Goal: Transaction & Acquisition: Purchase product/service

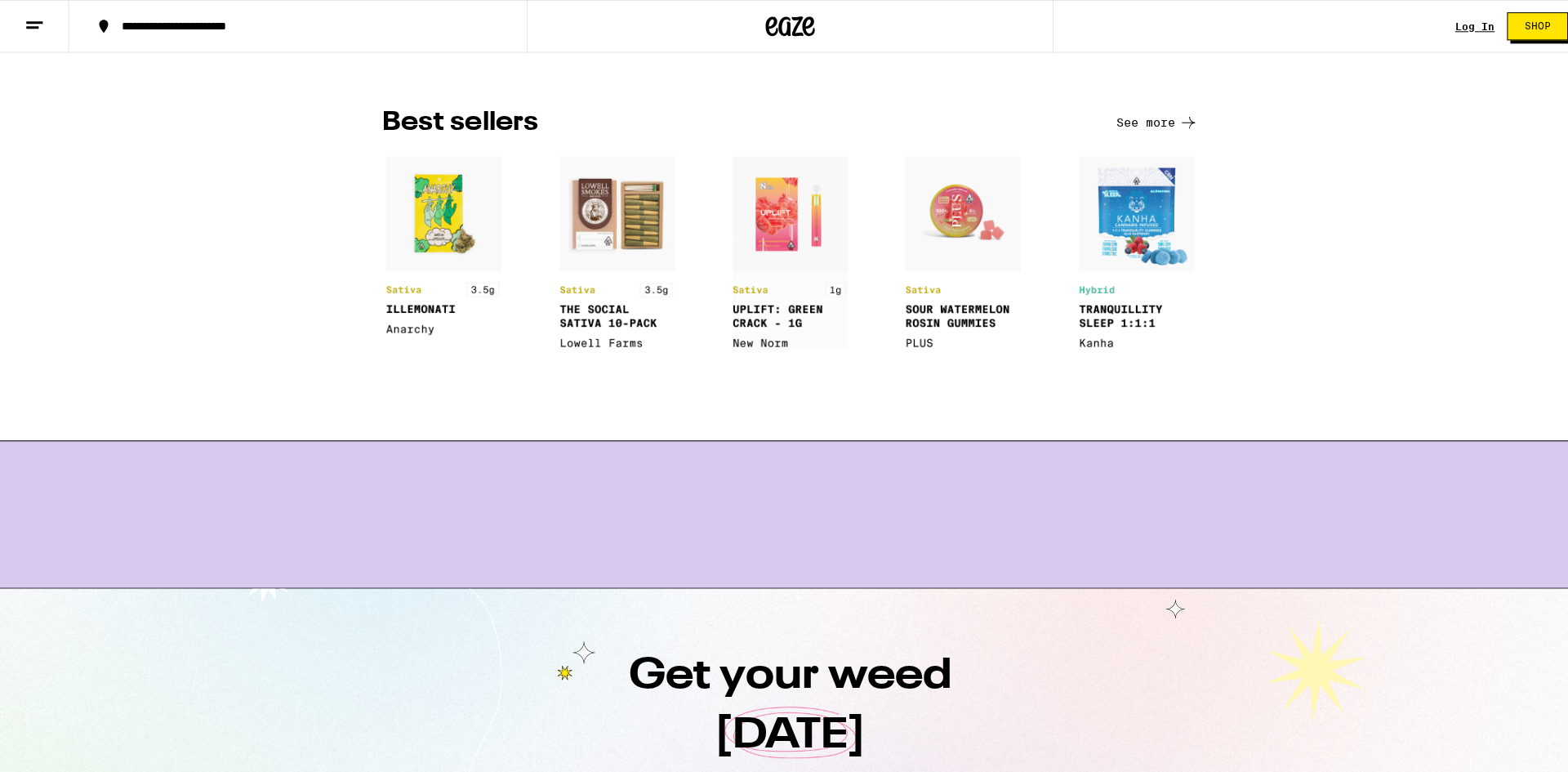
scroll to position [1225, 0]
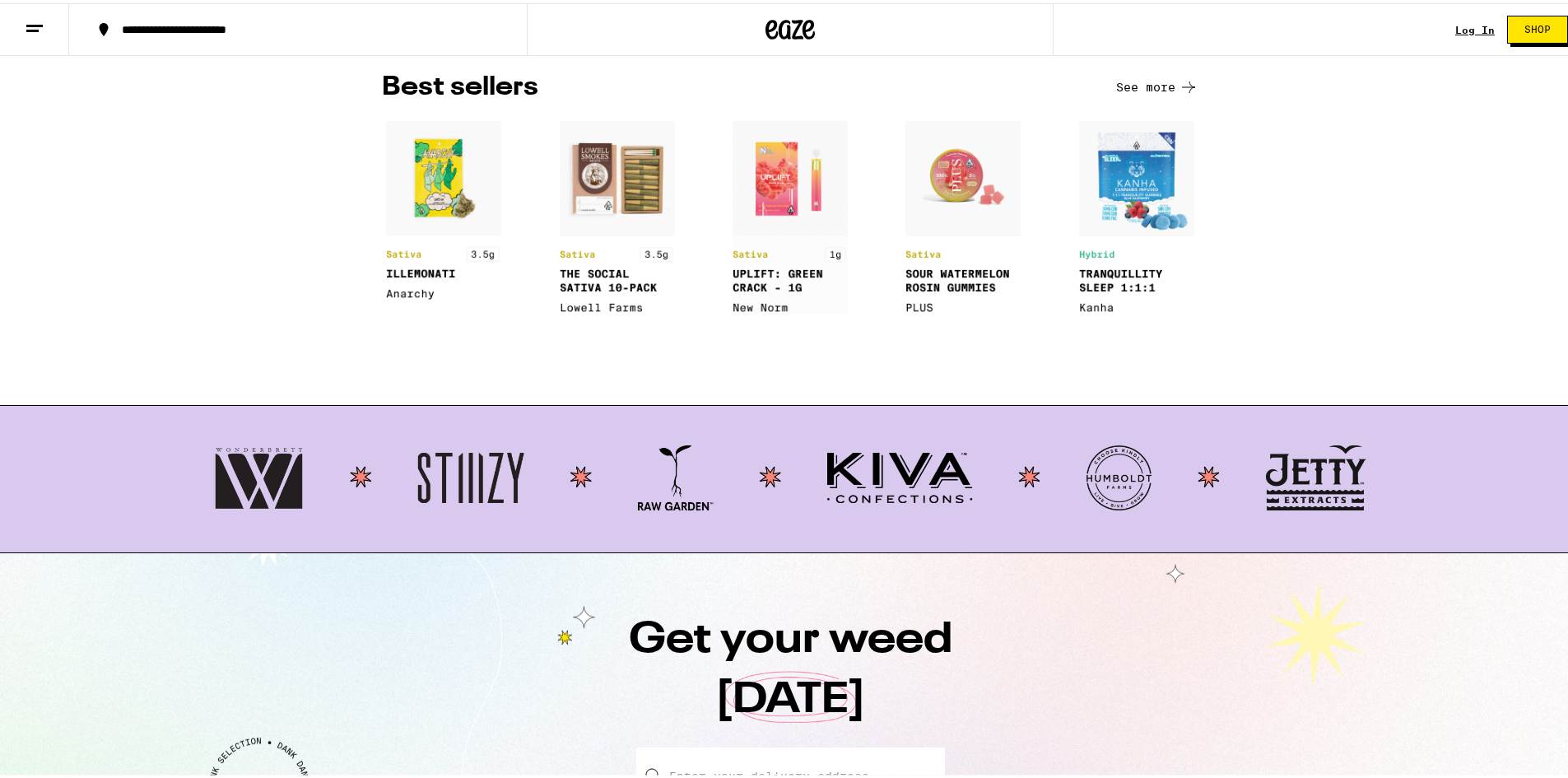
click at [474, 477] on img at bounding box center [789, 474] width 1152 height 65
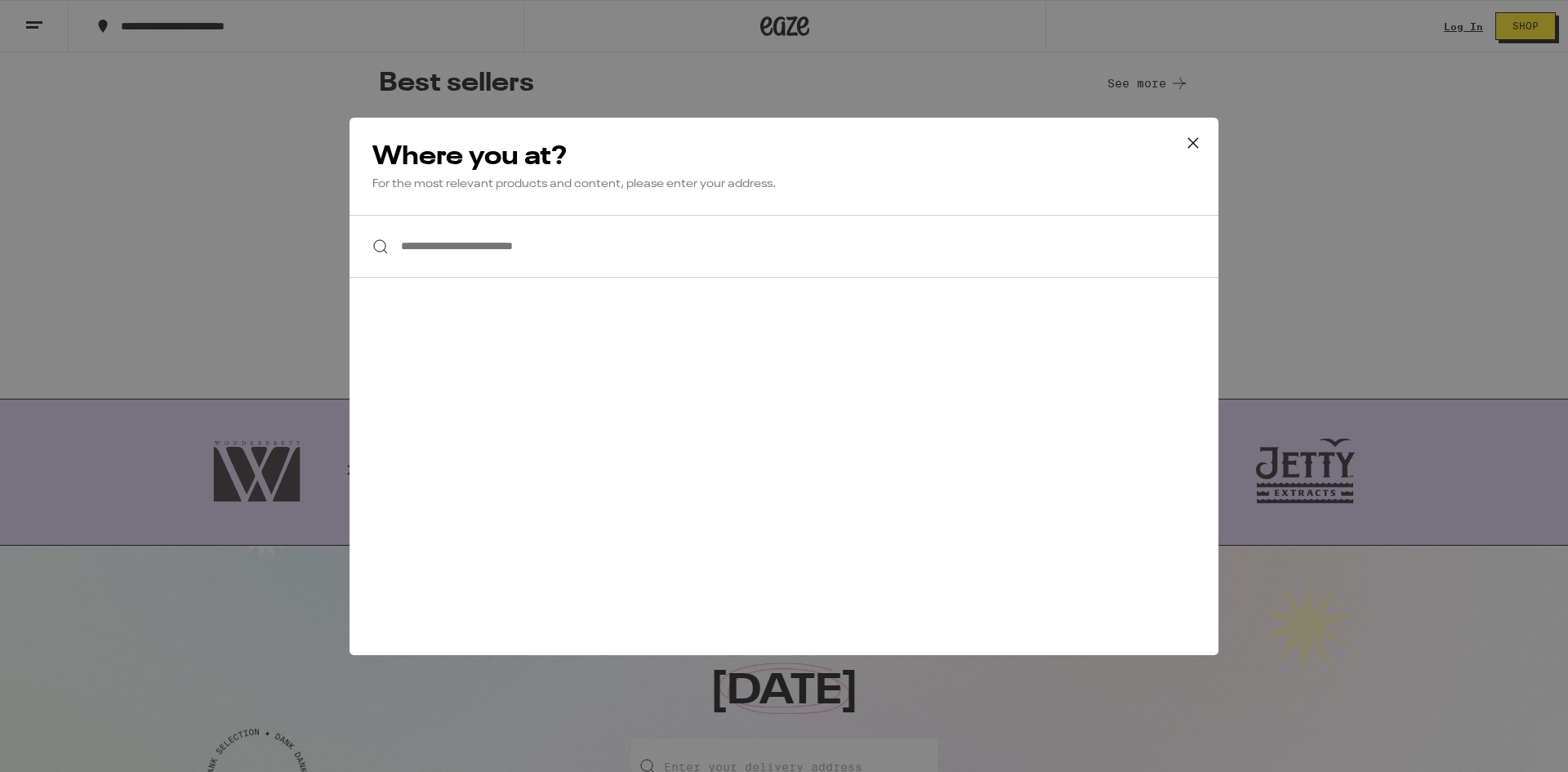
click at [446, 250] on input "**********" at bounding box center [784, 246] width 869 height 63
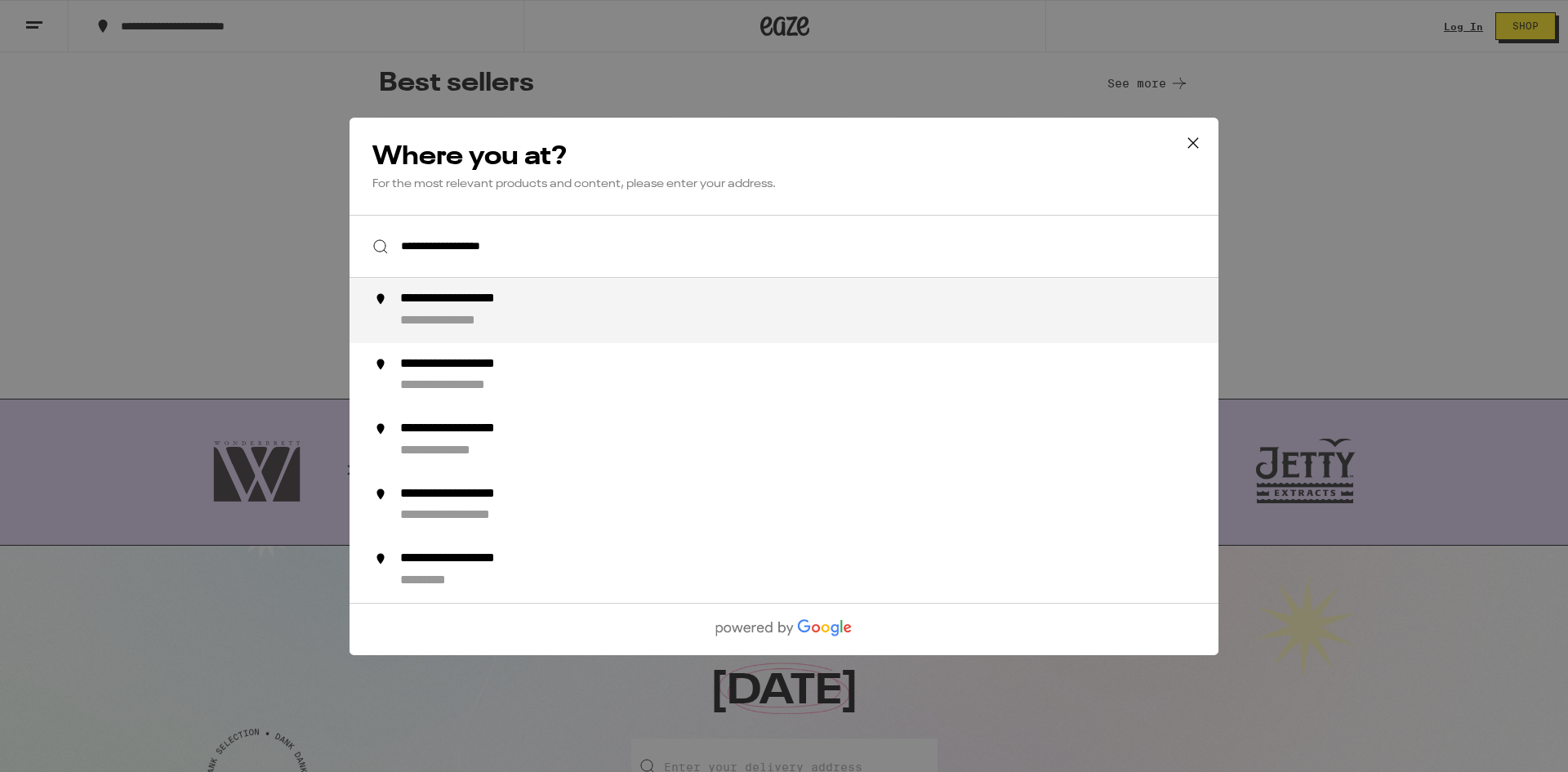
click at [483, 303] on div "**********" at bounding box center [480, 300] width 160 height 17
type input "**********"
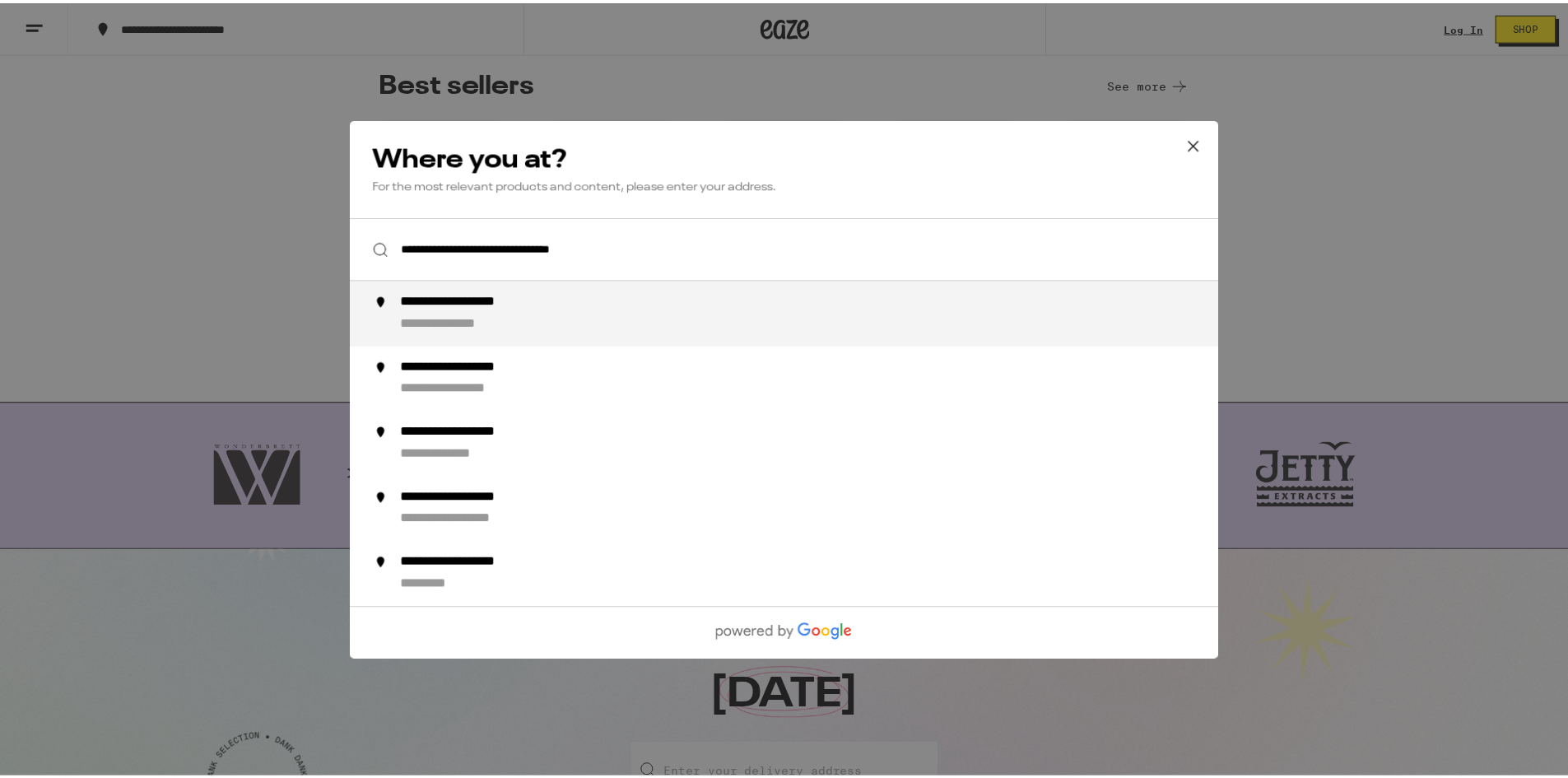
scroll to position [1288, 0]
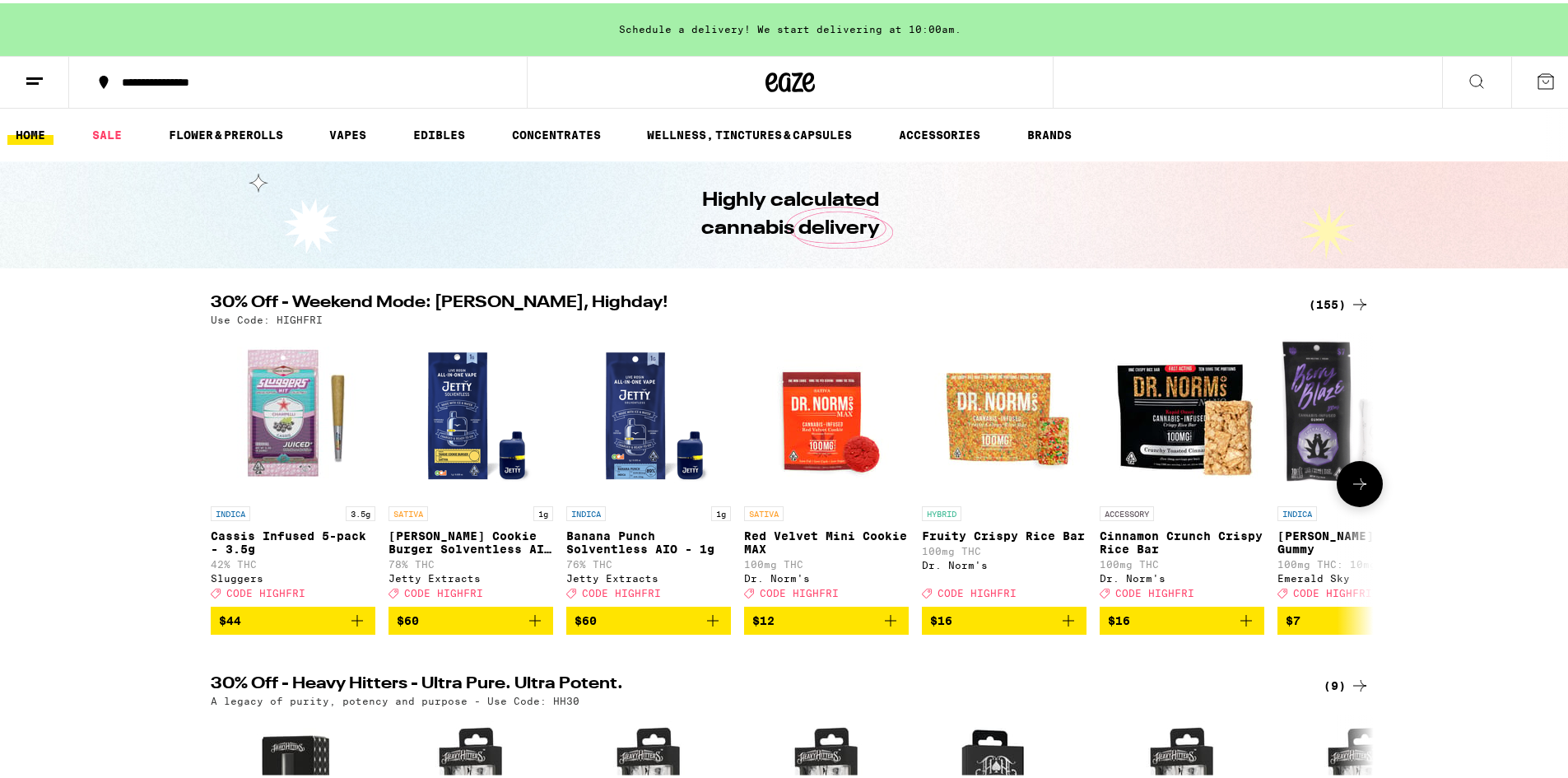
click at [1363, 489] on icon at bounding box center [1359, 481] width 19 height 19
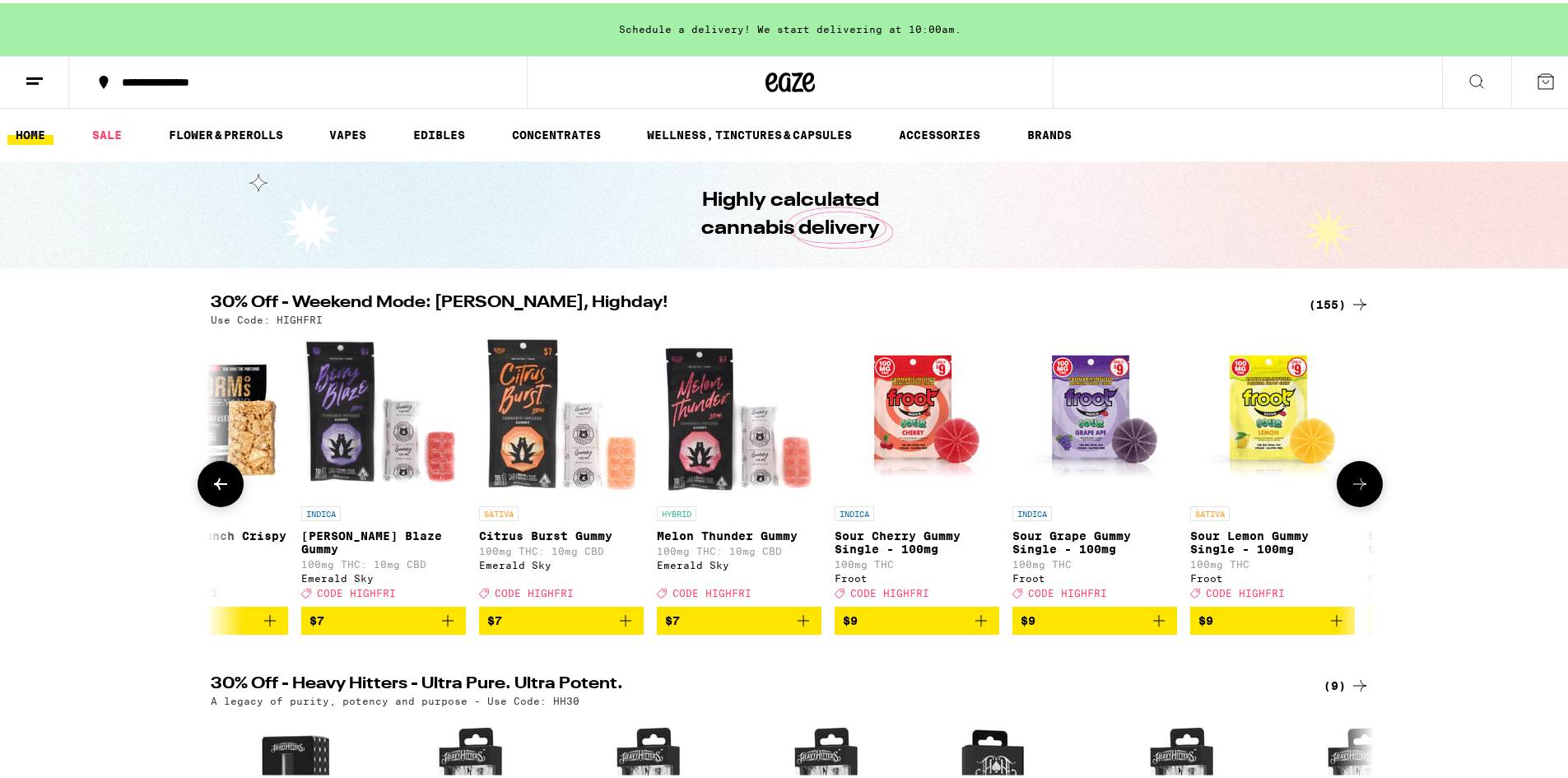
scroll to position [0, 980]
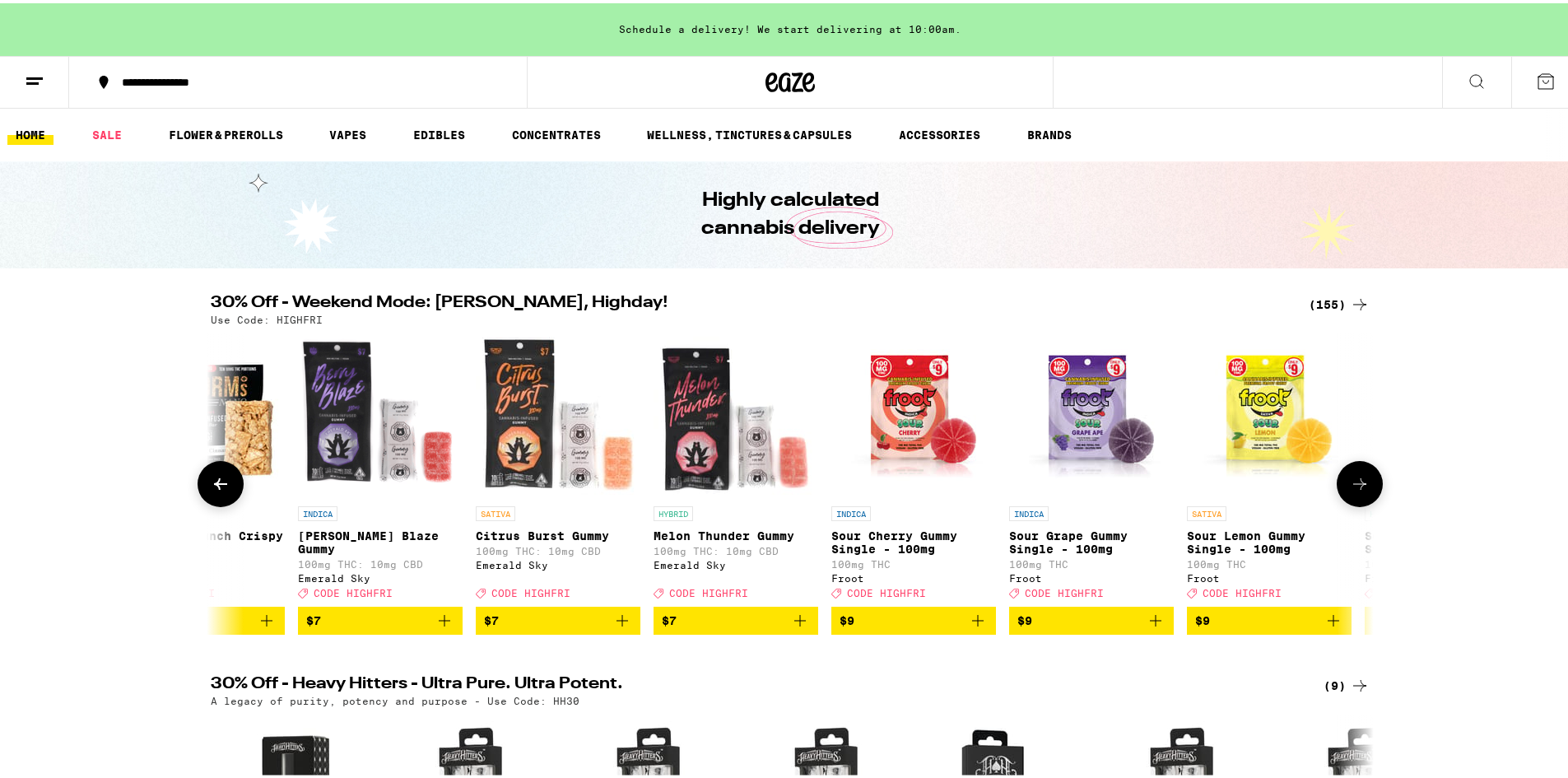
click at [1364, 490] on button at bounding box center [1359, 480] width 46 height 46
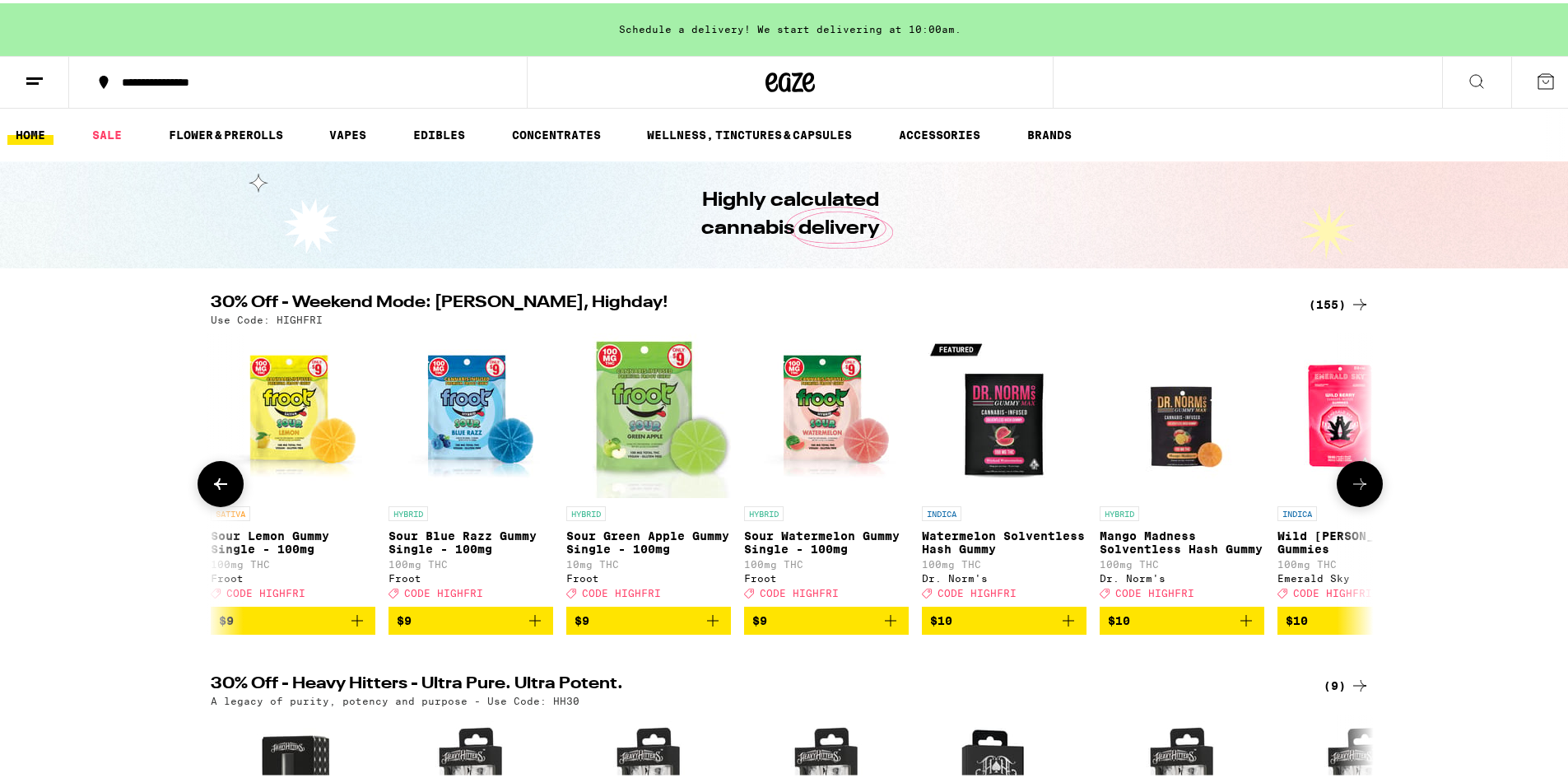
scroll to position [0, 1958]
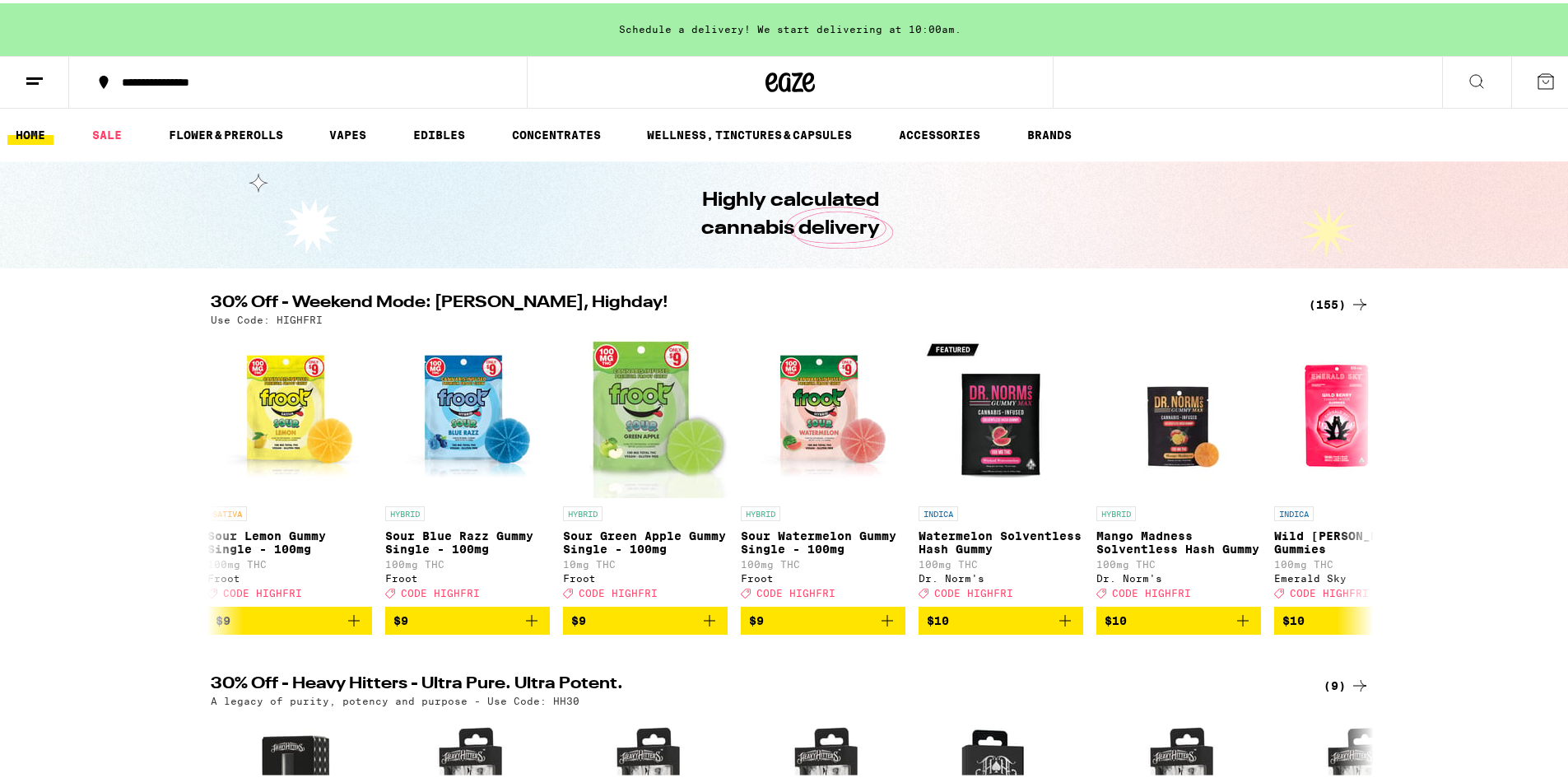
click at [1383, 493] on div "30% Off - Weekend Mode: [PERSON_NAME], Highday! (155) Use Code: HIGHFRI INDICA …" at bounding box center [789, 461] width 1580 height 340
click at [1364, 485] on button at bounding box center [1359, 480] width 46 height 46
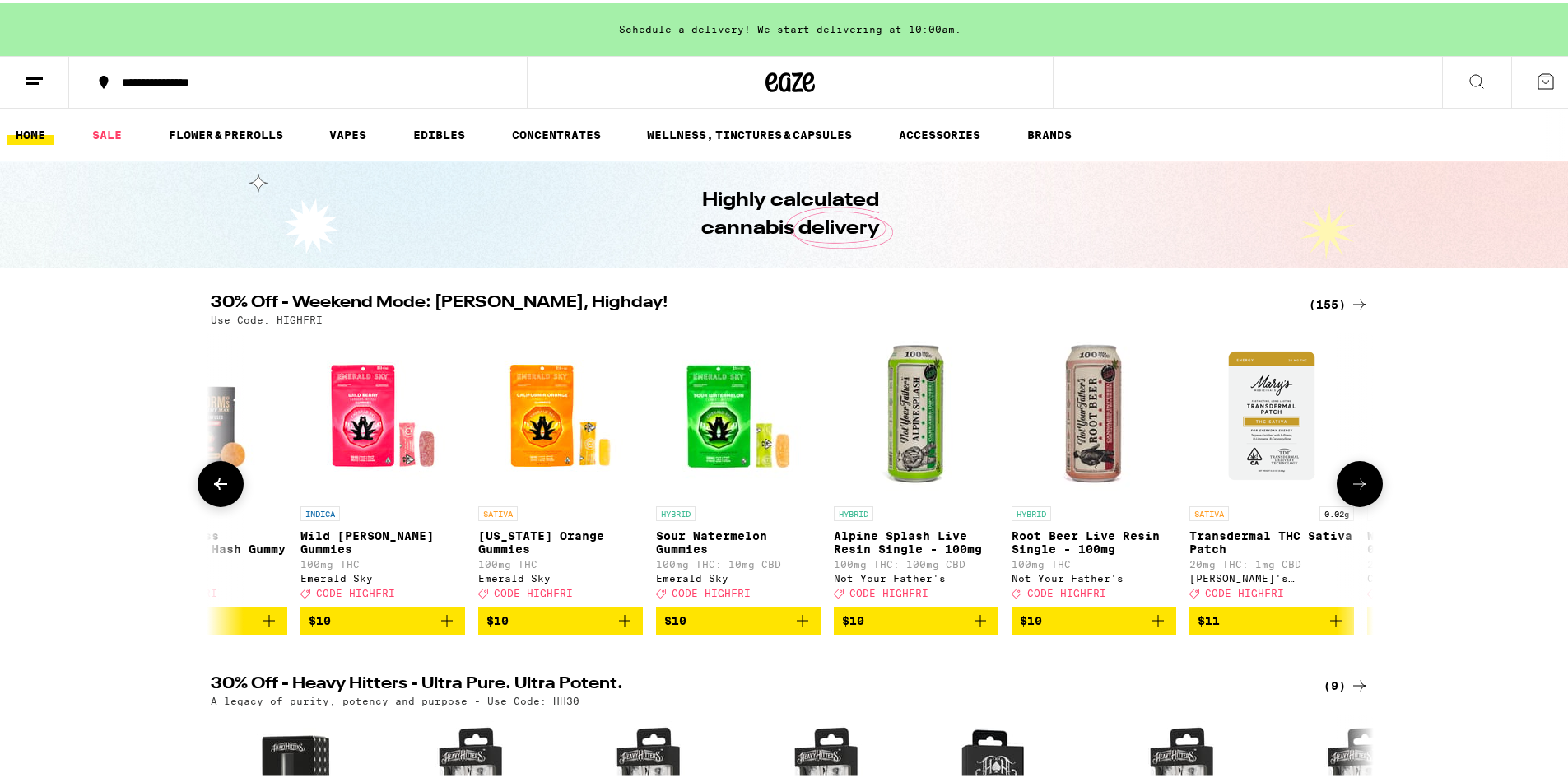
scroll to position [0, 2938]
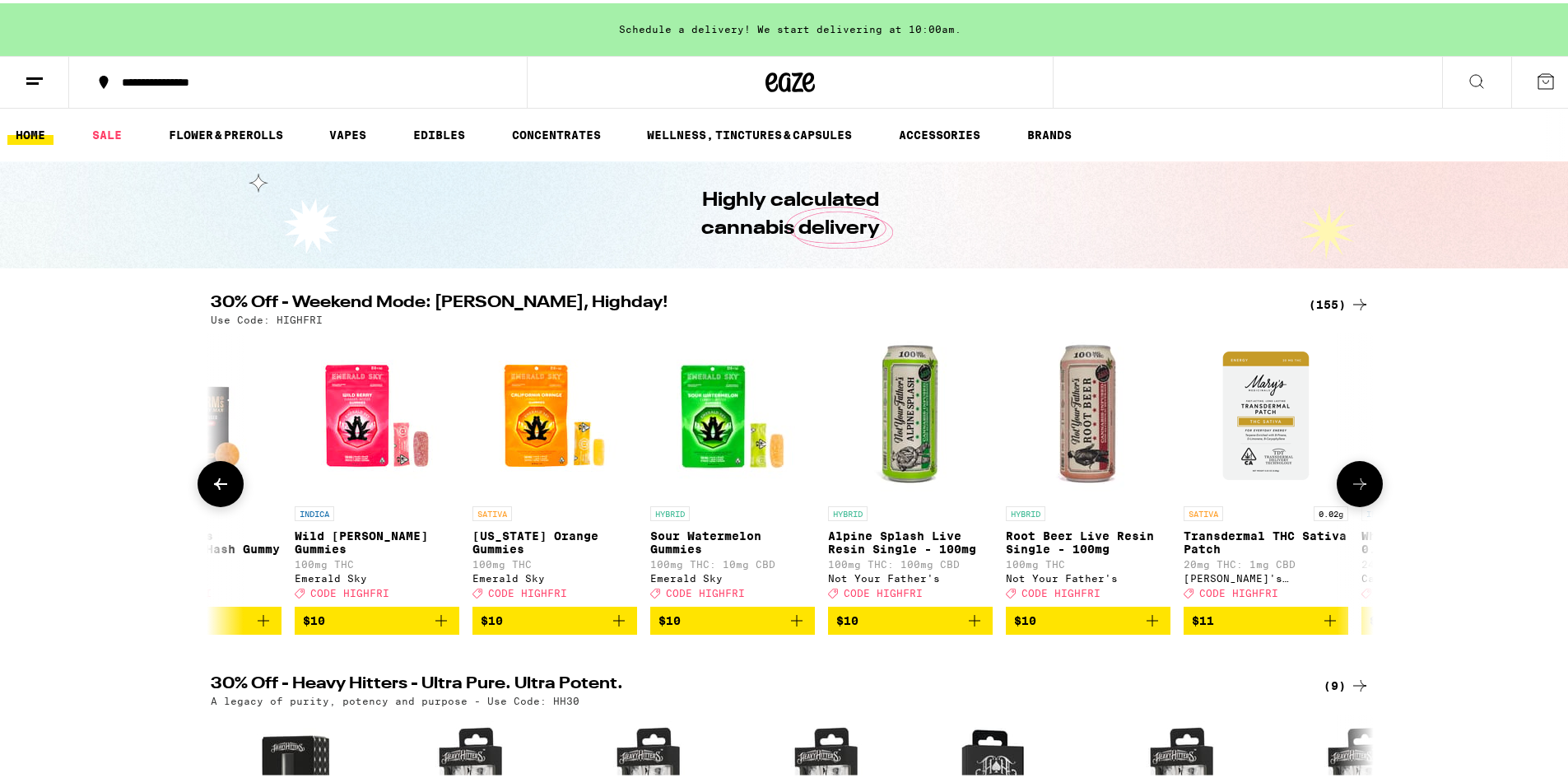
click at [1369, 487] on button at bounding box center [1359, 480] width 46 height 46
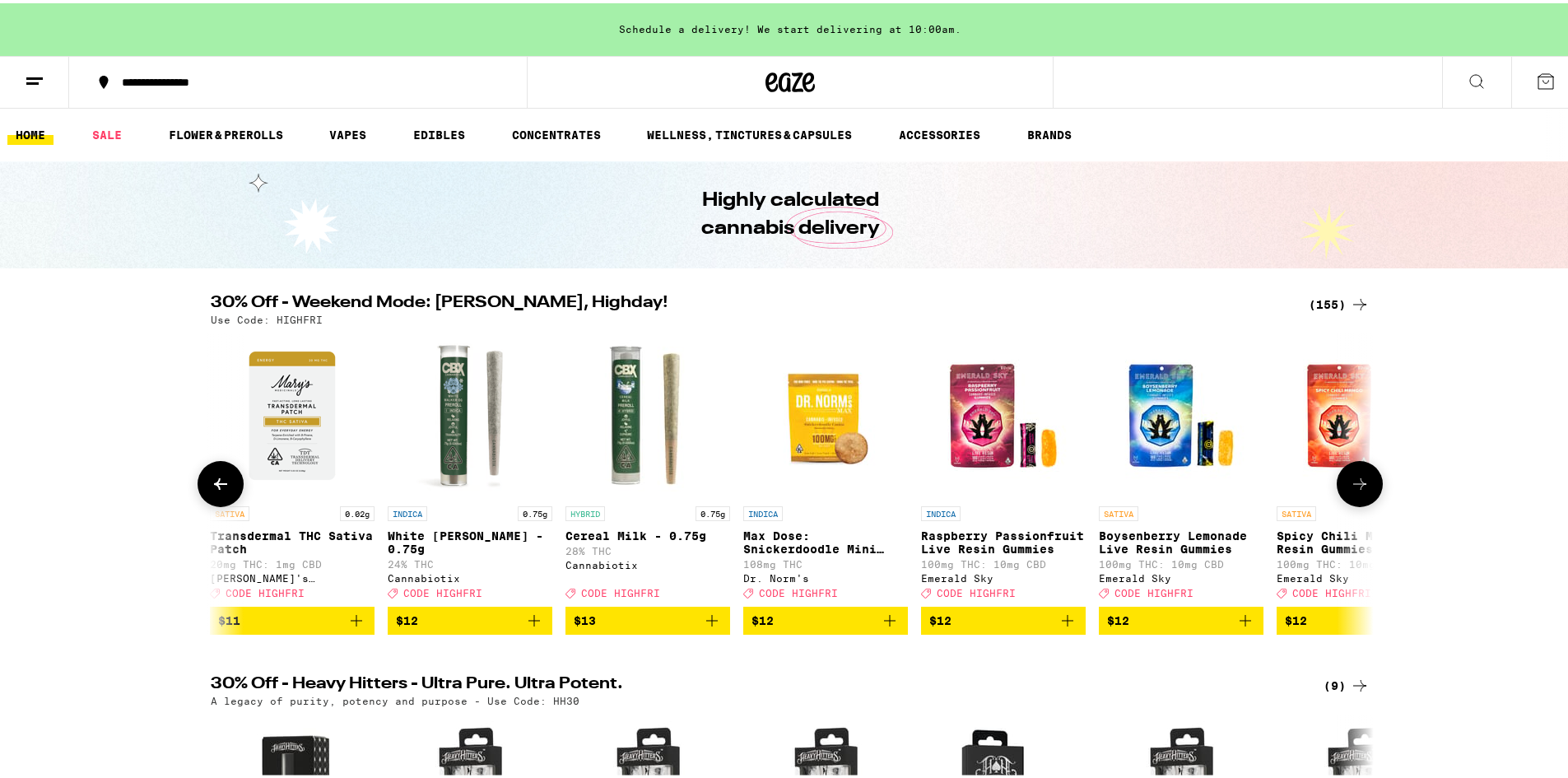
scroll to position [0, 3918]
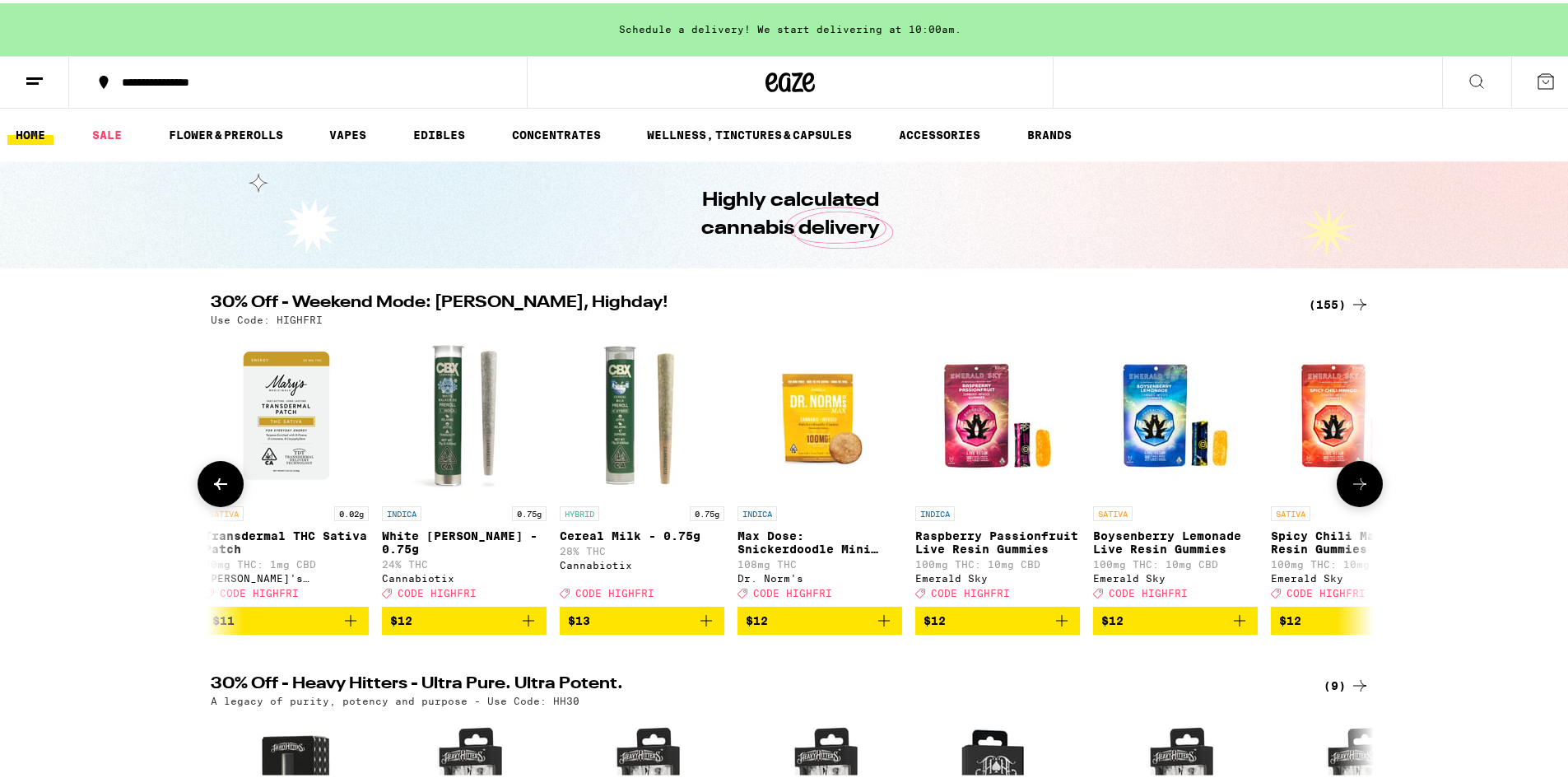
click at [1369, 490] on button at bounding box center [1359, 480] width 46 height 46
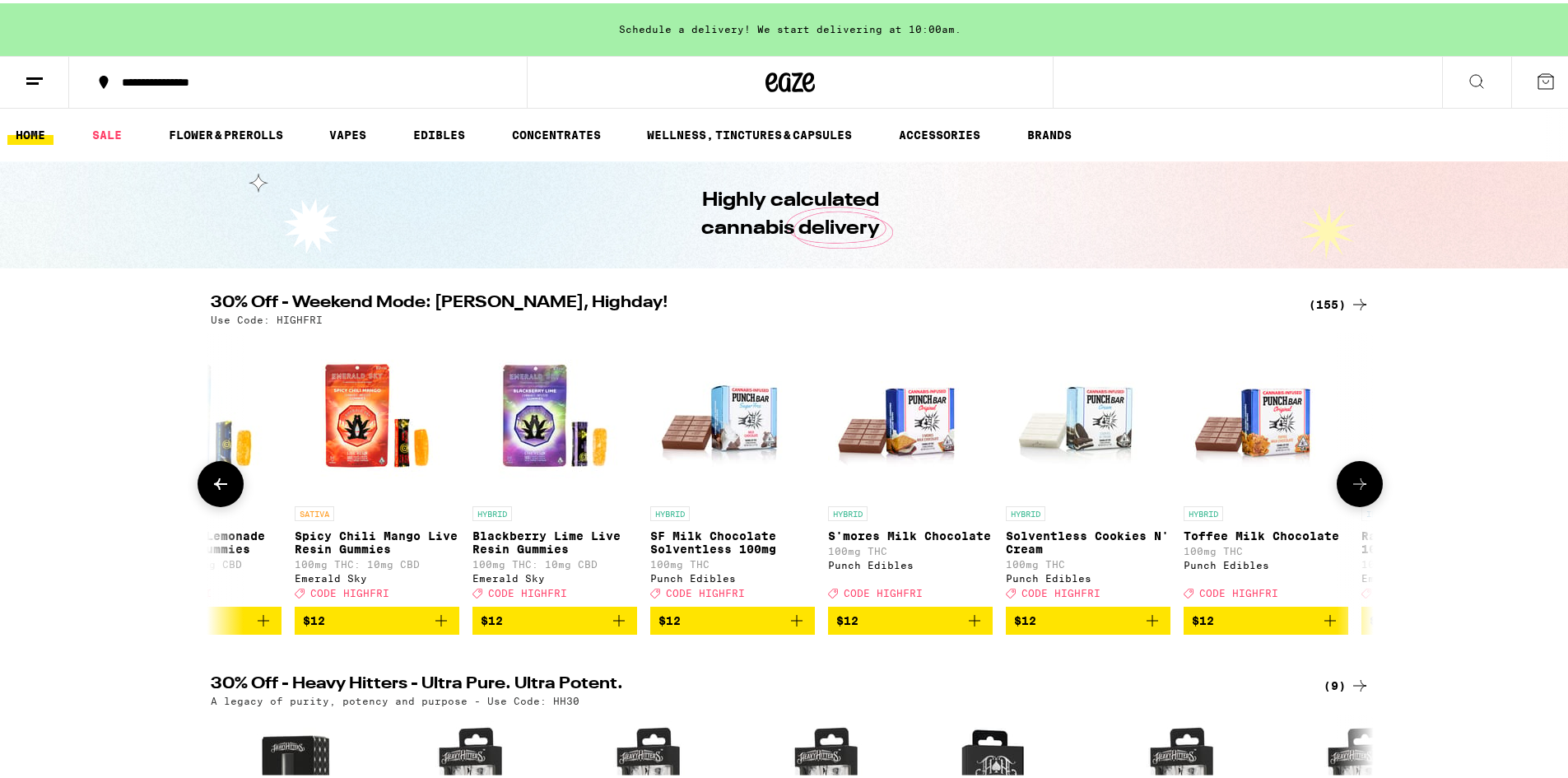
scroll to position [0, 4896]
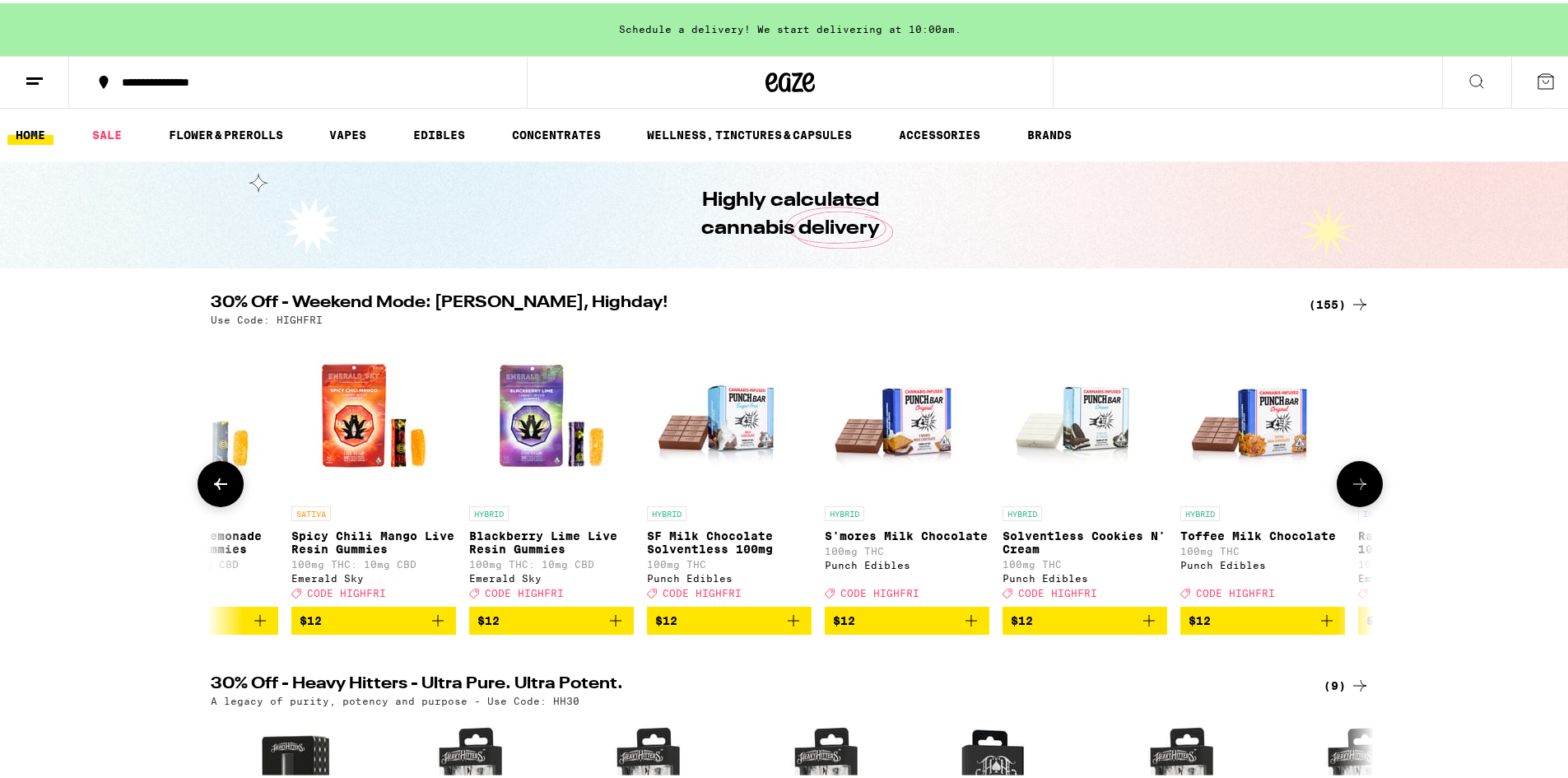
click at [1366, 493] on button at bounding box center [1359, 480] width 46 height 46
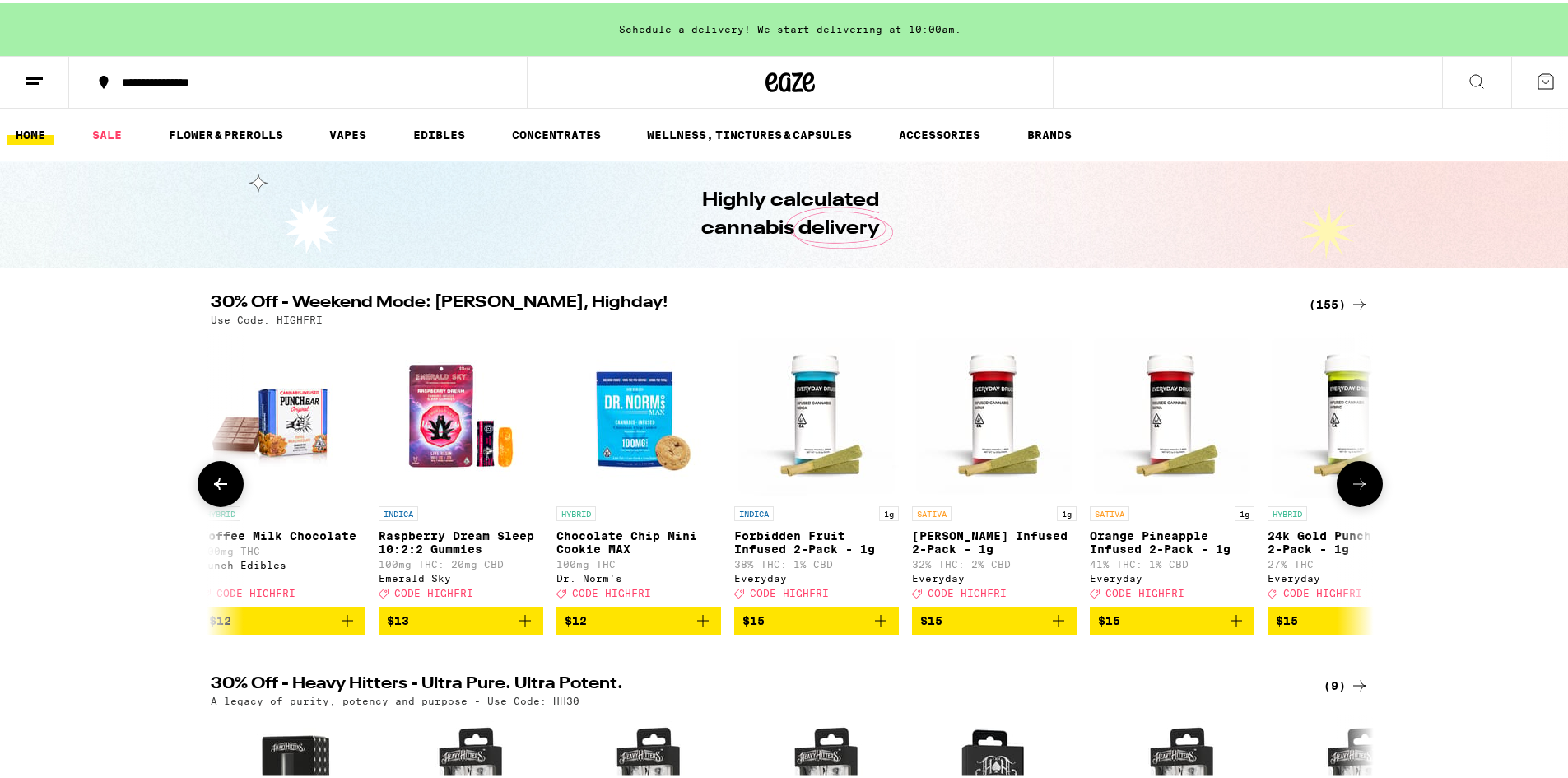
click at [1367, 494] on button at bounding box center [1359, 480] width 46 height 46
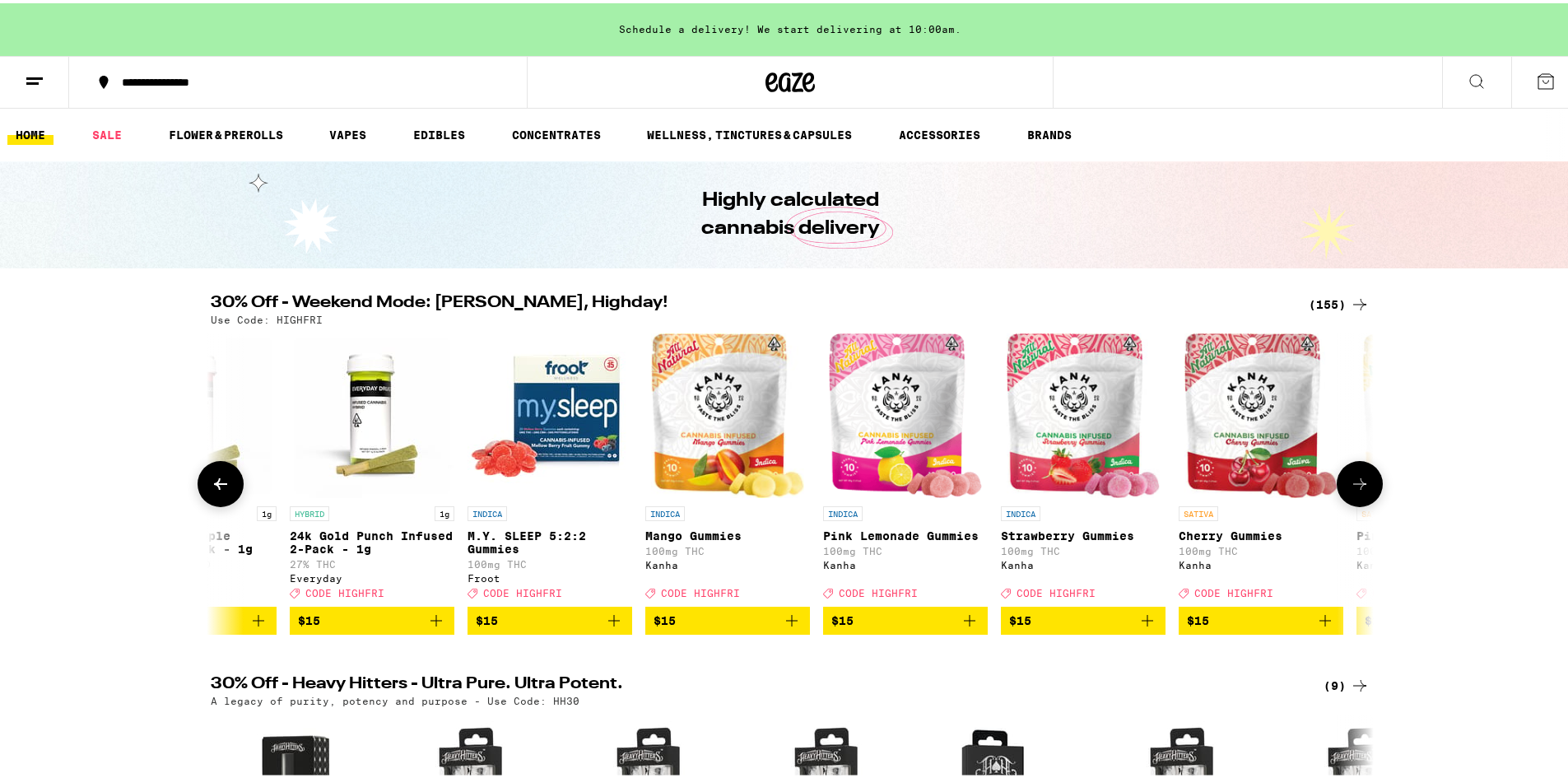
scroll to position [0, 6856]
click at [1367, 494] on button at bounding box center [1359, 480] width 46 height 46
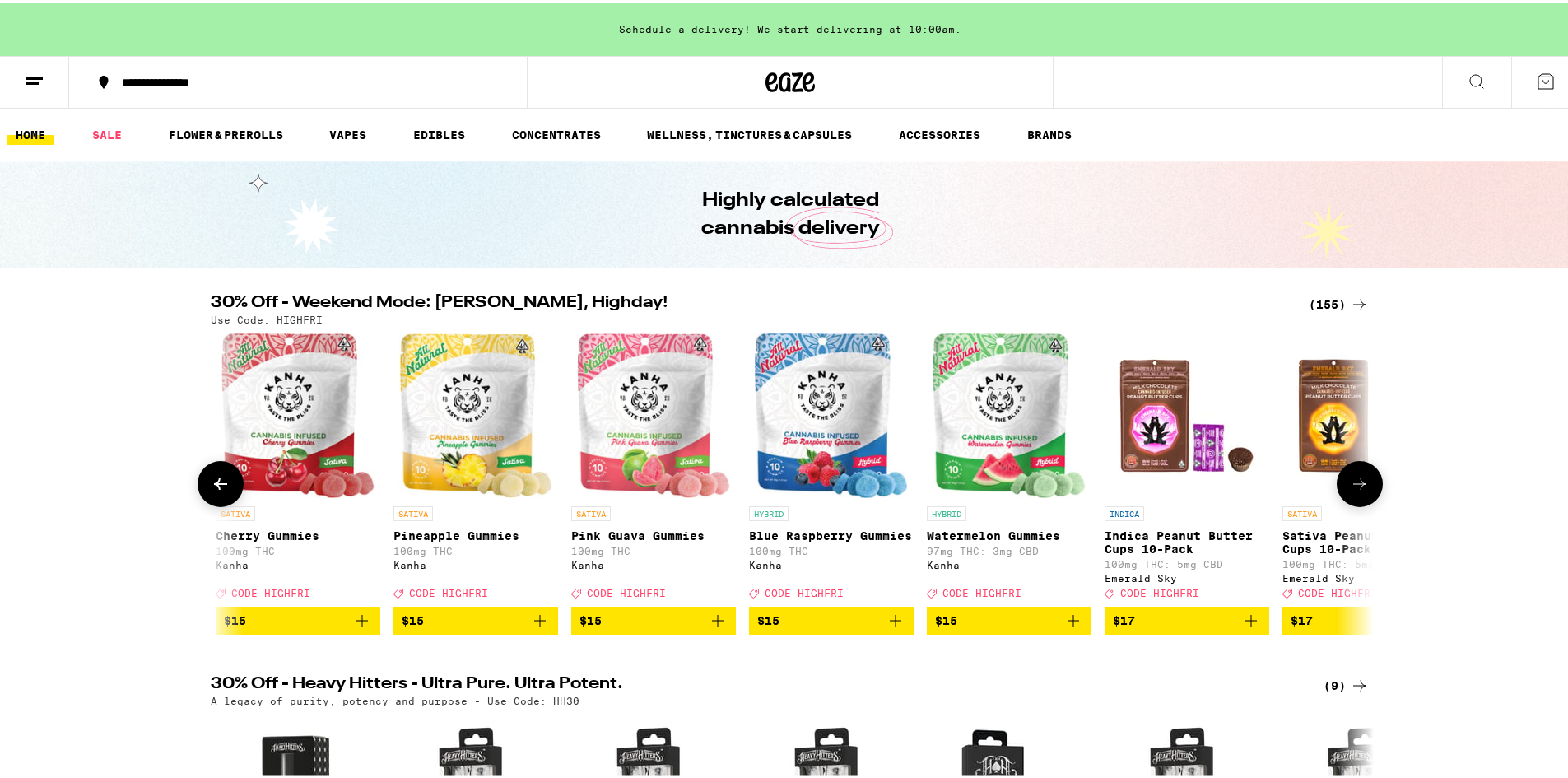
scroll to position [0, 7834]
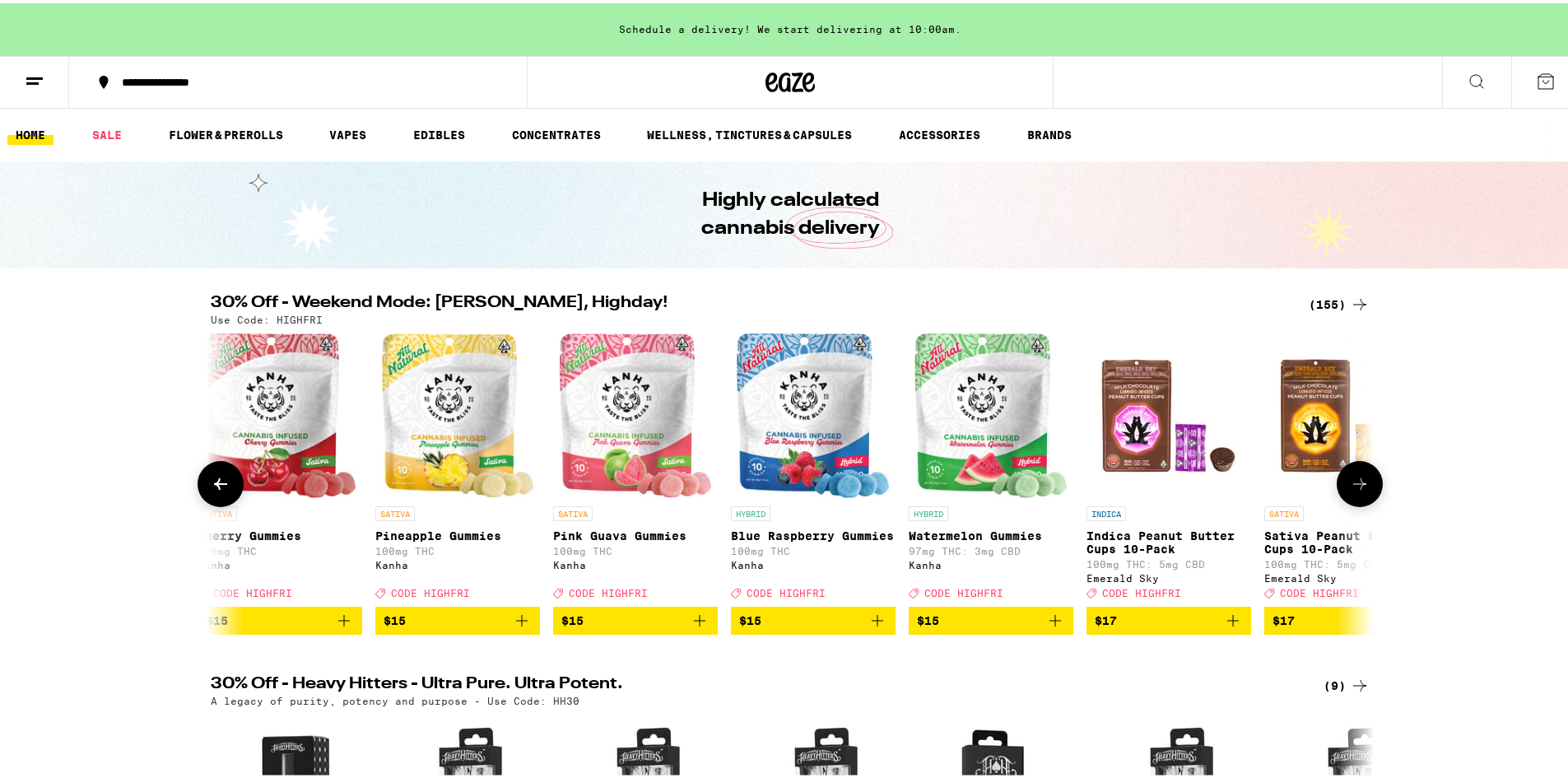
click at [1350, 490] on icon at bounding box center [1359, 481] width 19 height 19
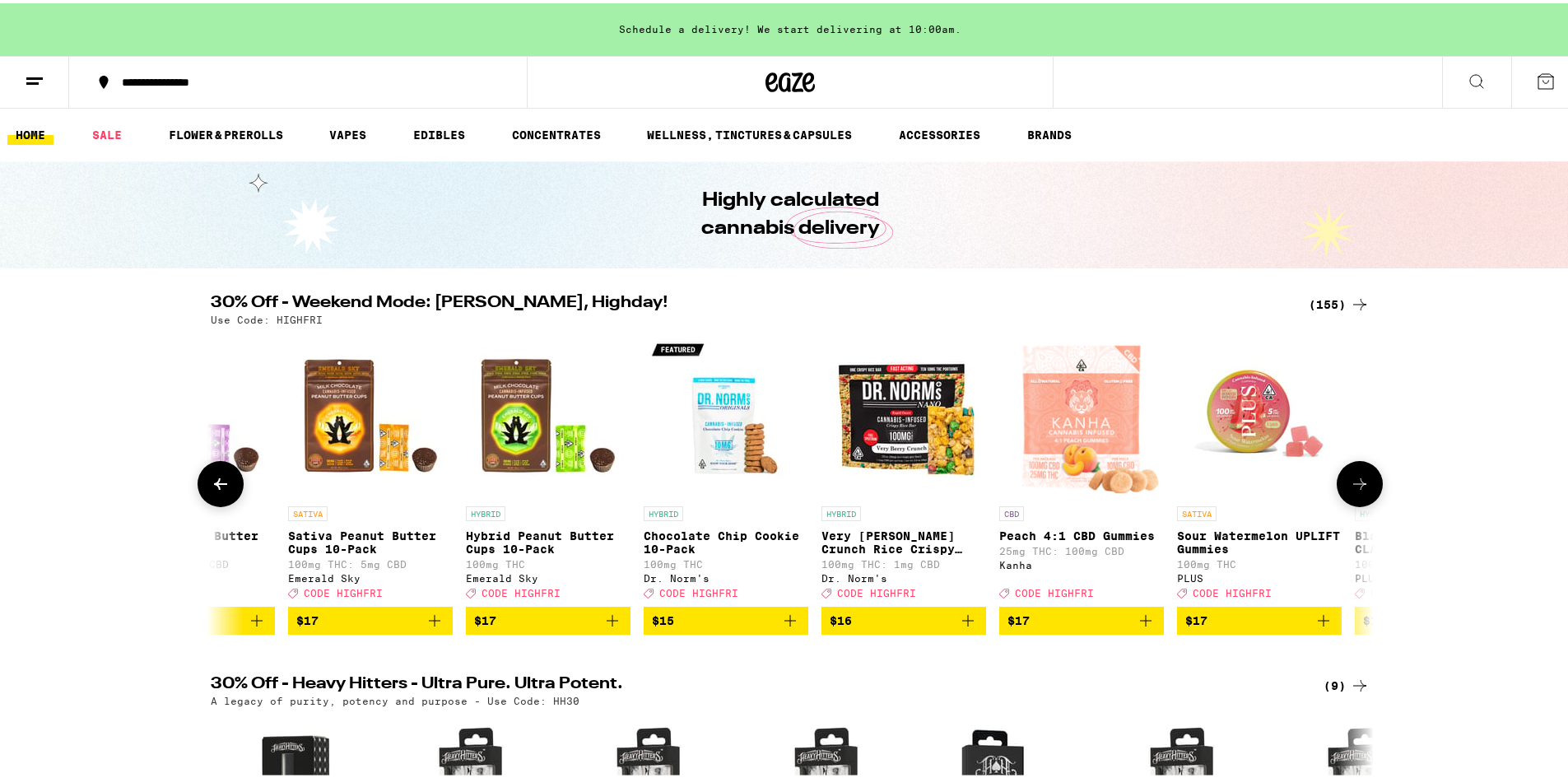
scroll to position [0, 8814]
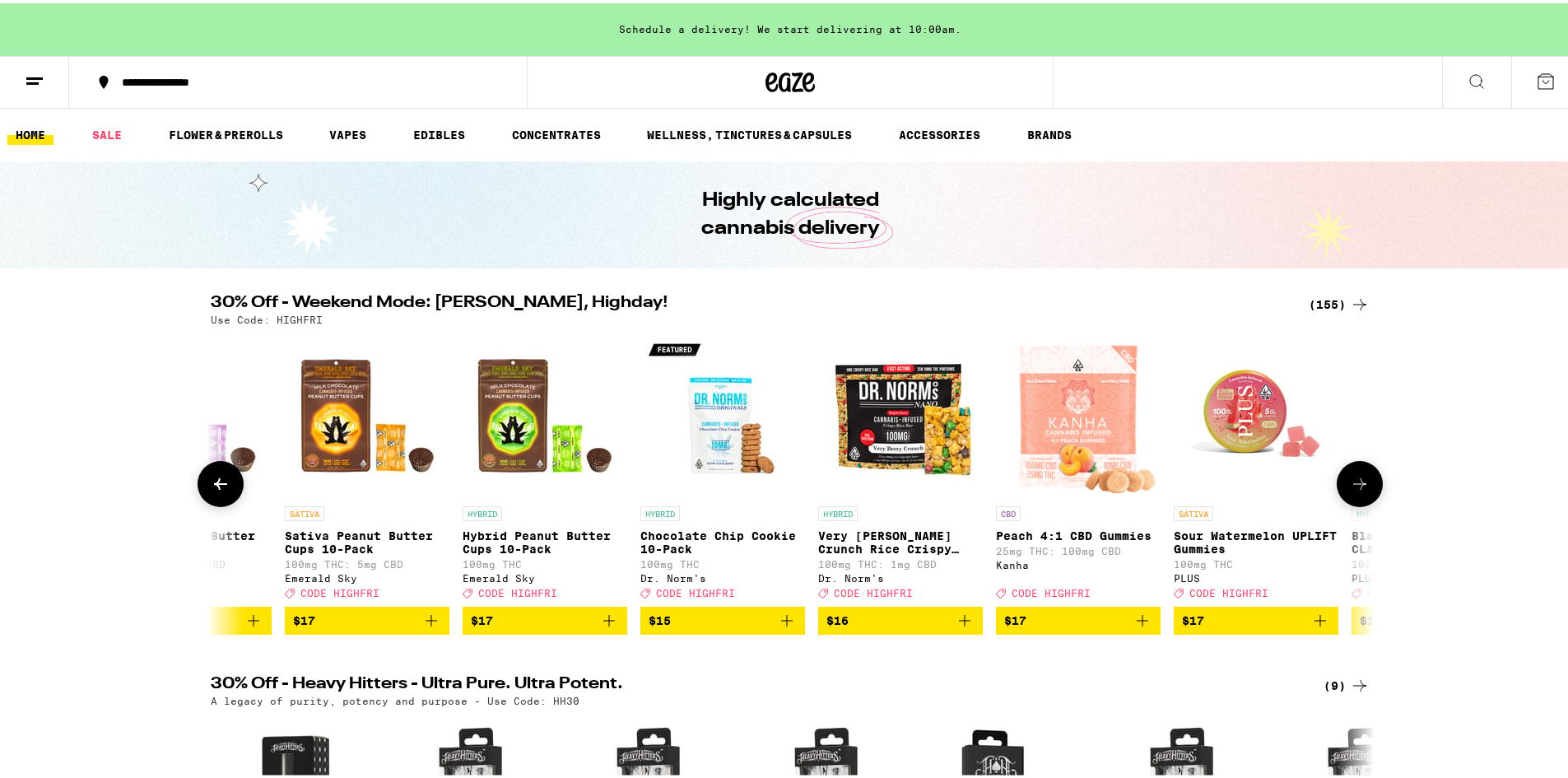
click at [1353, 490] on icon at bounding box center [1359, 481] width 19 height 19
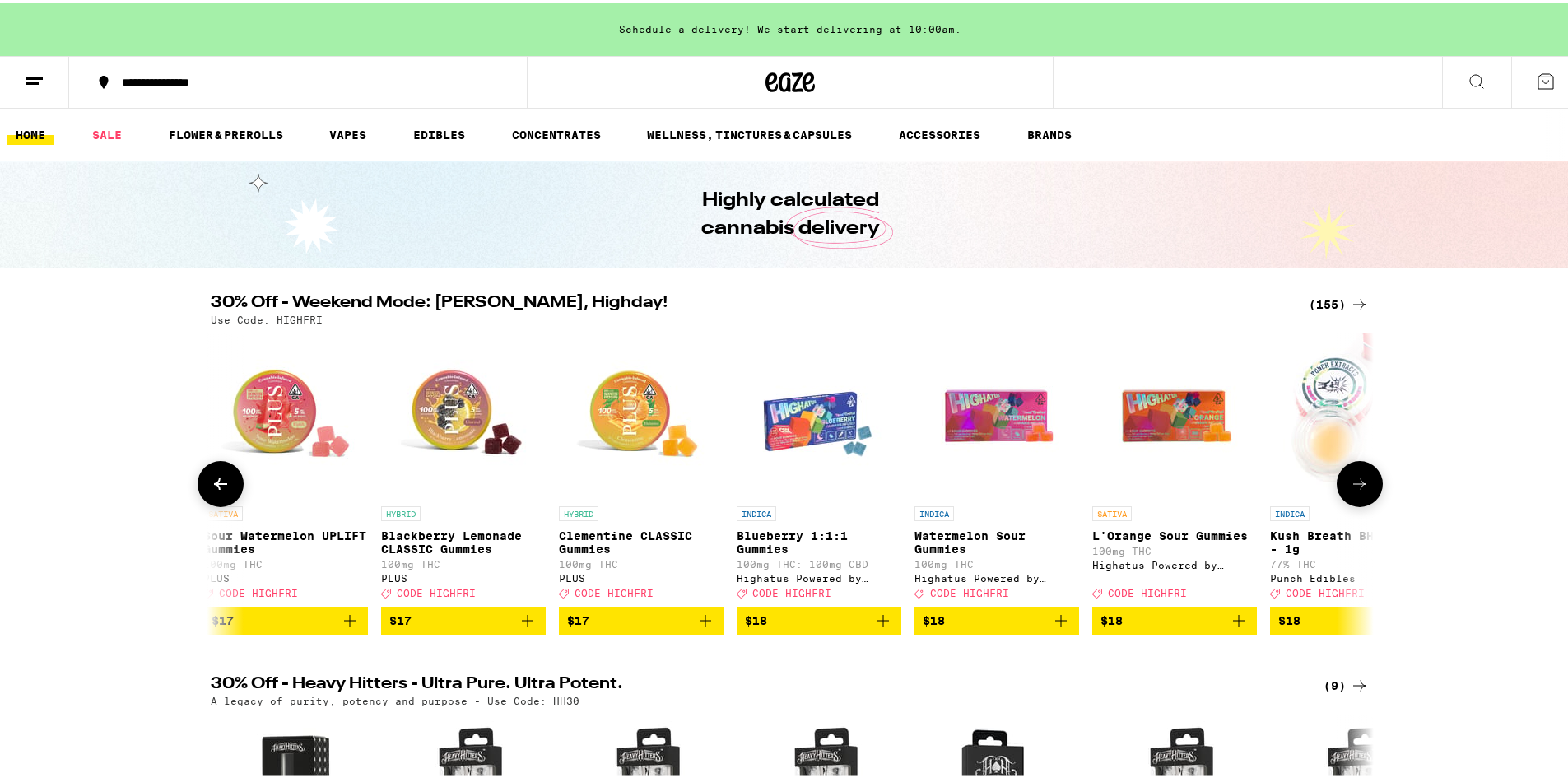
scroll to position [0, 9793]
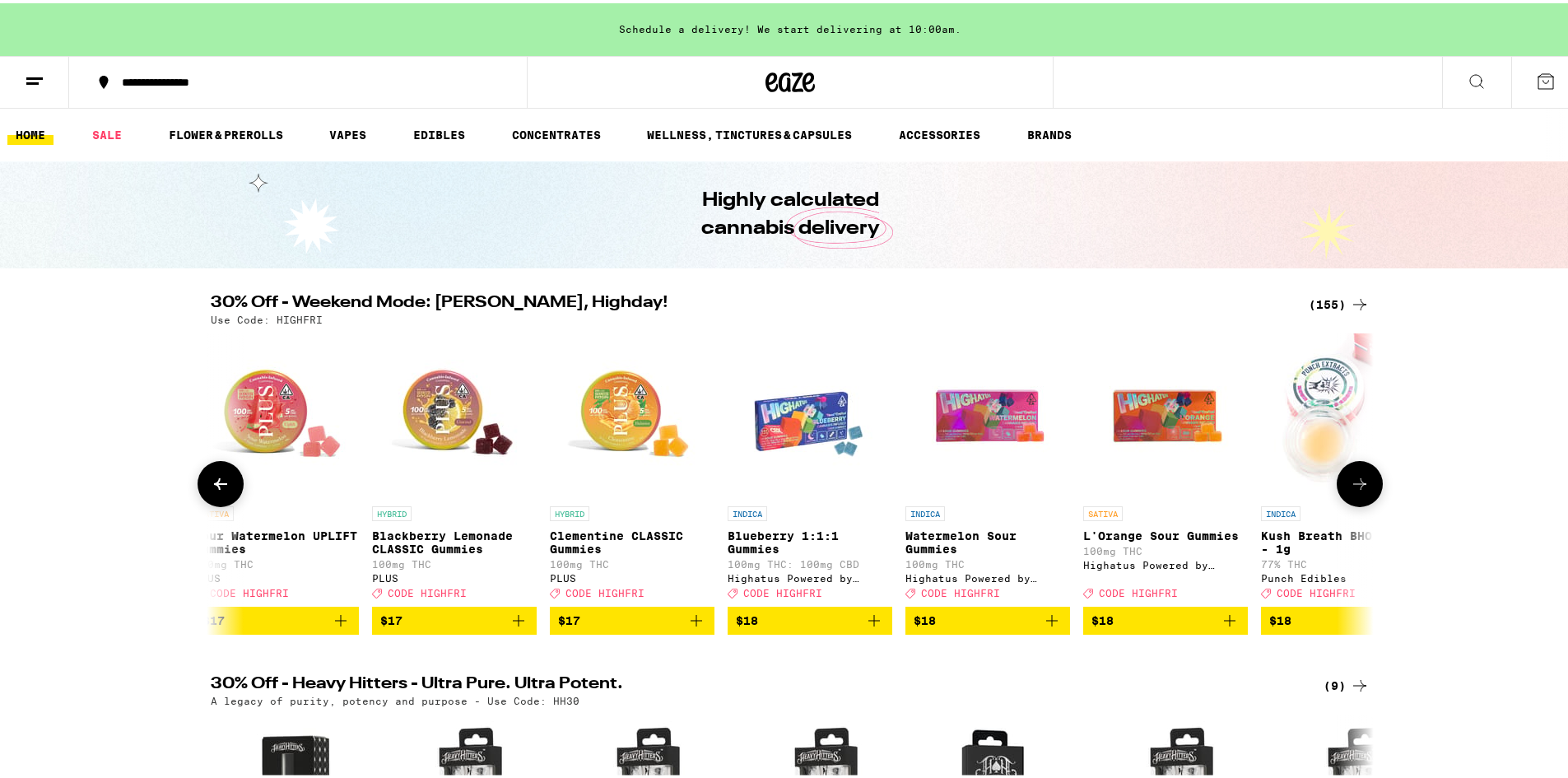
click at [1353, 490] on icon at bounding box center [1359, 481] width 19 height 19
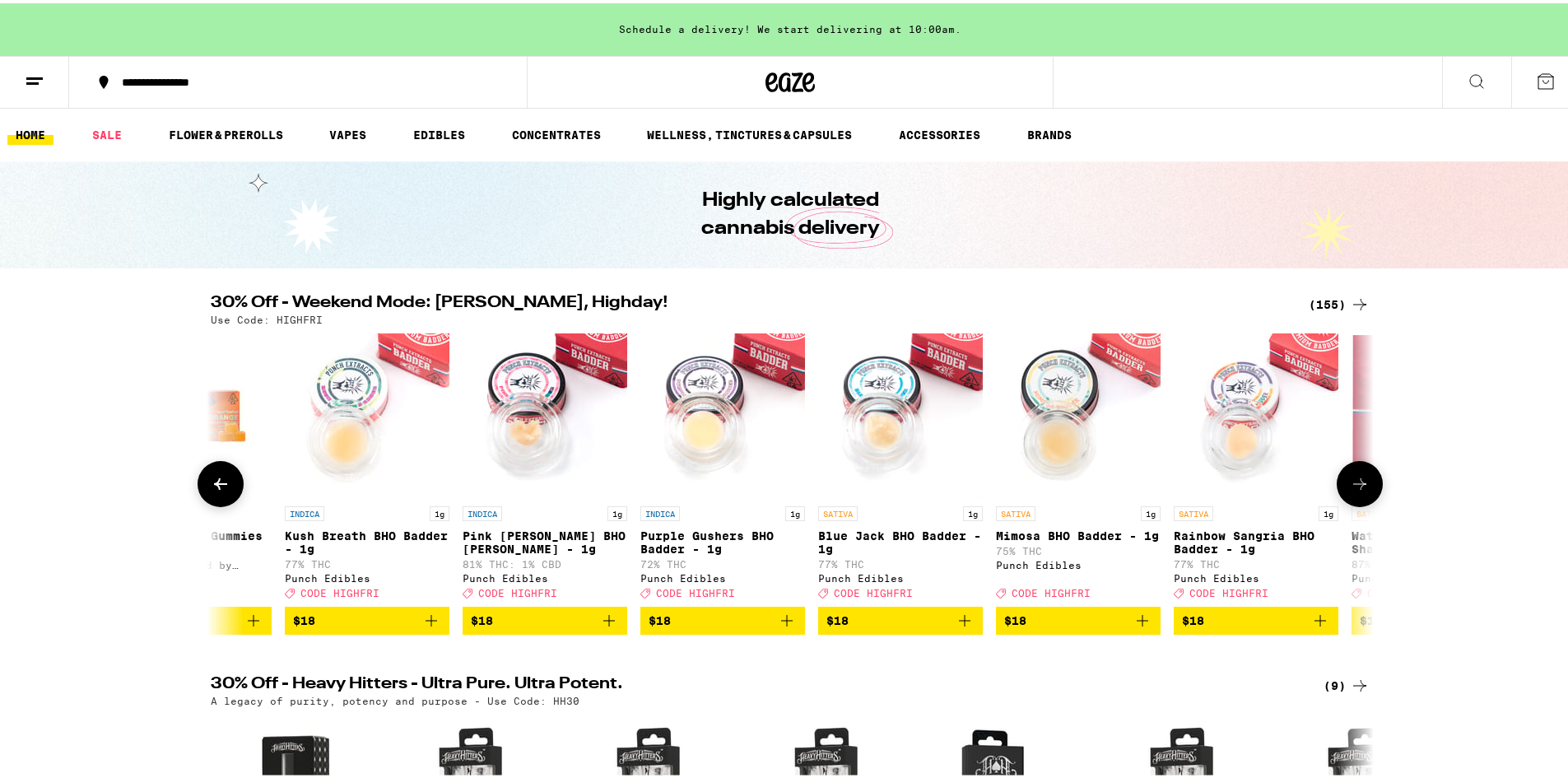
scroll to position [0, 10773]
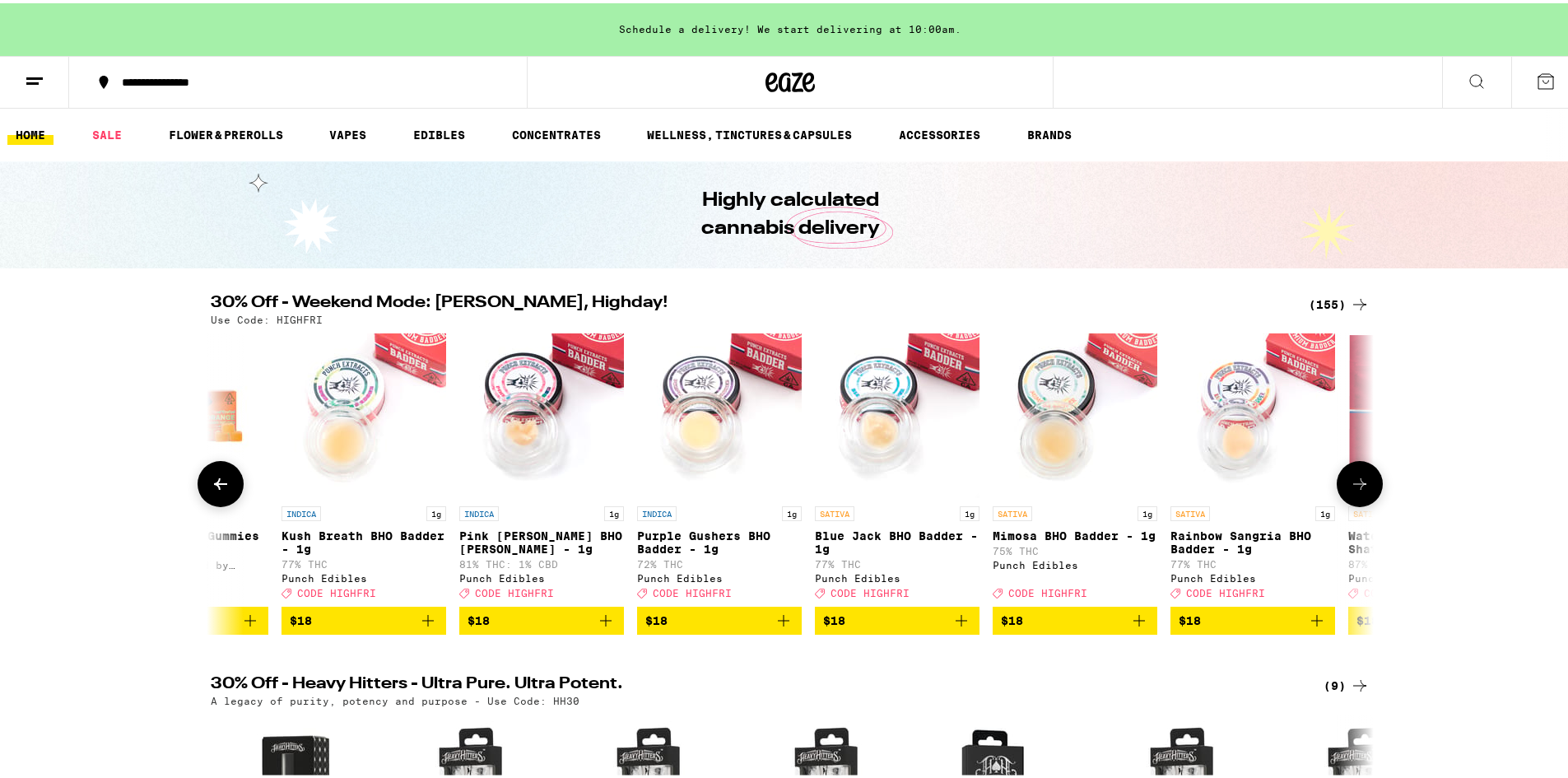
click at [1353, 490] on icon at bounding box center [1359, 481] width 19 height 19
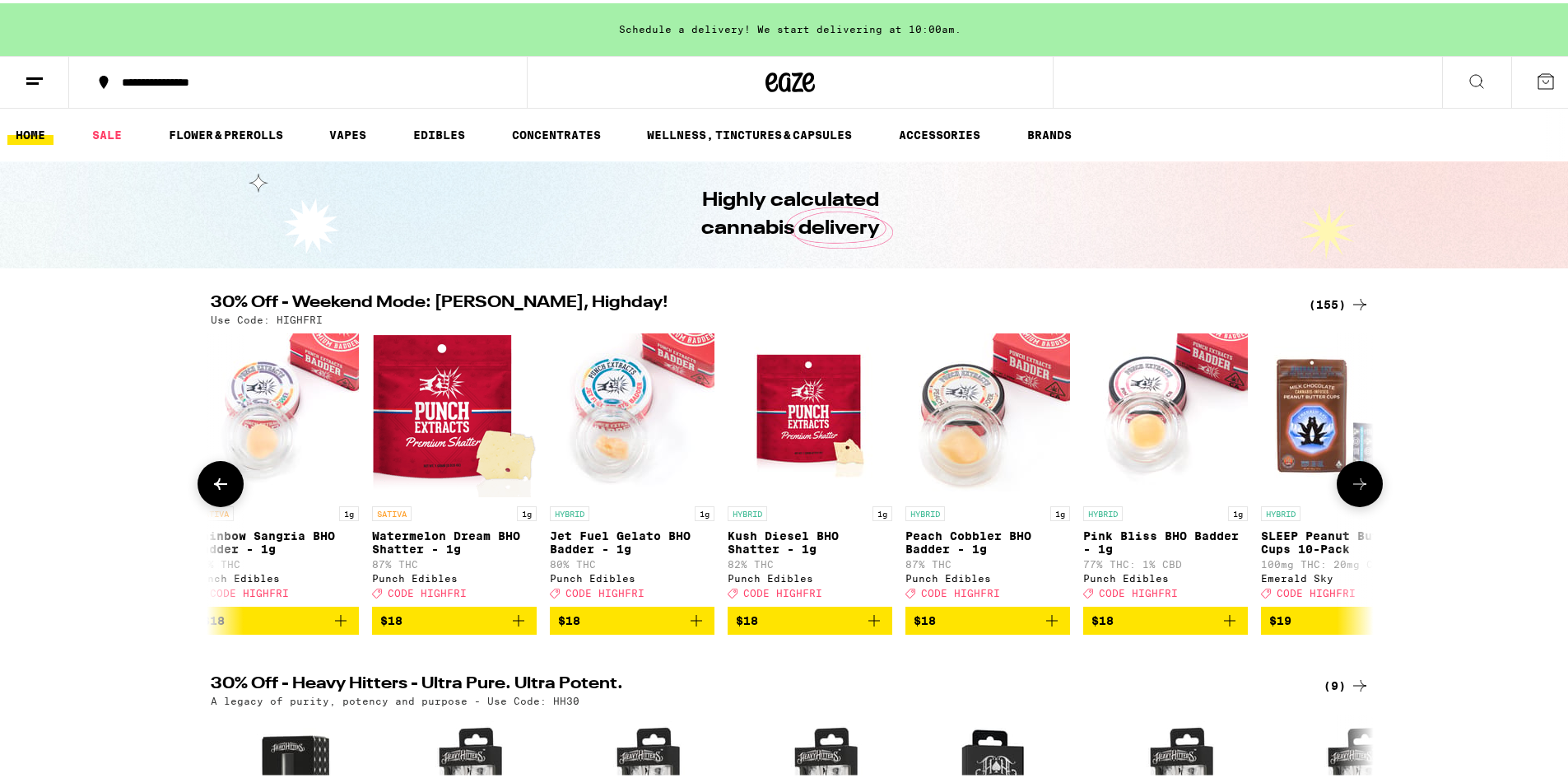
scroll to position [0, 11752]
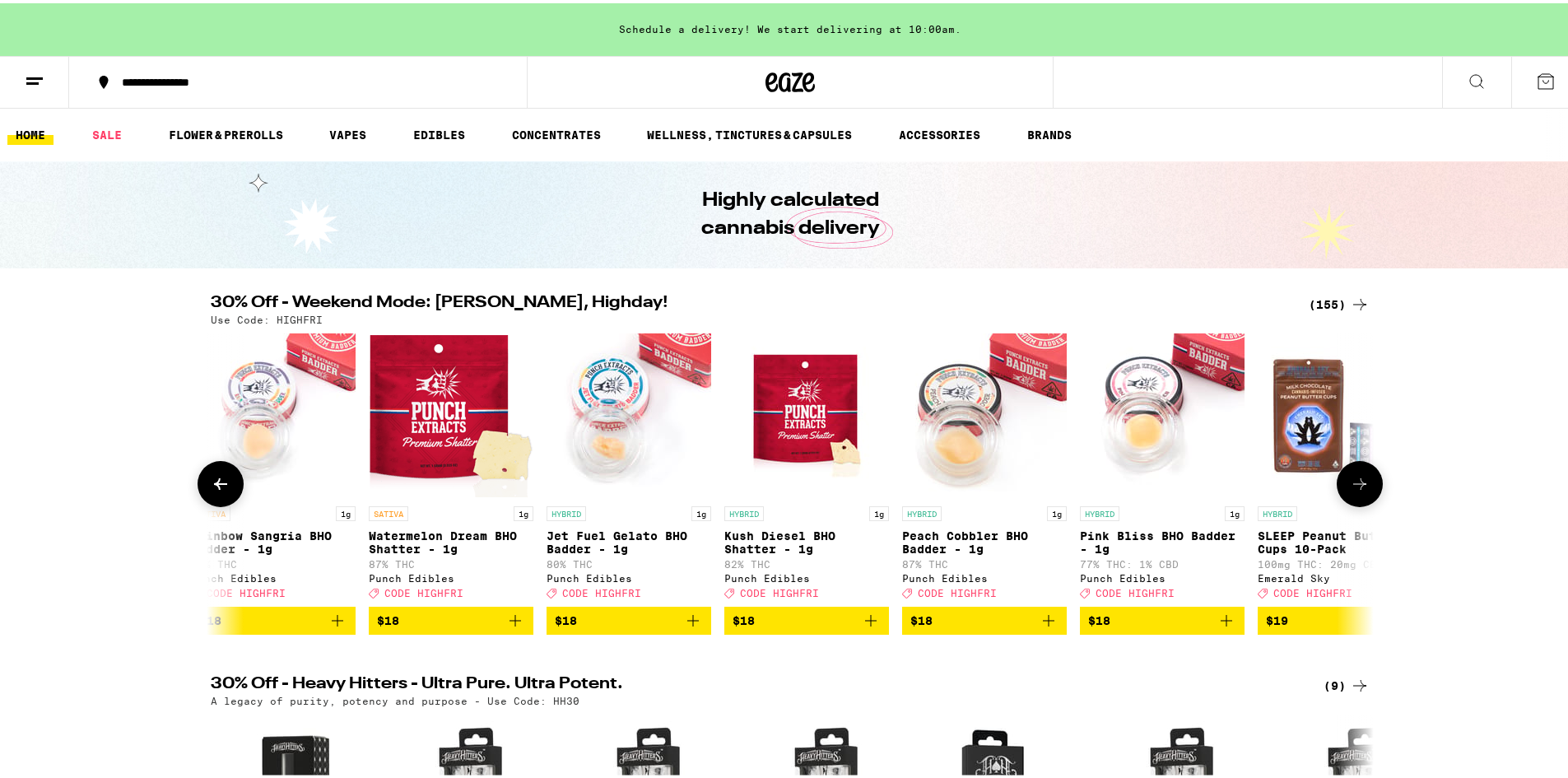
click at [1353, 490] on icon at bounding box center [1359, 481] width 19 height 19
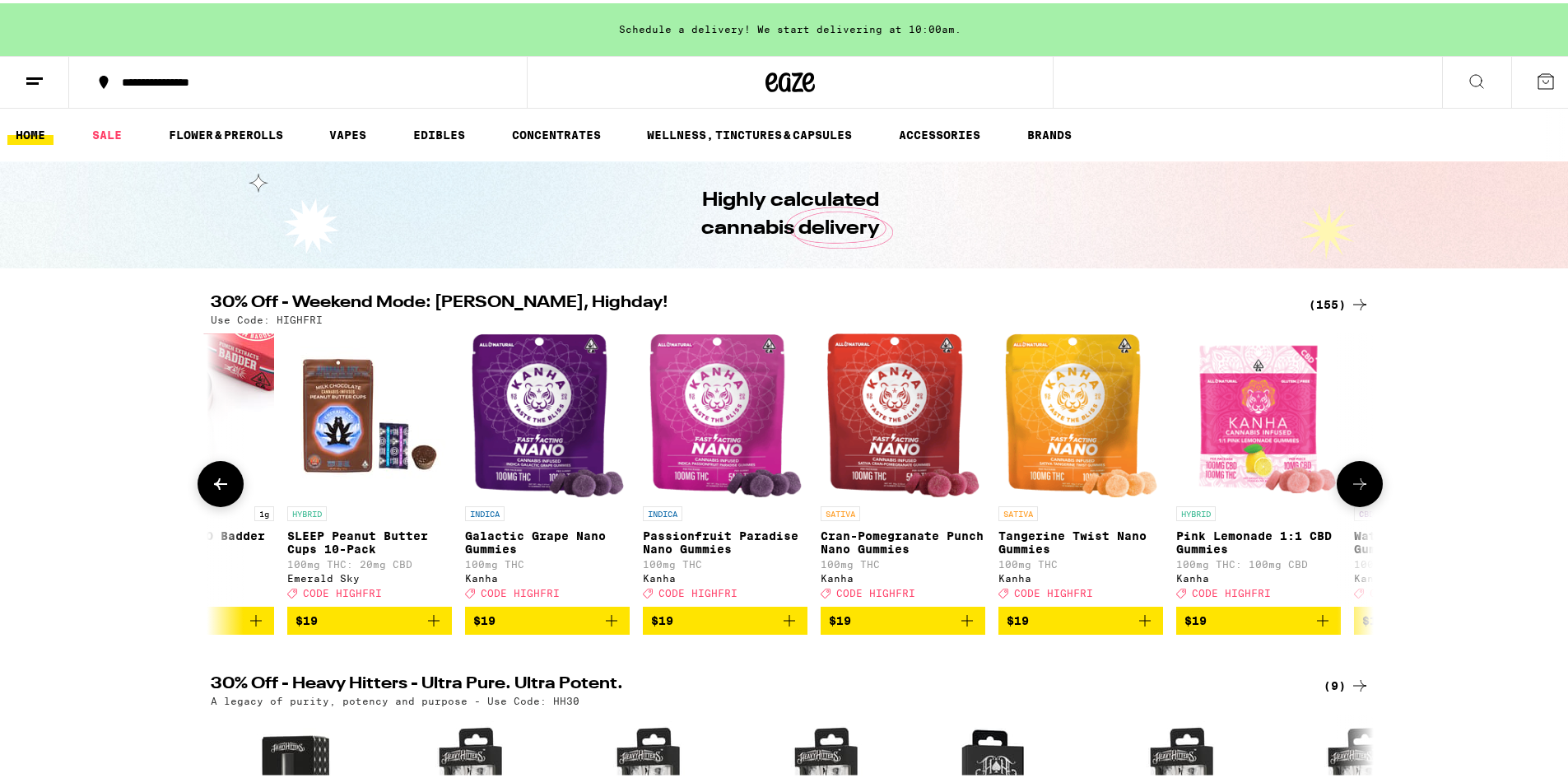
scroll to position [0, 12731]
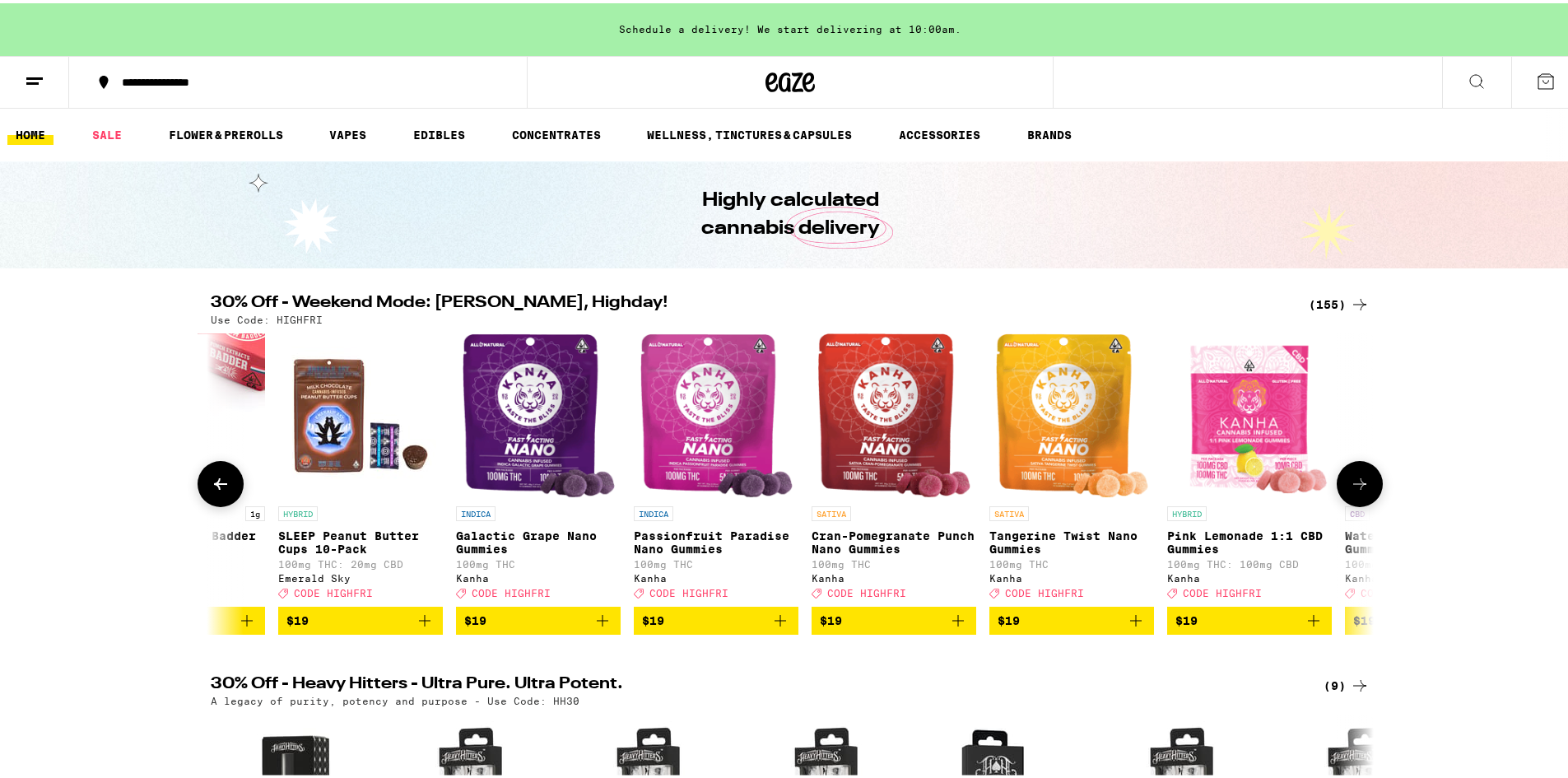
click at [1353, 490] on icon at bounding box center [1359, 481] width 19 height 19
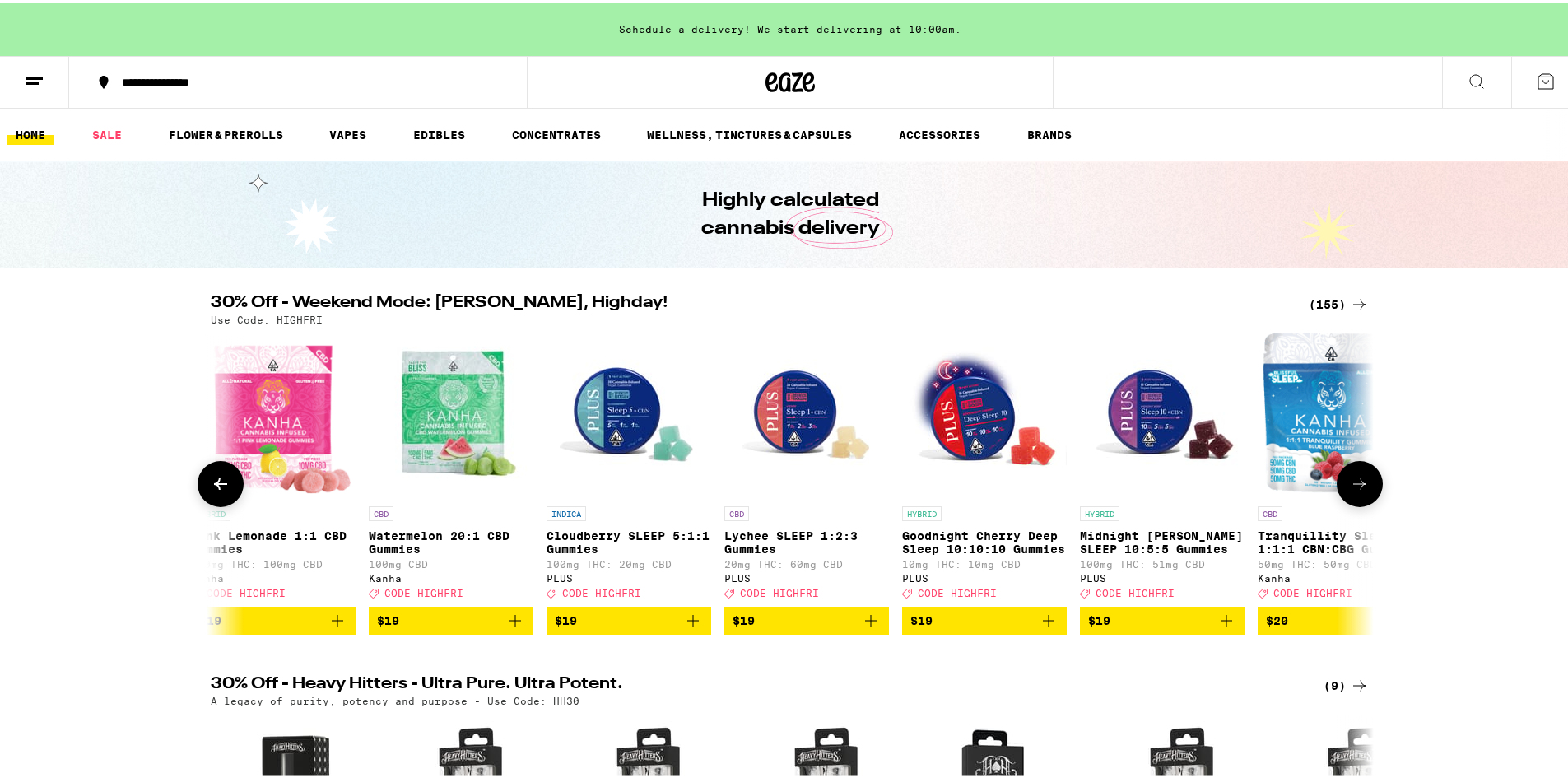
scroll to position [0, 13711]
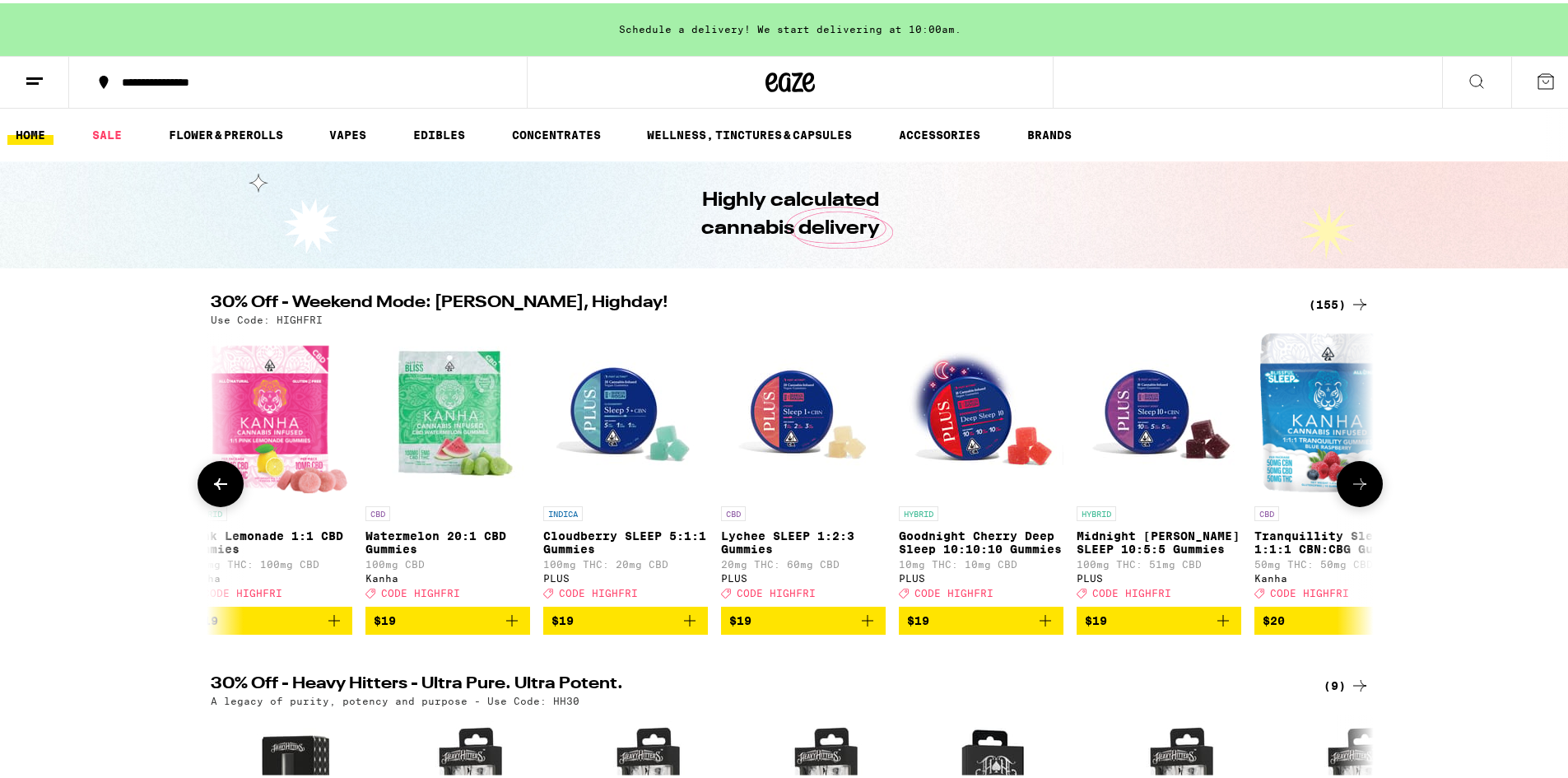
click at [1353, 490] on icon at bounding box center [1359, 481] width 19 height 19
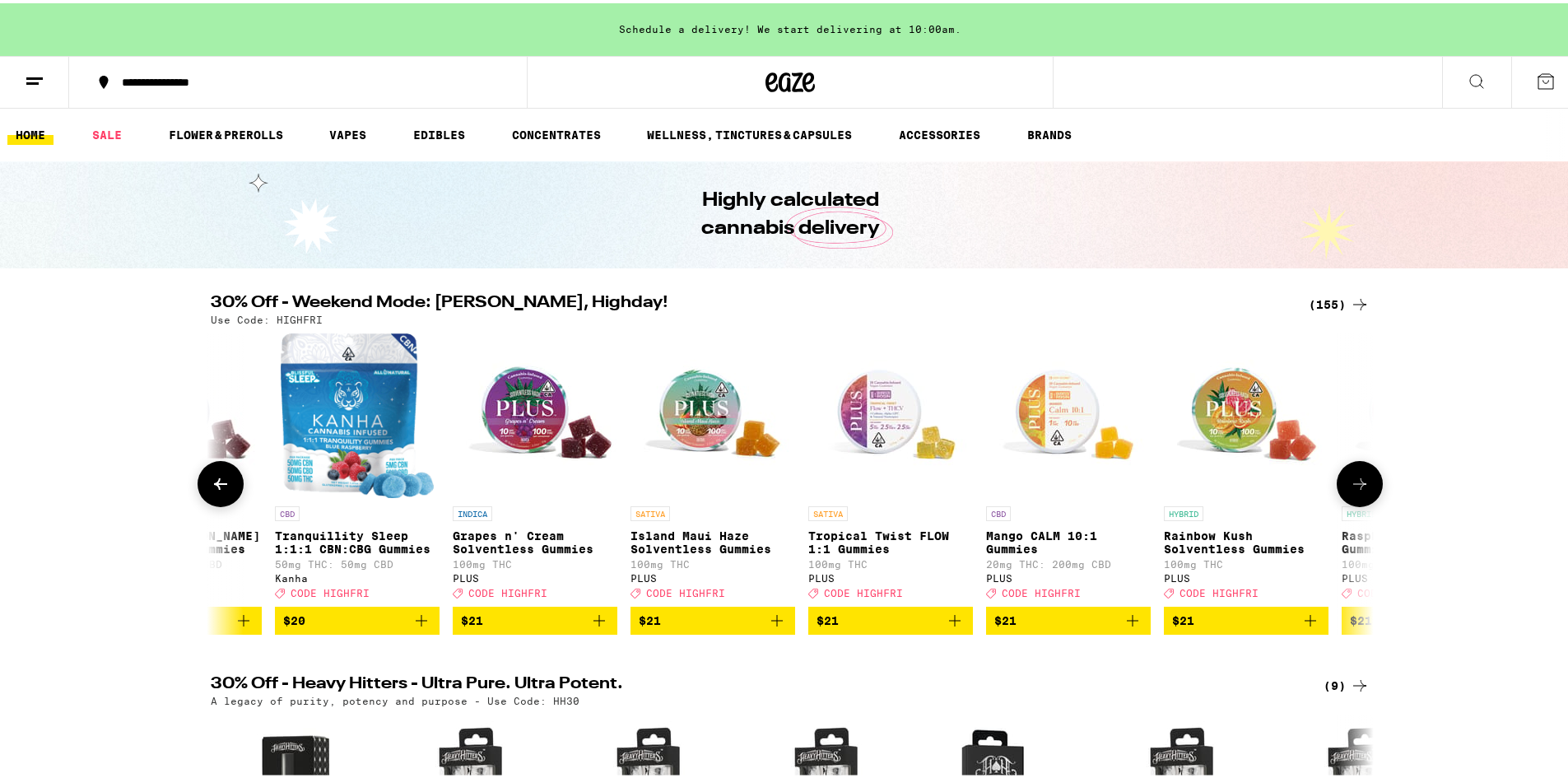
click at [1353, 490] on icon at bounding box center [1359, 481] width 19 height 19
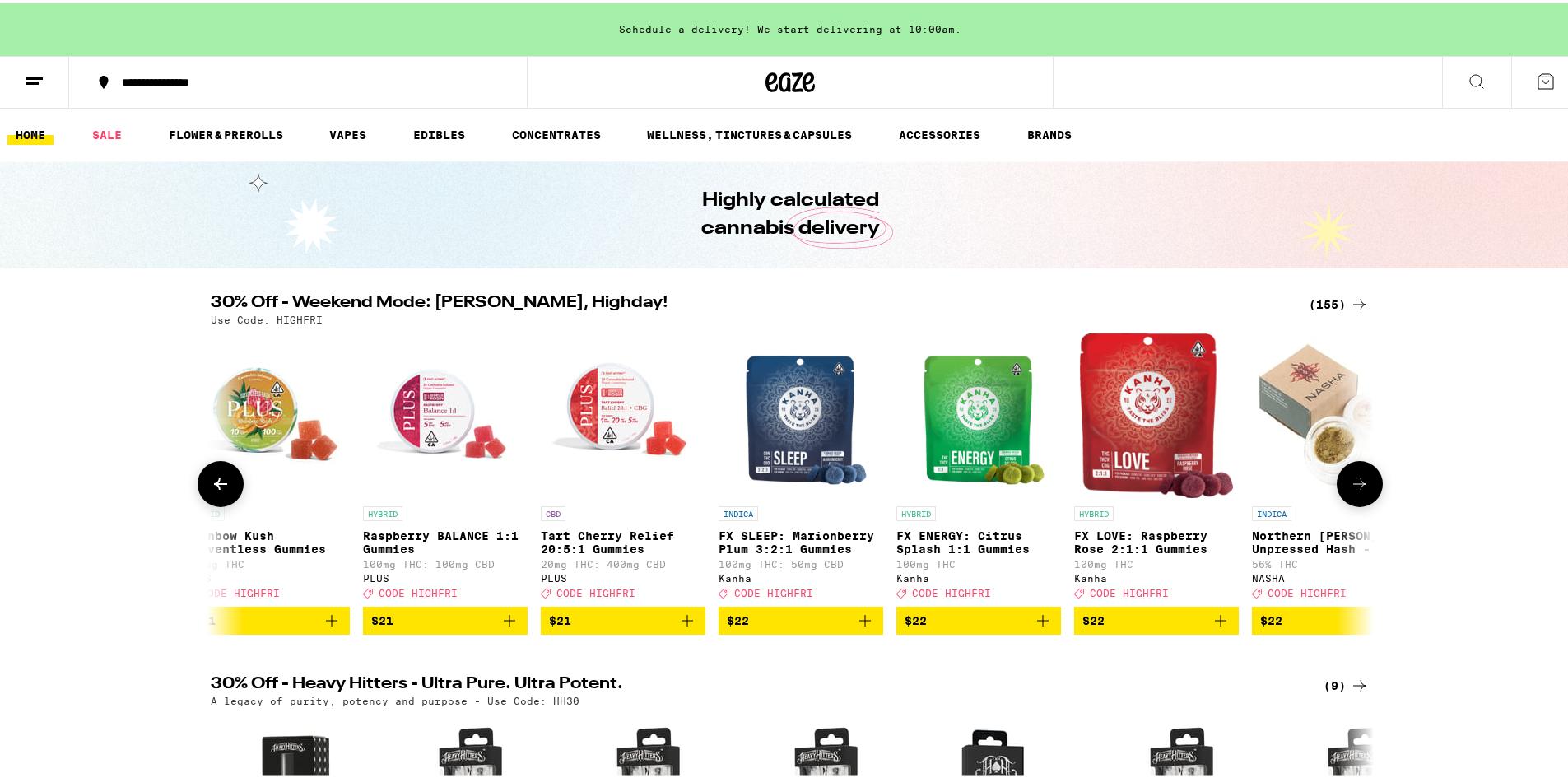
scroll to position [0, 15669]
click at [1356, 499] on button at bounding box center [1359, 480] width 46 height 46
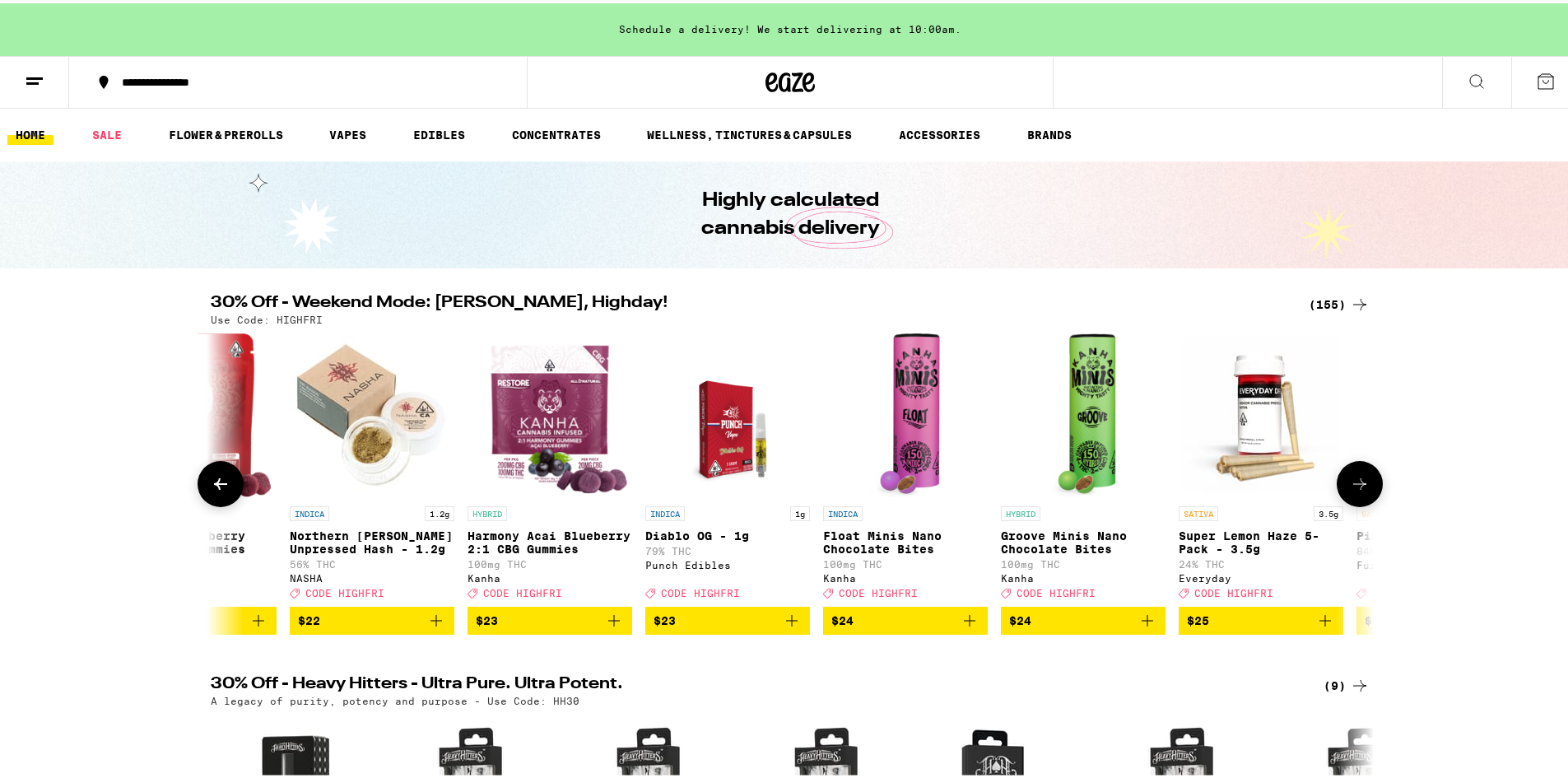
scroll to position [0, 16649]
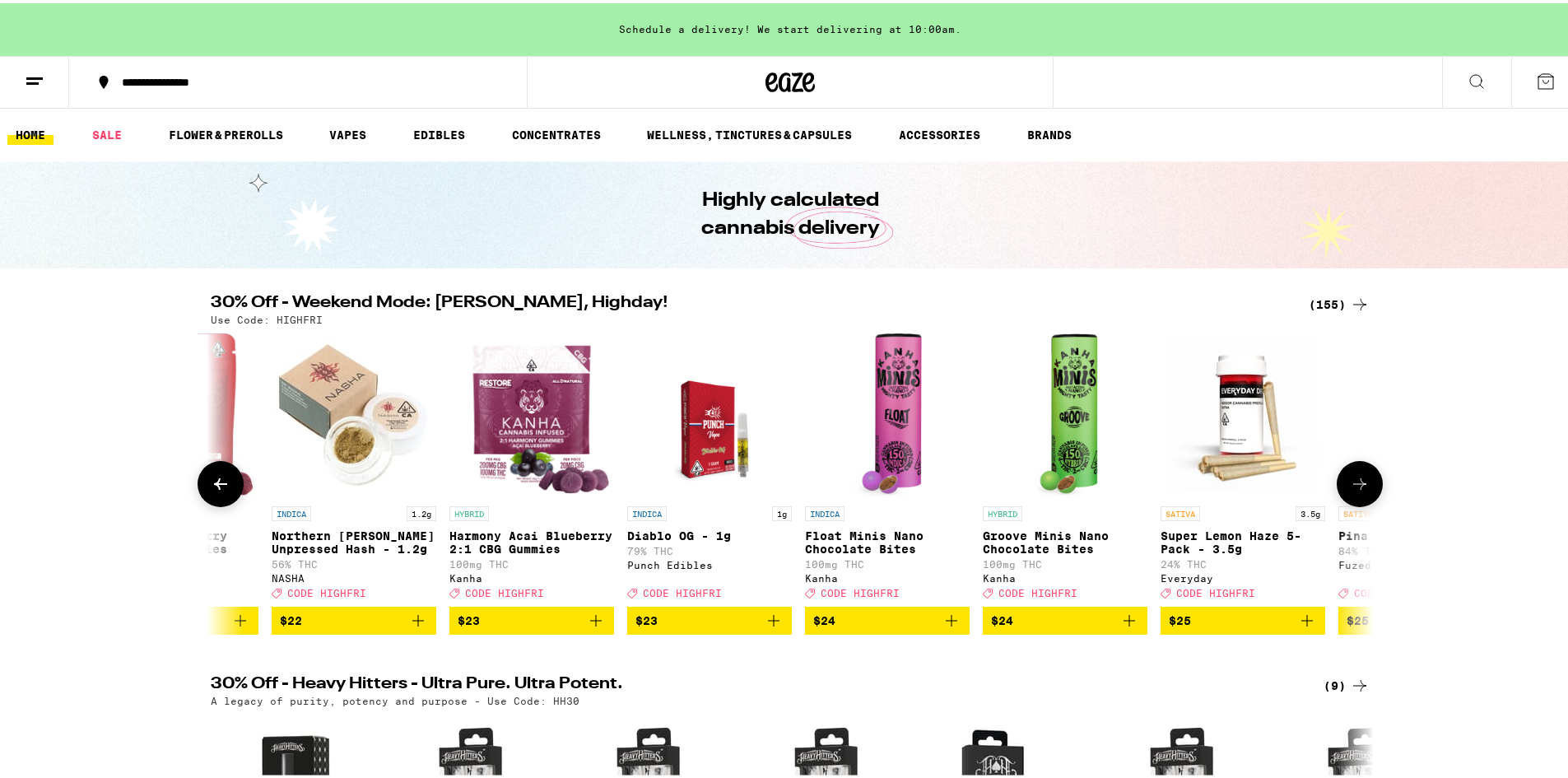
click at [1350, 500] on button at bounding box center [1359, 480] width 46 height 46
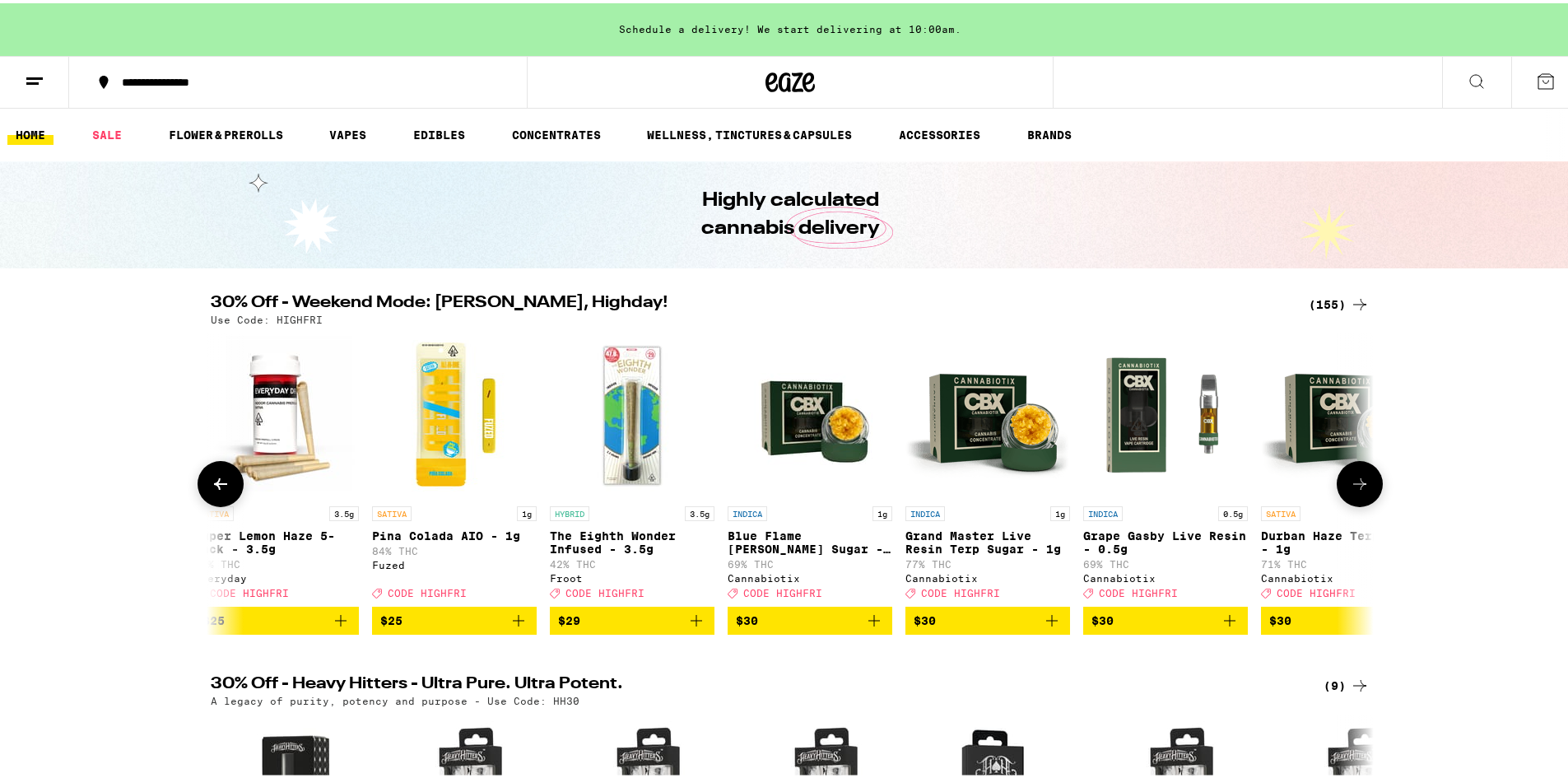
scroll to position [0, 17628]
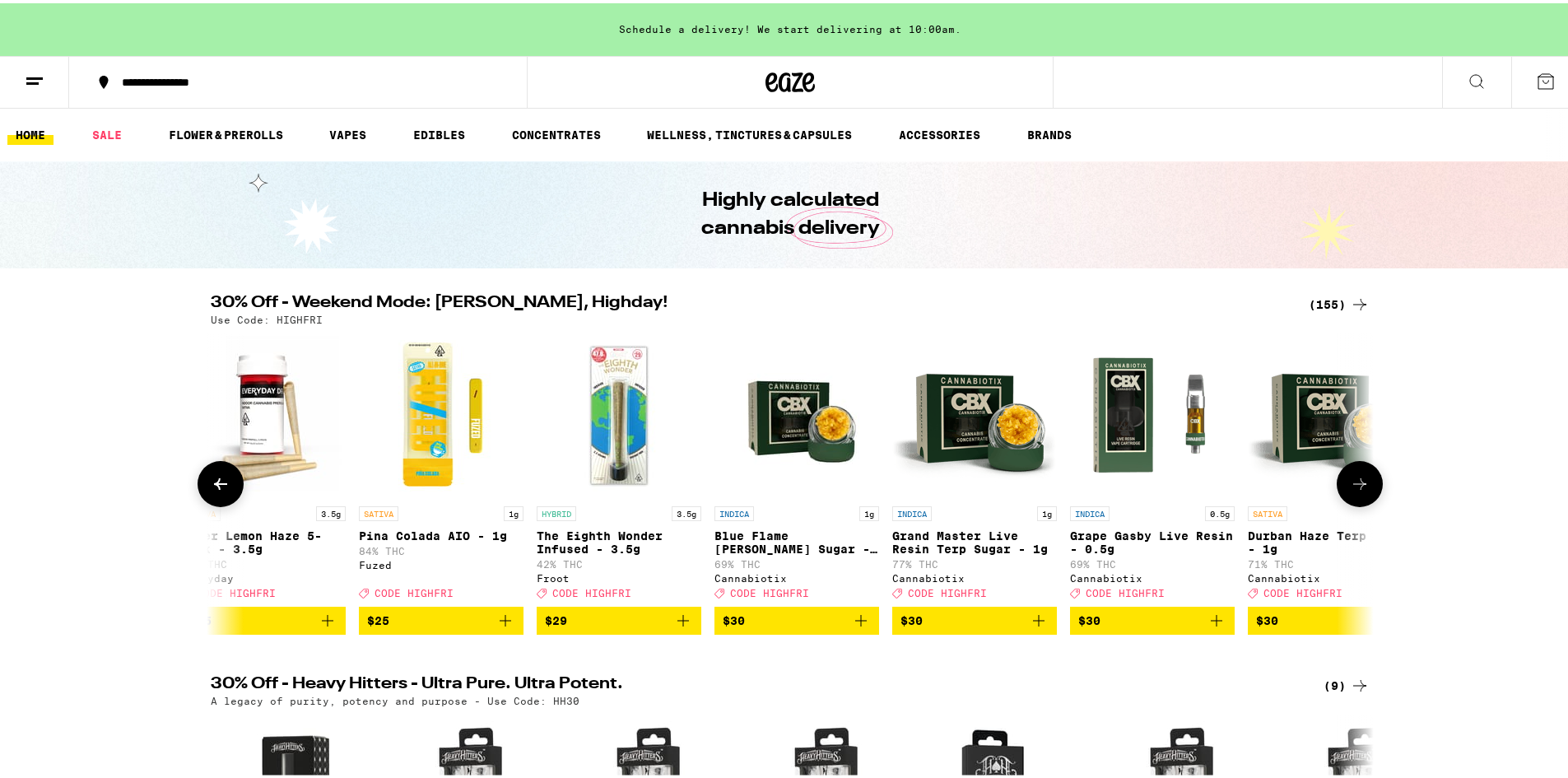
click at [1355, 500] on button at bounding box center [1359, 480] width 46 height 46
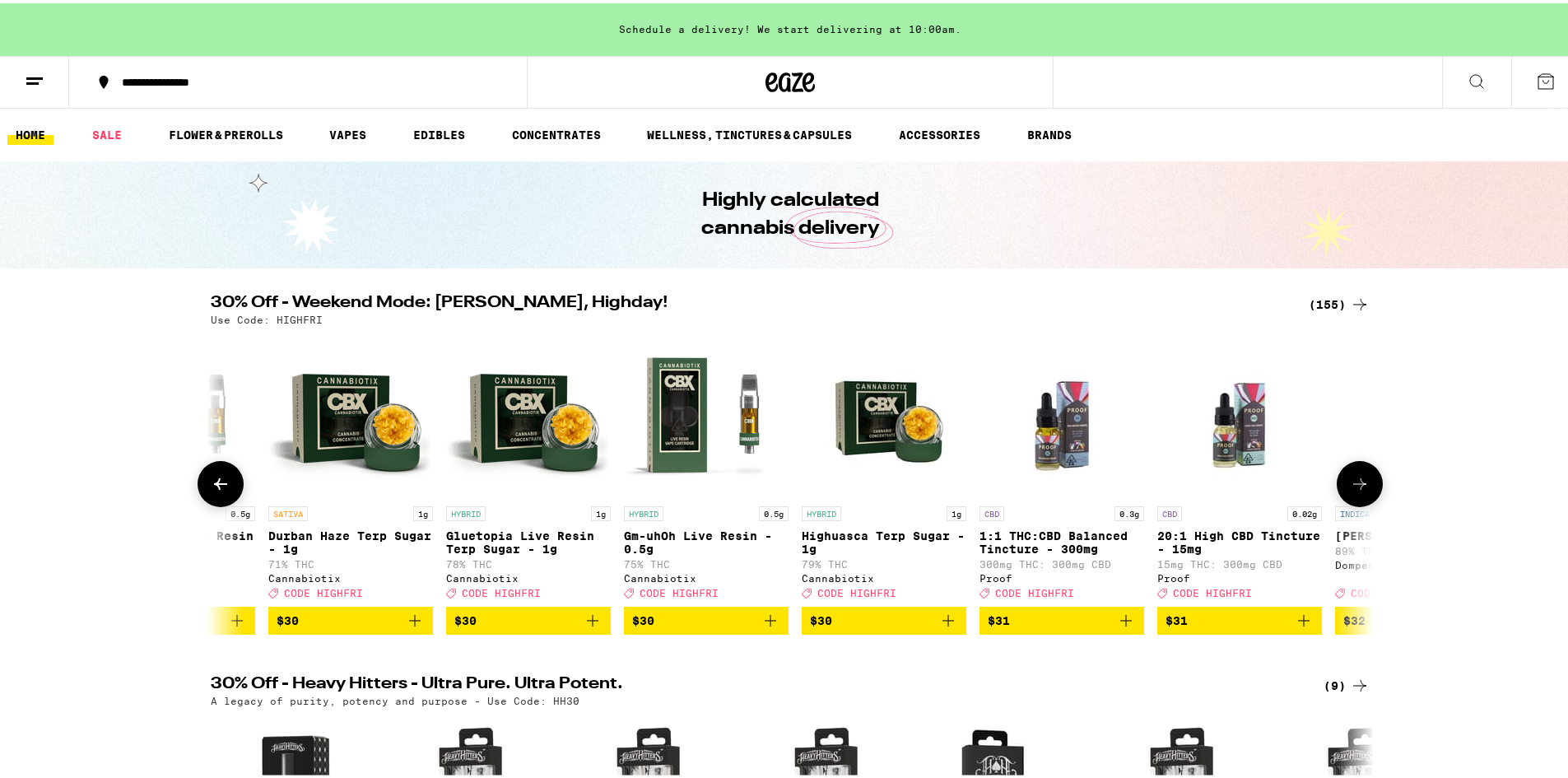
click at [1355, 500] on button at bounding box center [1359, 480] width 46 height 46
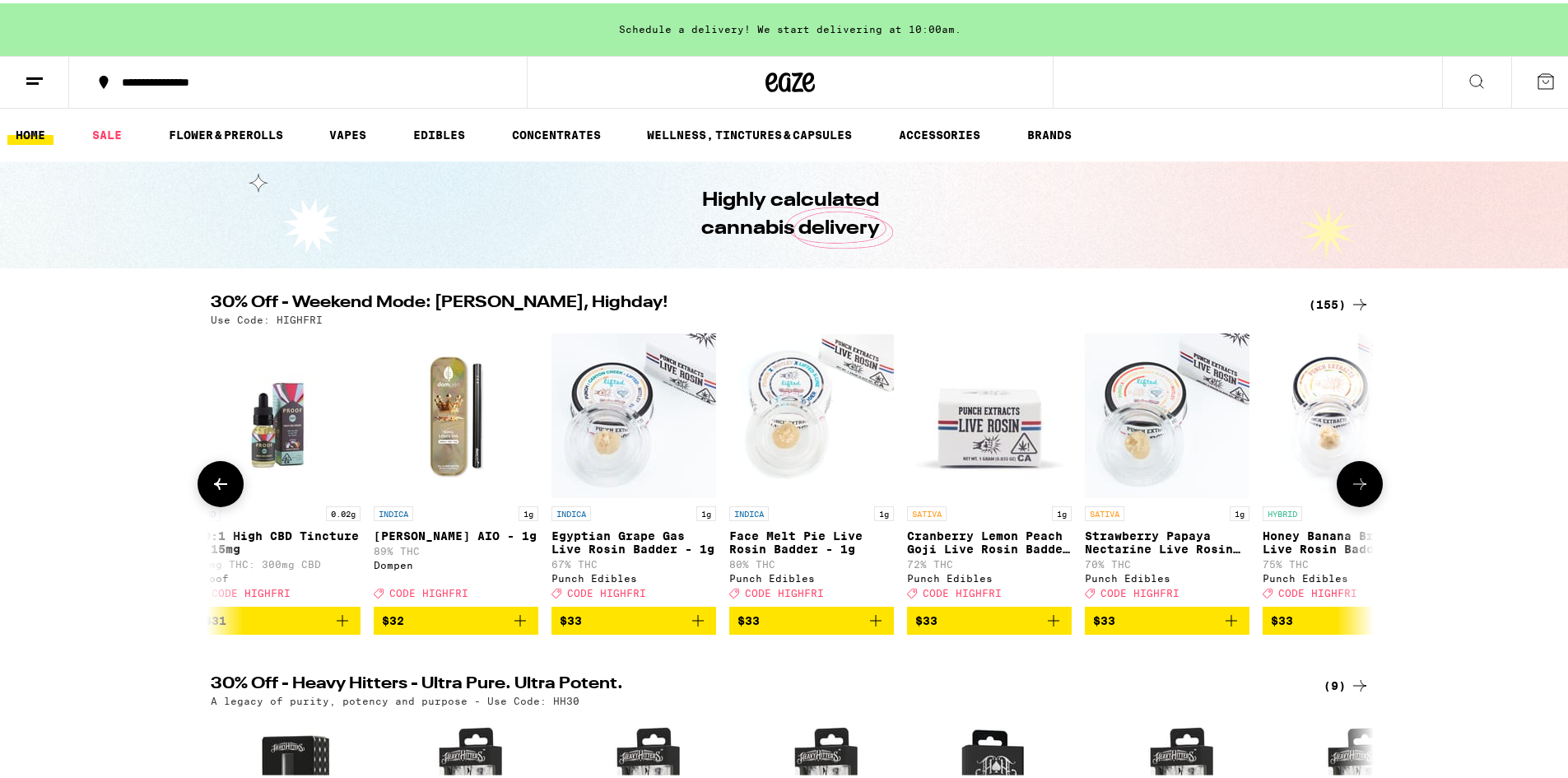
scroll to position [0, 19587]
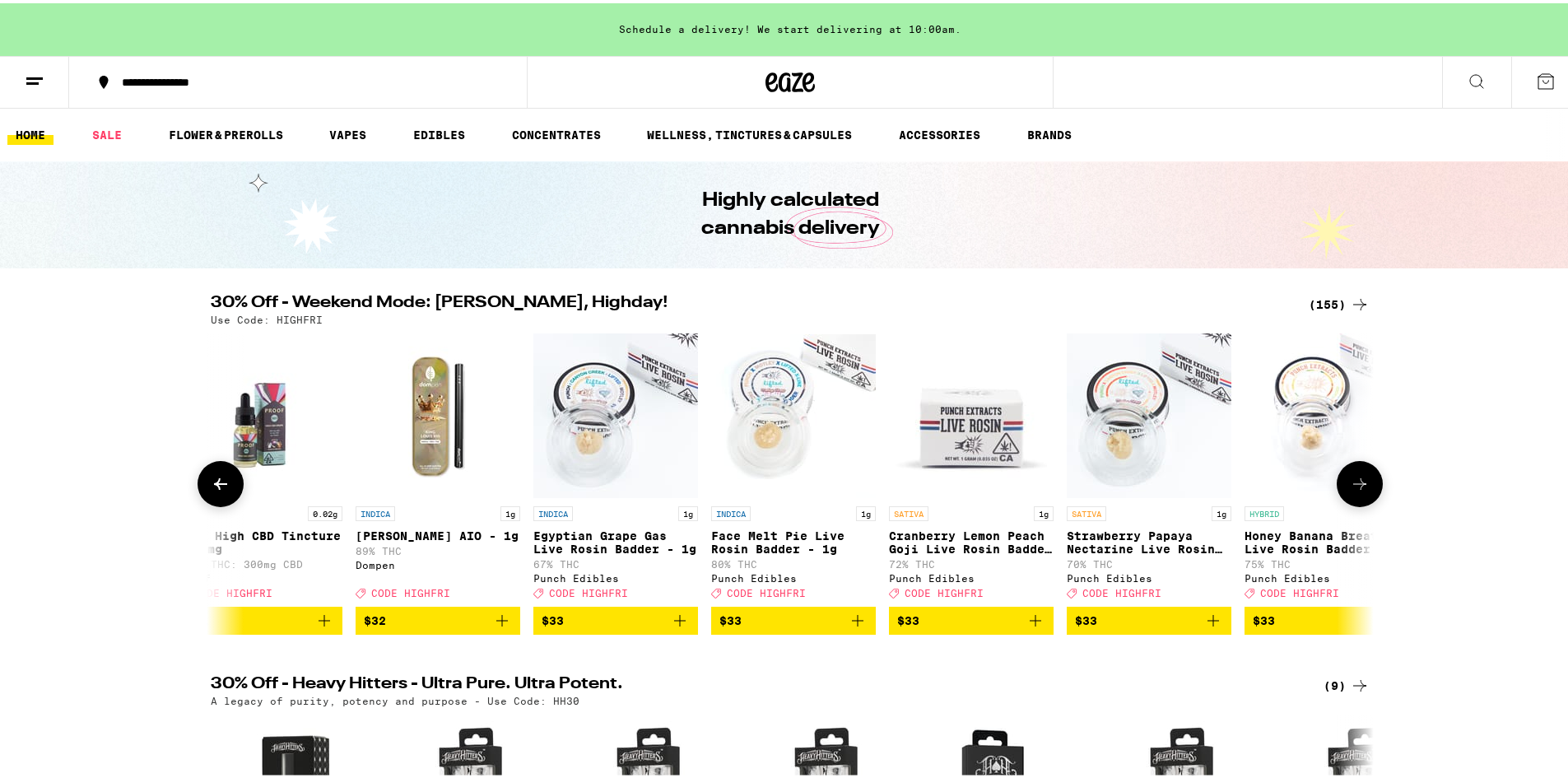
click at [1355, 500] on button at bounding box center [1359, 480] width 46 height 46
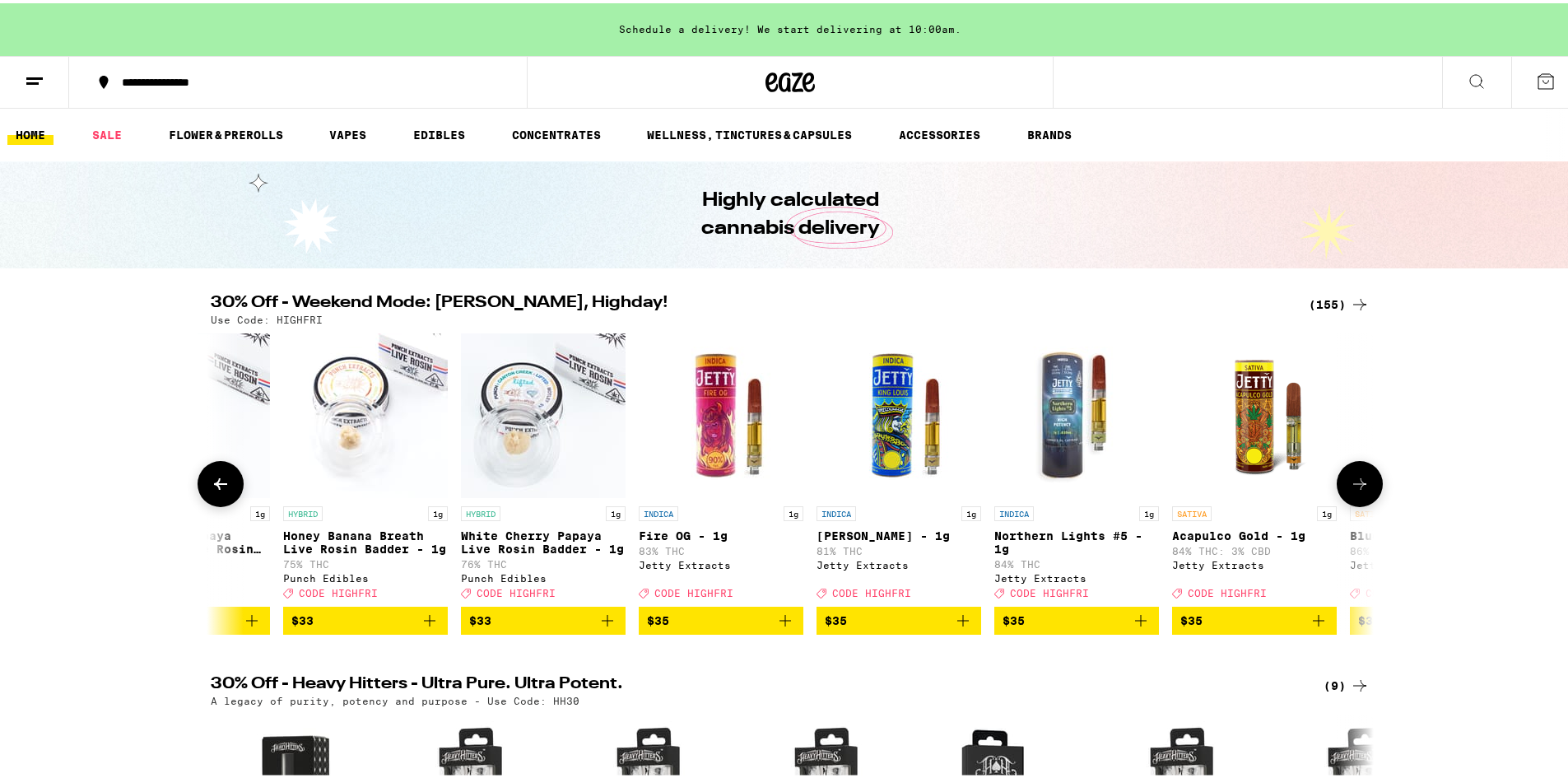
scroll to position [0, 20566]
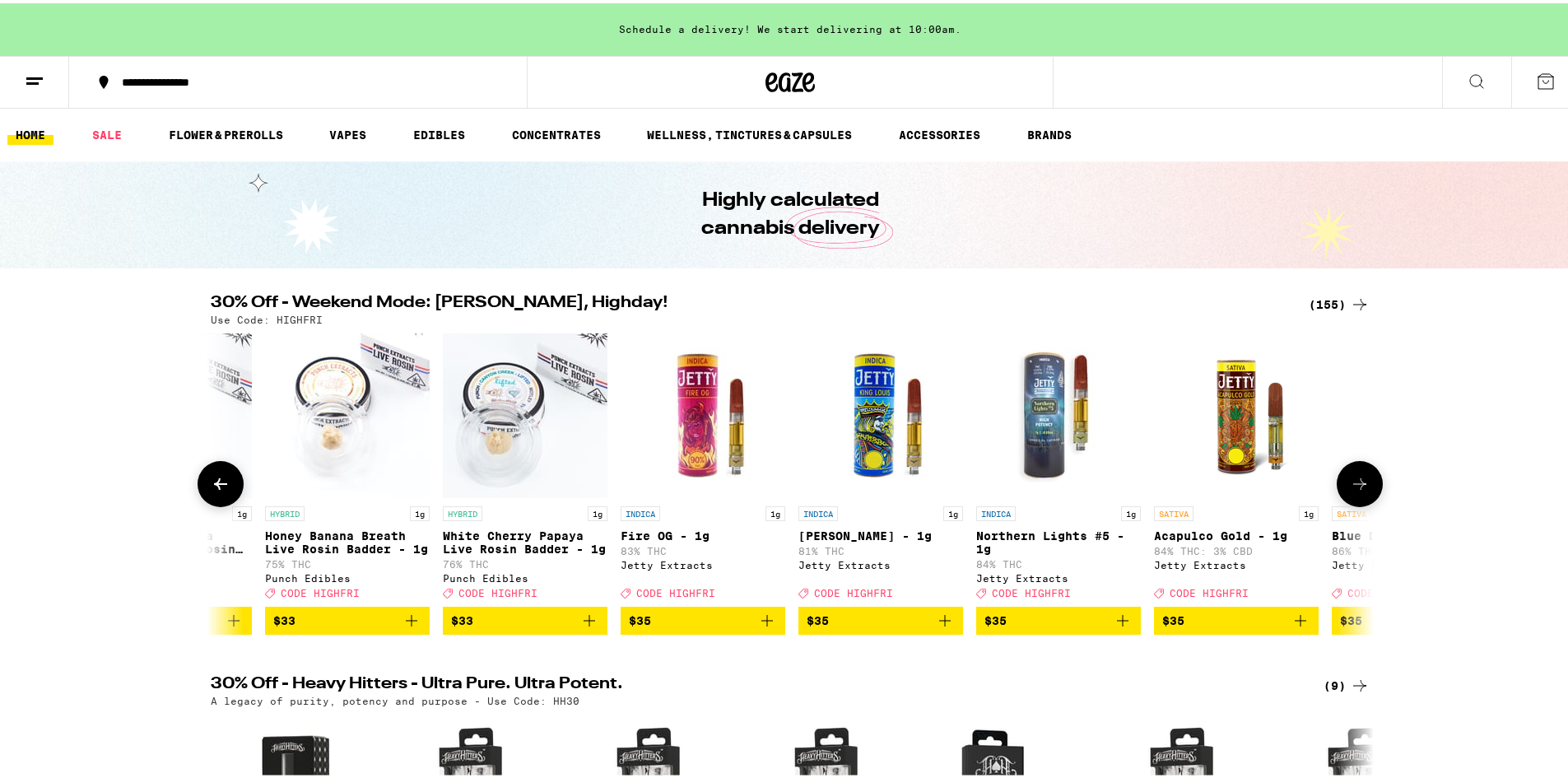
click at [1355, 500] on button at bounding box center [1359, 480] width 46 height 46
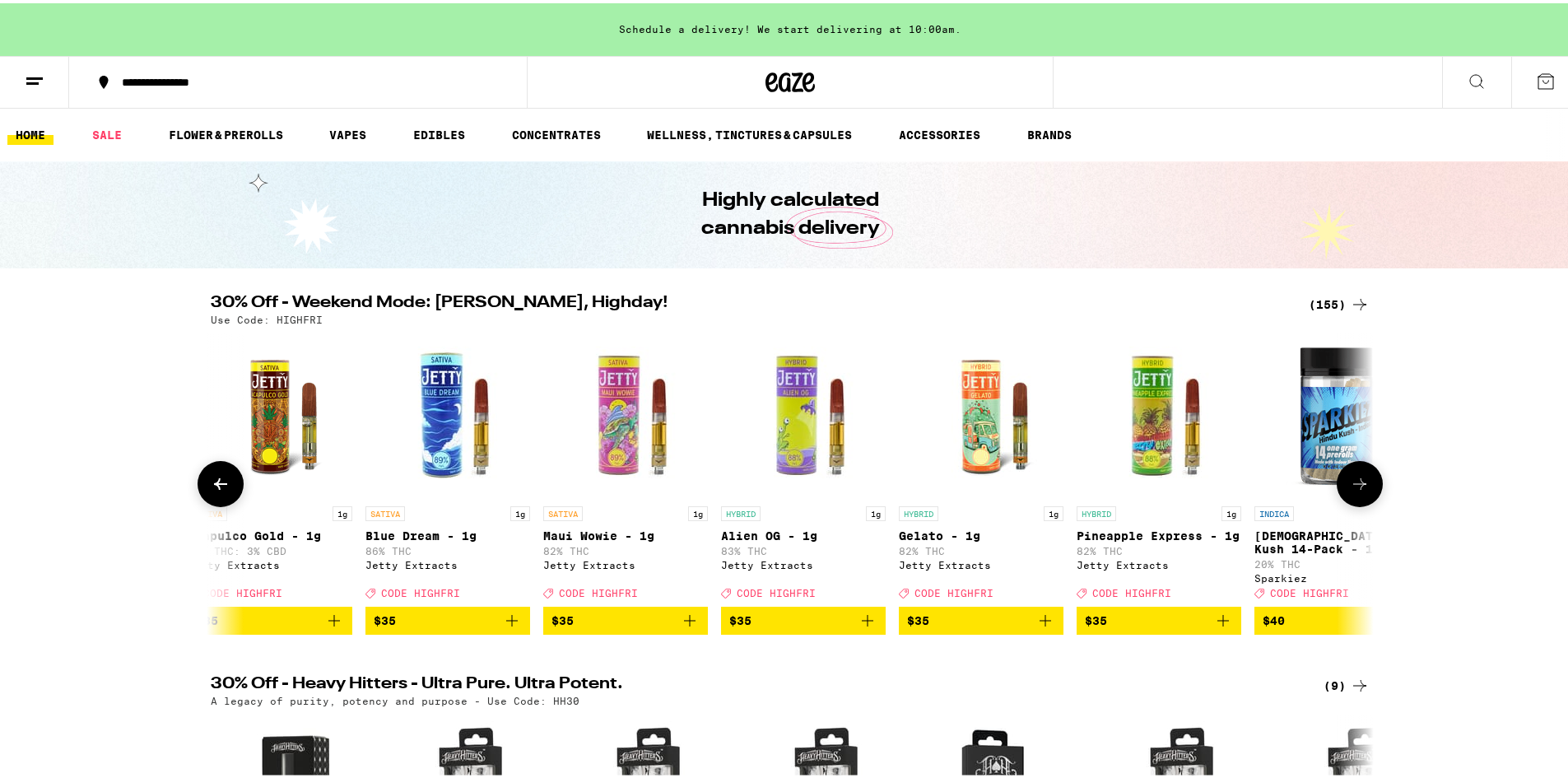
scroll to position [0, 21545]
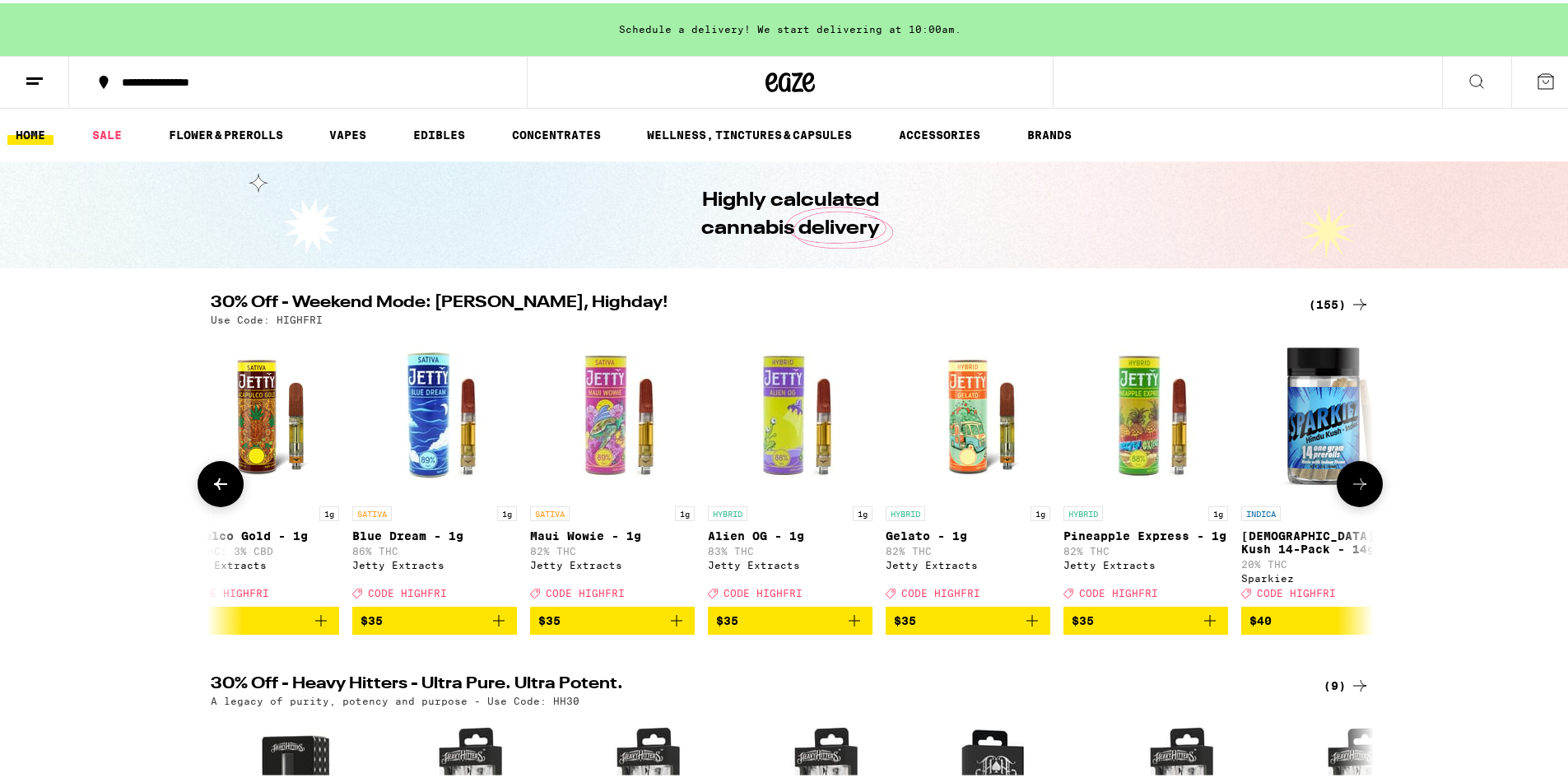
click at [1355, 500] on button at bounding box center [1359, 480] width 46 height 46
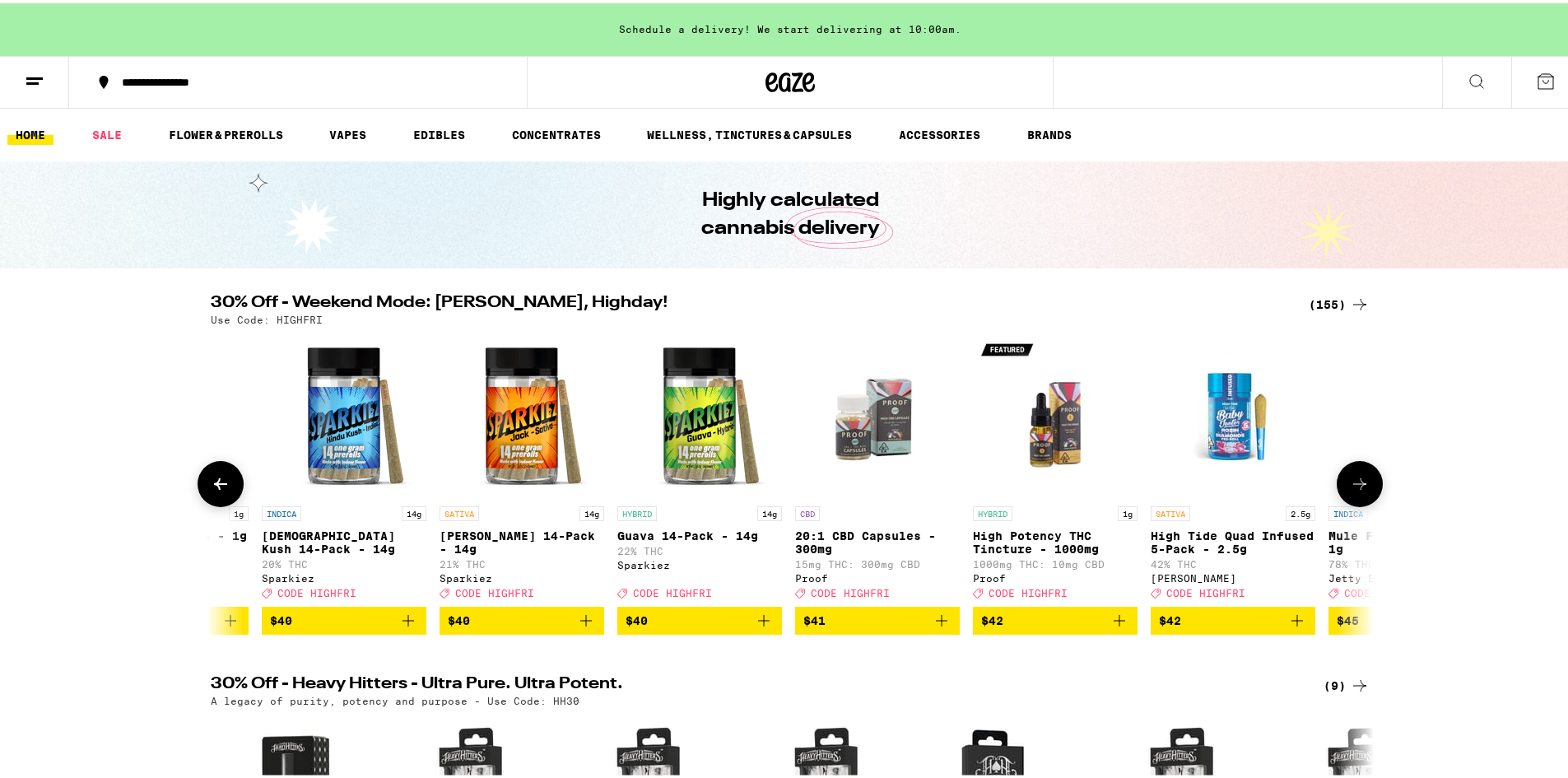
click at [1355, 500] on button at bounding box center [1359, 480] width 46 height 46
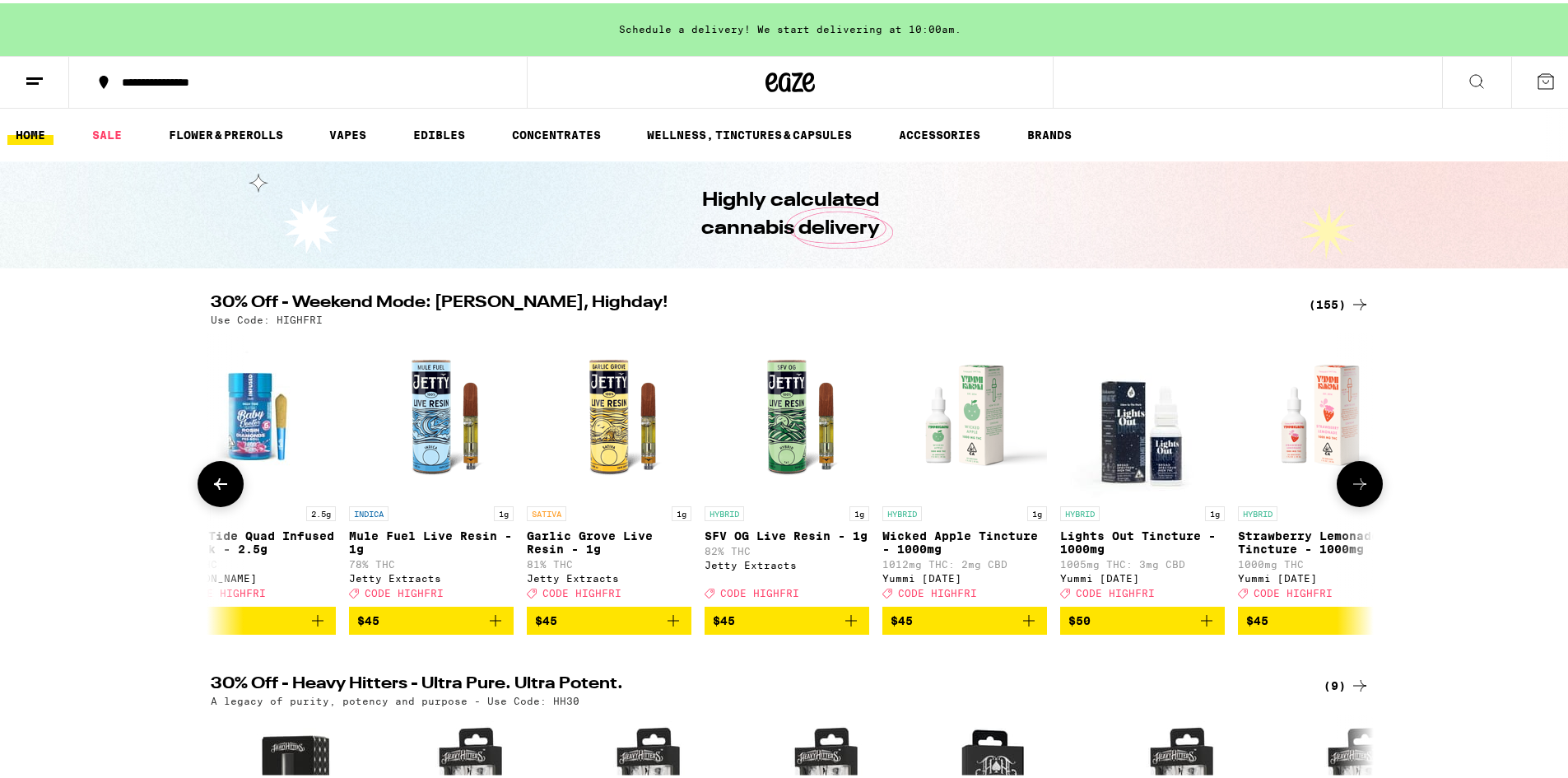
click at [1357, 501] on button at bounding box center [1359, 480] width 46 height 46
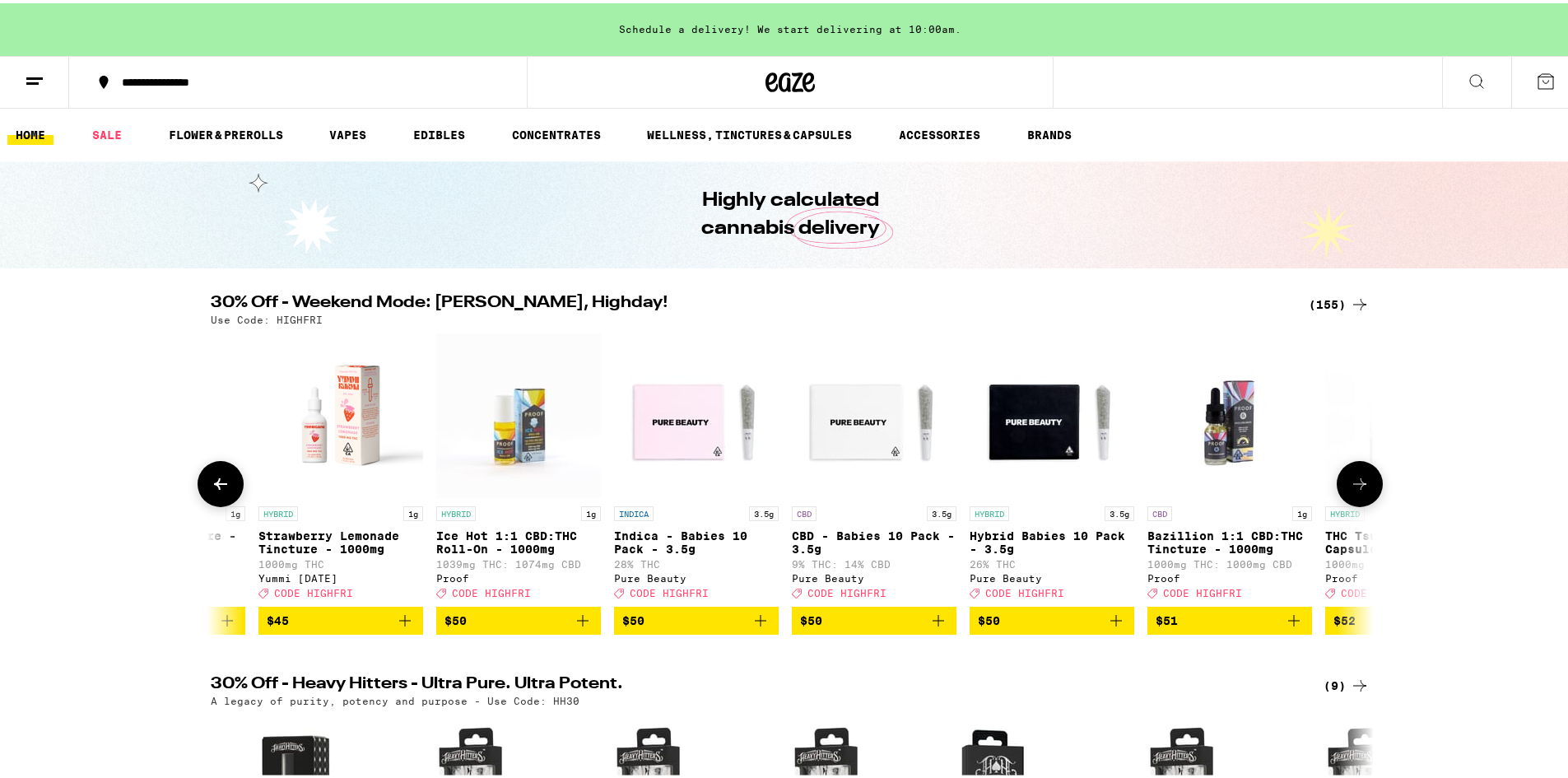
click at [1357, 502] on button at bounding box center [1359, 480] width 46 height 46
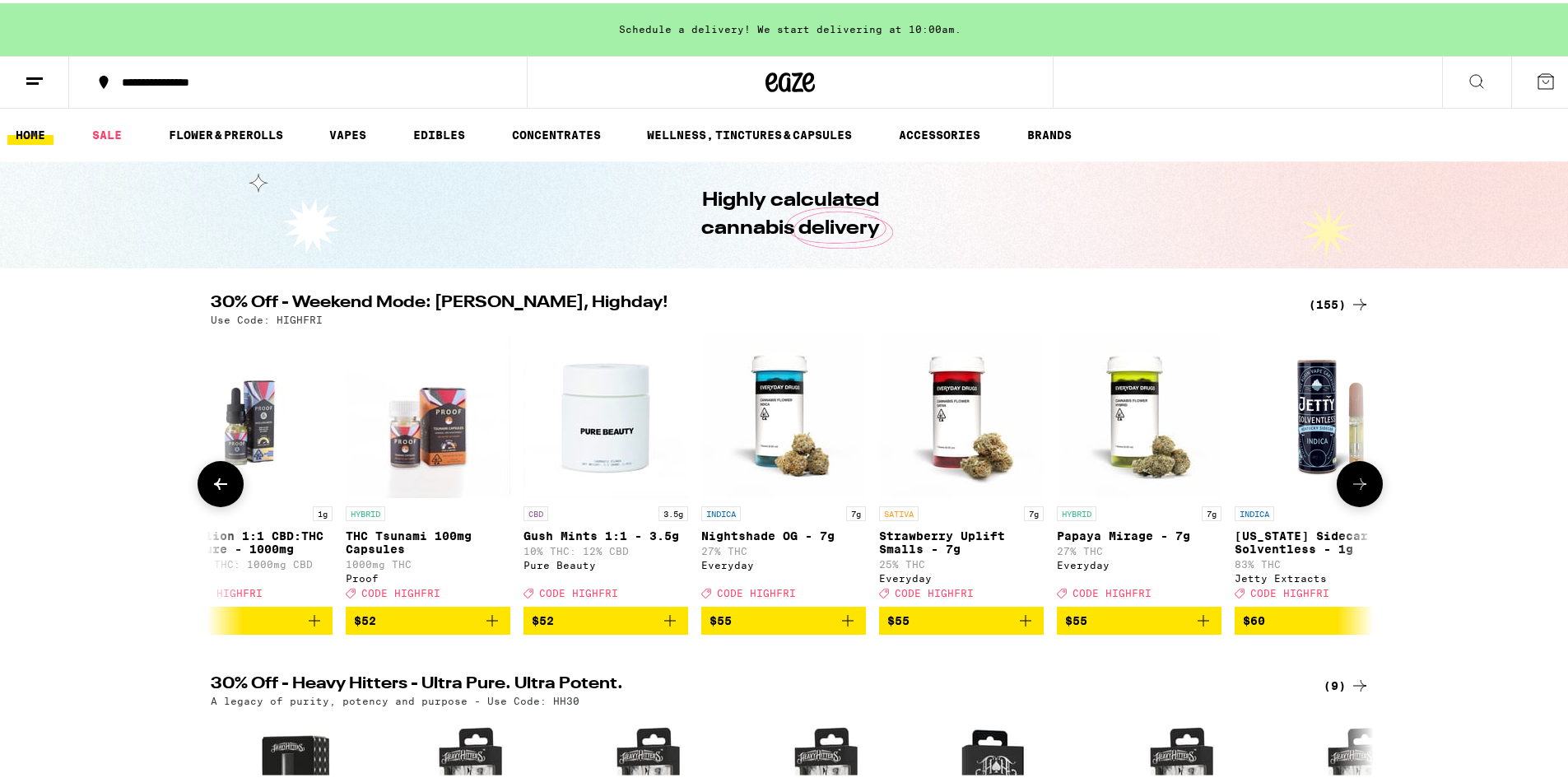
click at [1358, 503] on button at bounding box center [1359, 480] width 46 height 46
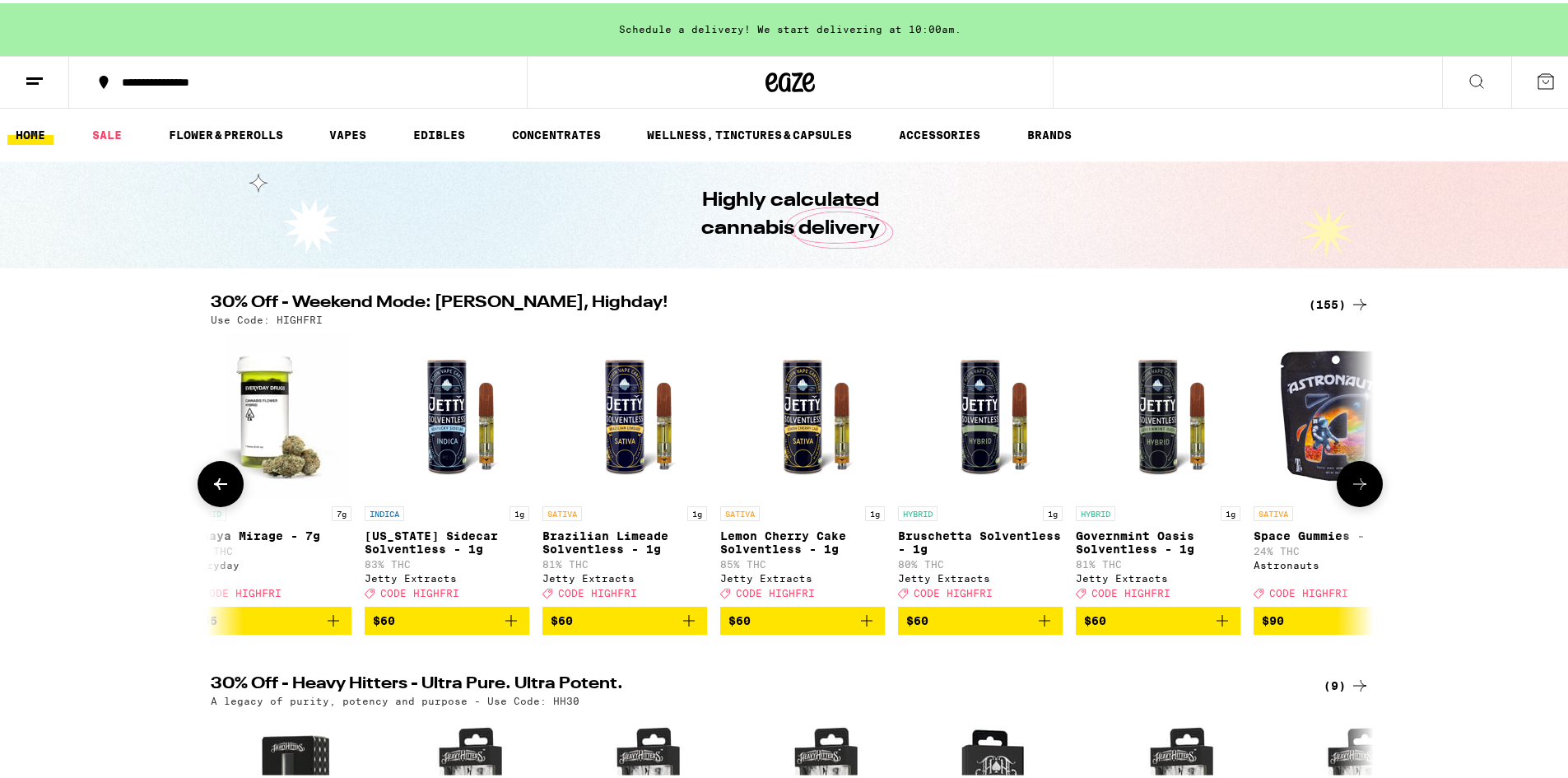
scroll to position [0, 26394]
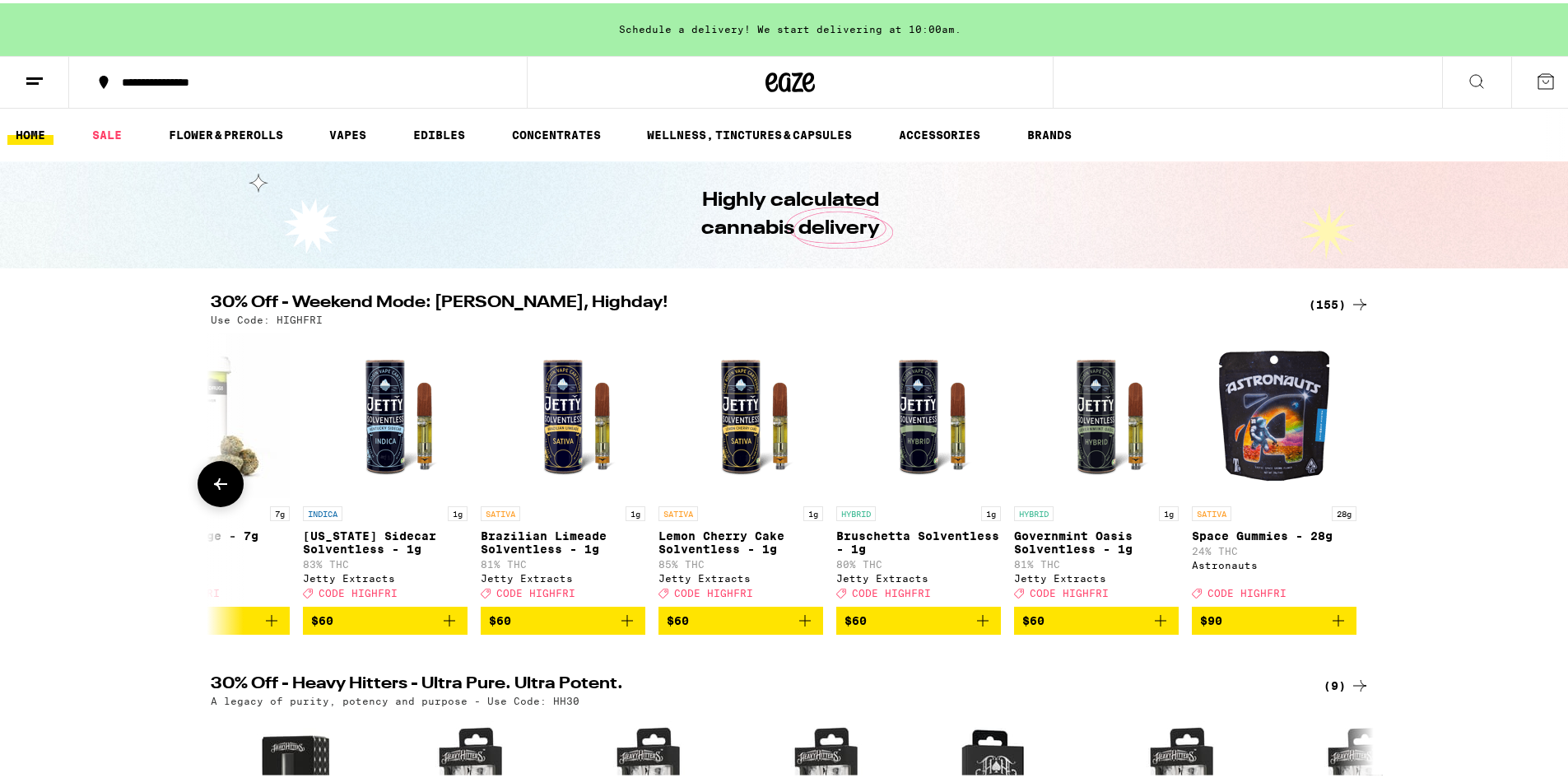
click at [211, 489] on icon at bounding box center [220, 481] width 19 height 19
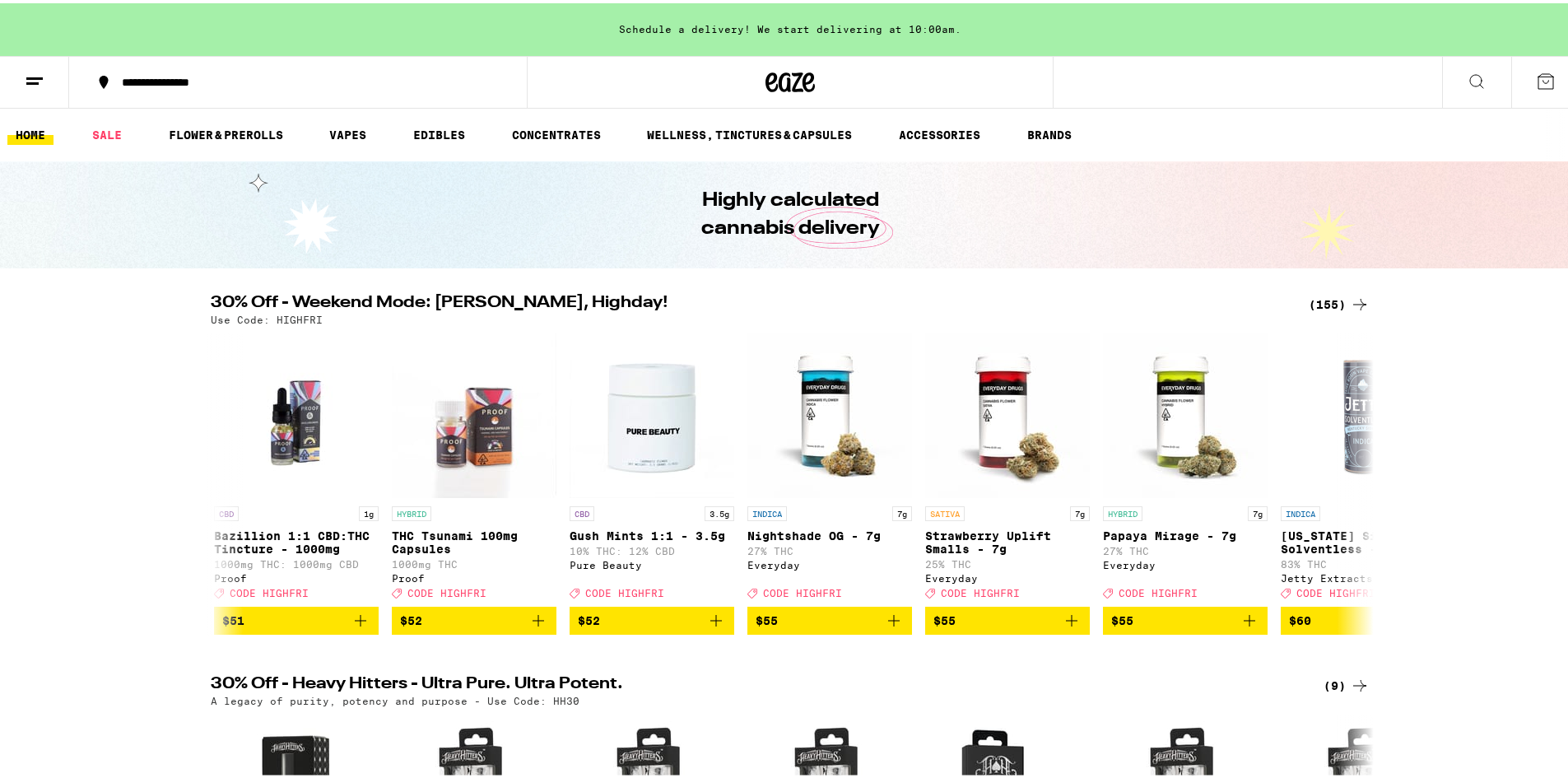
scroll to position [0, 25415]
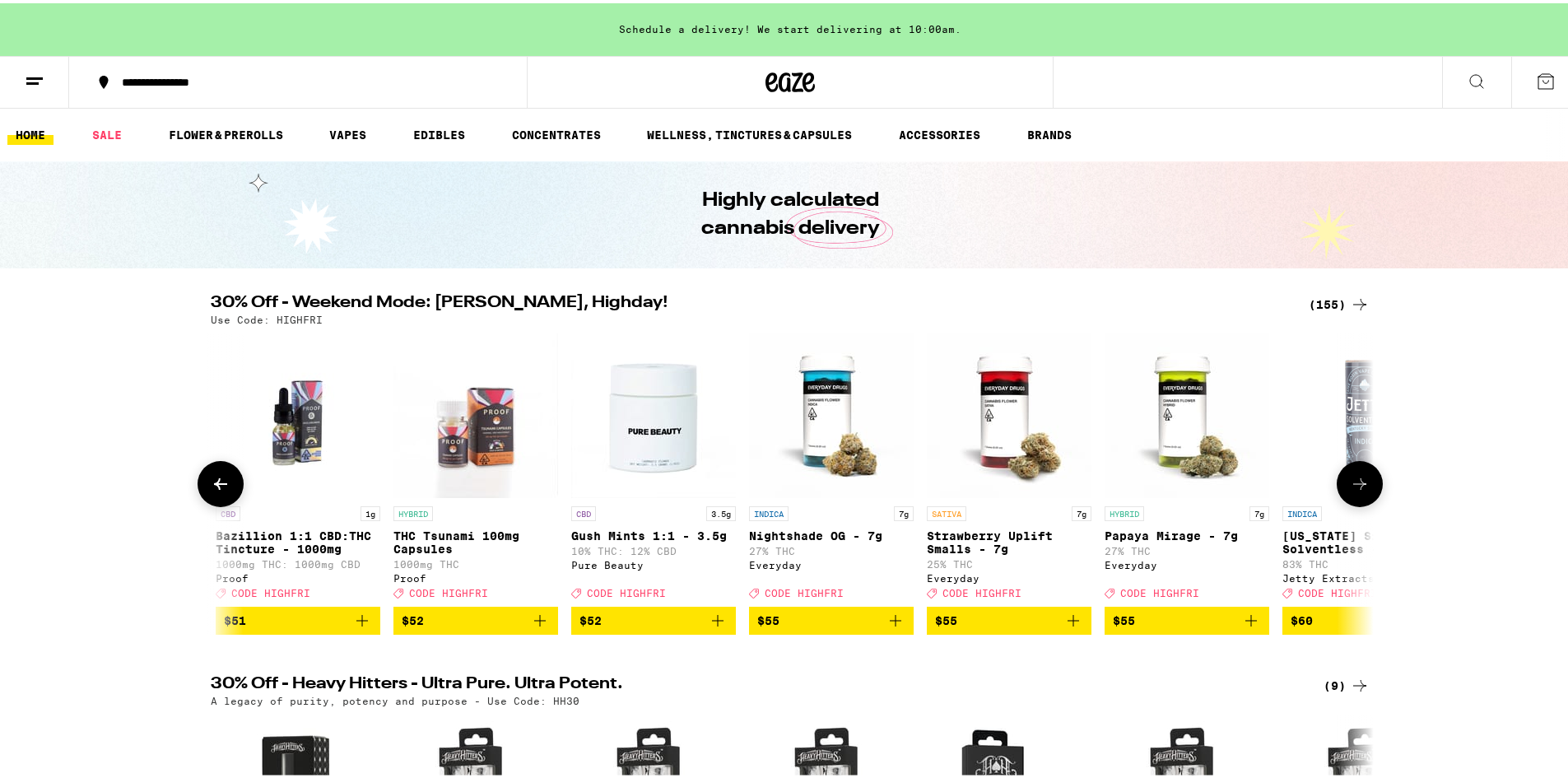
click at [1352, 487] on icon at bounding box center [1359, 481] width 19 height 19
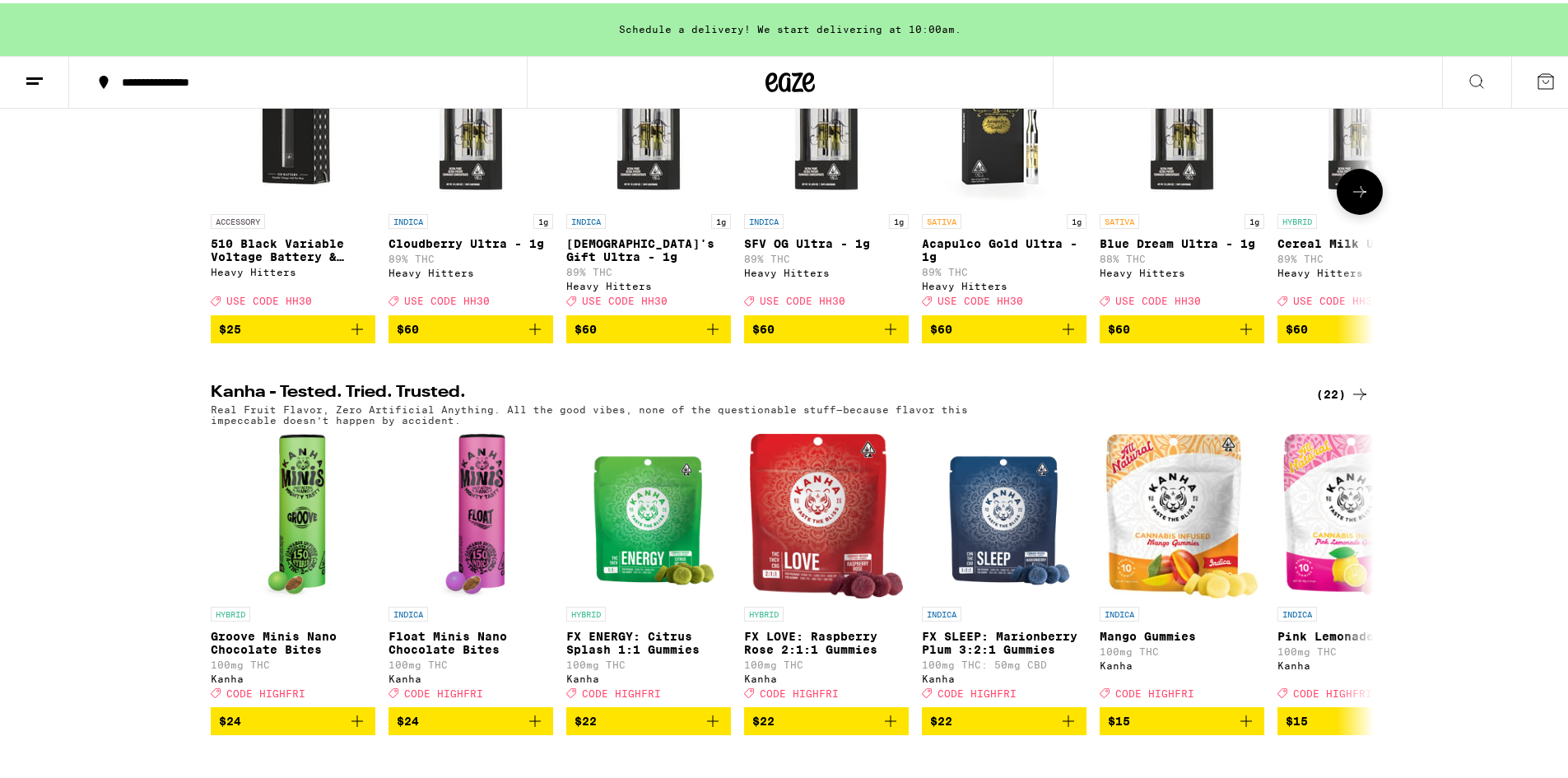
scroll to position [741, 0]
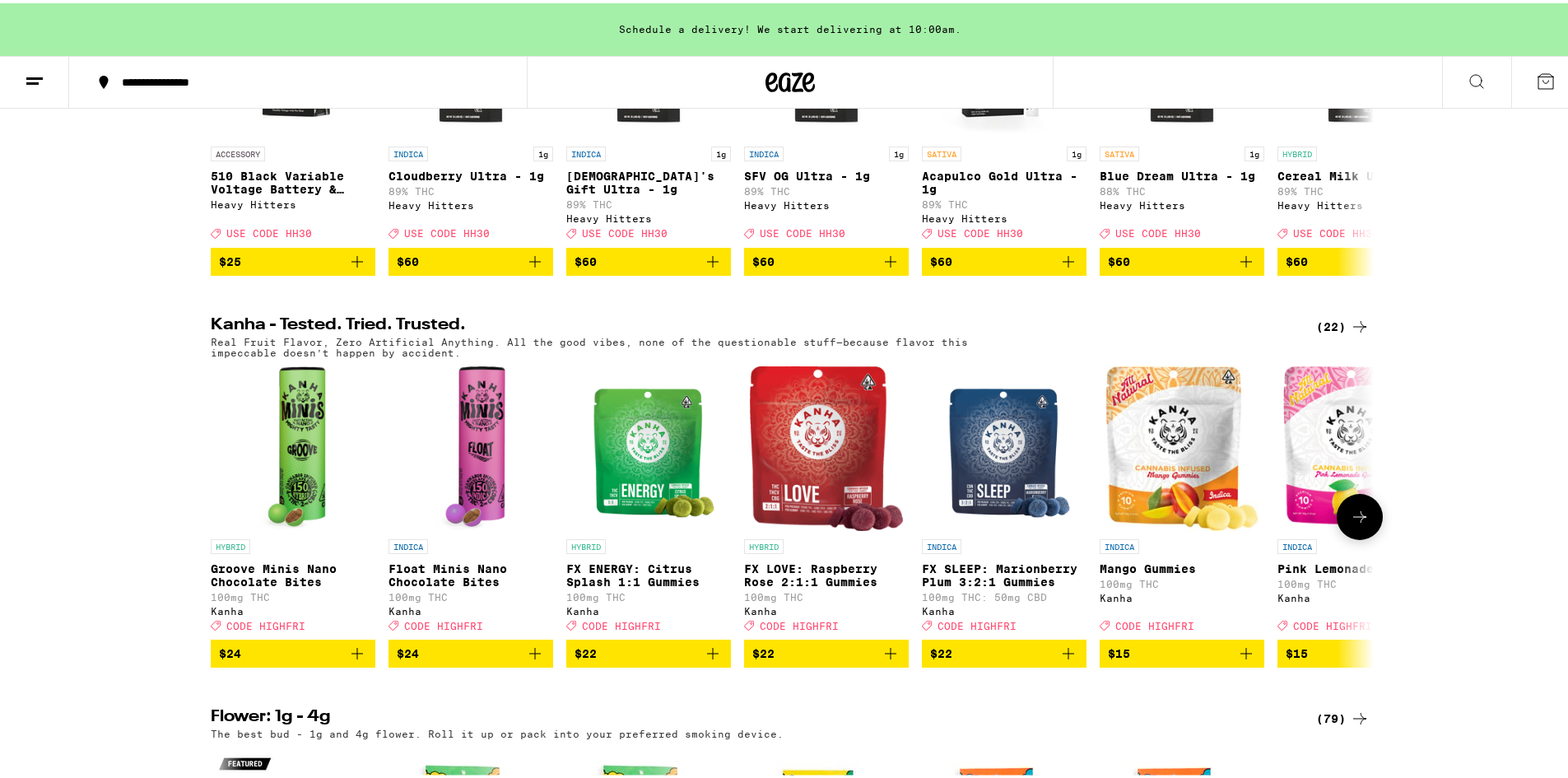
click at [1339, 537] on button at bounding box center [1359, 513] width 46 height 46
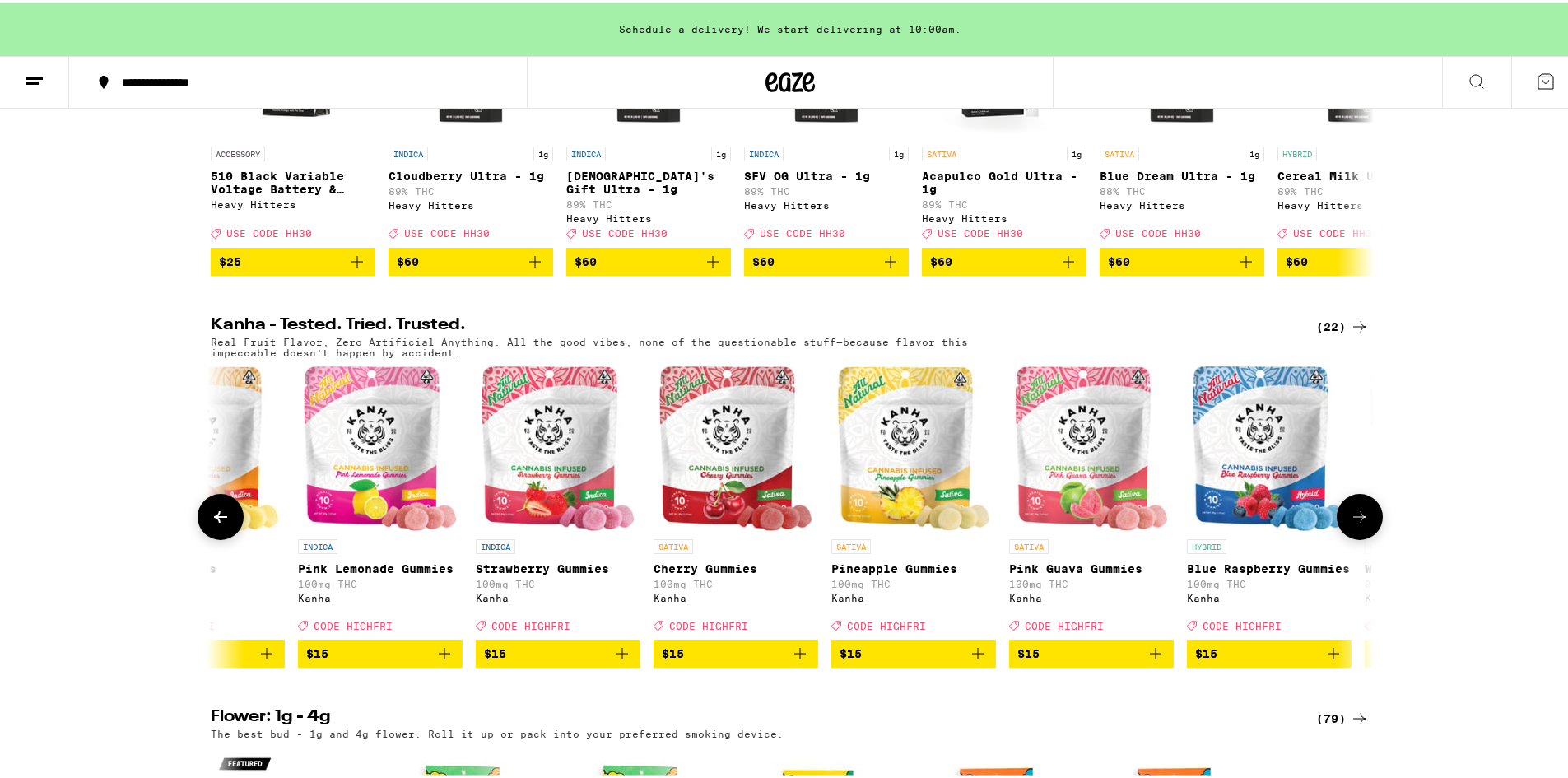
click at [1355, 524] on icon at bounding box center [1359, 514] width 19 height 19
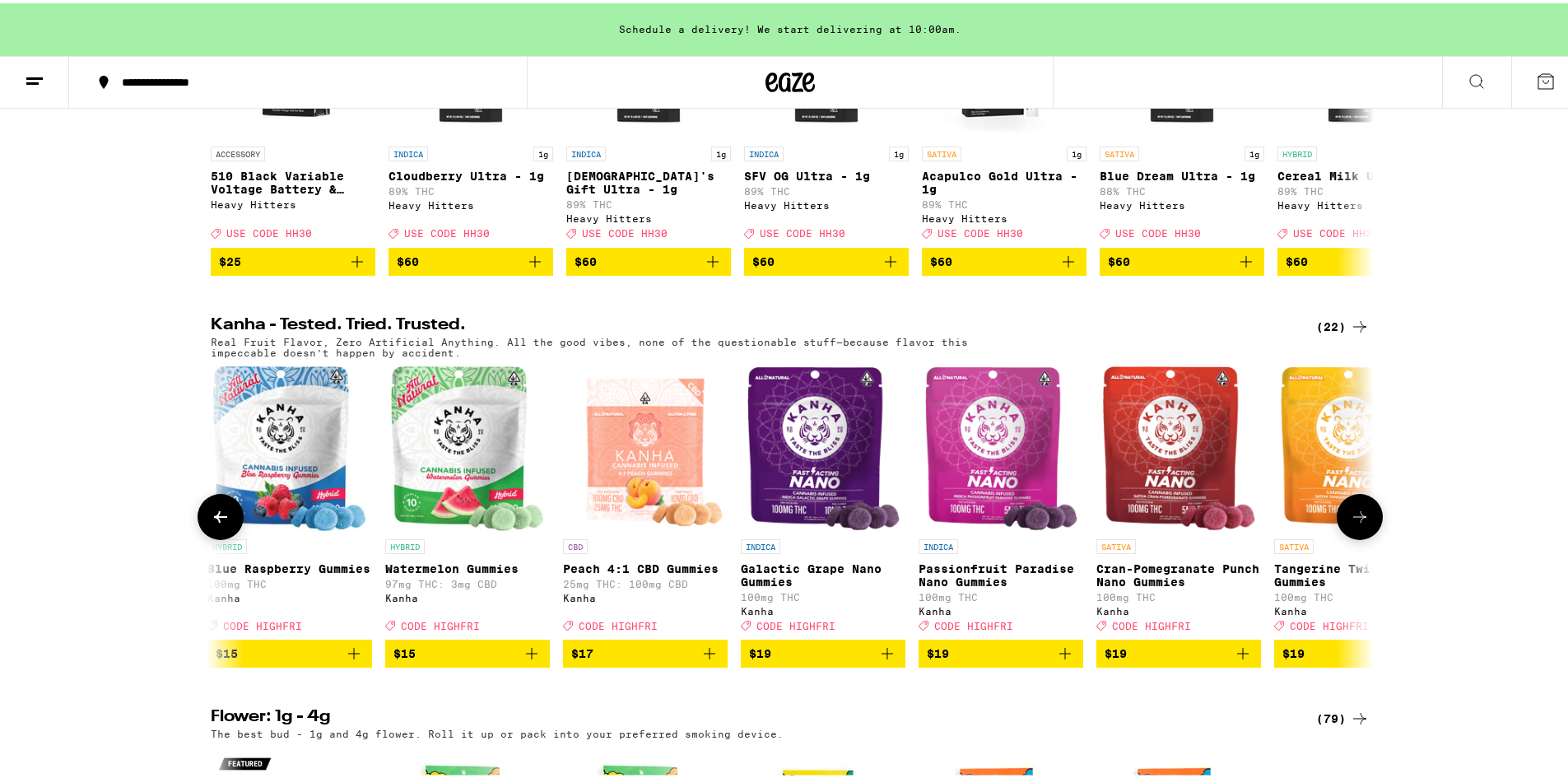
click at [1357, 524] on icon at bounding box center [1359, 514] width 19 height 19
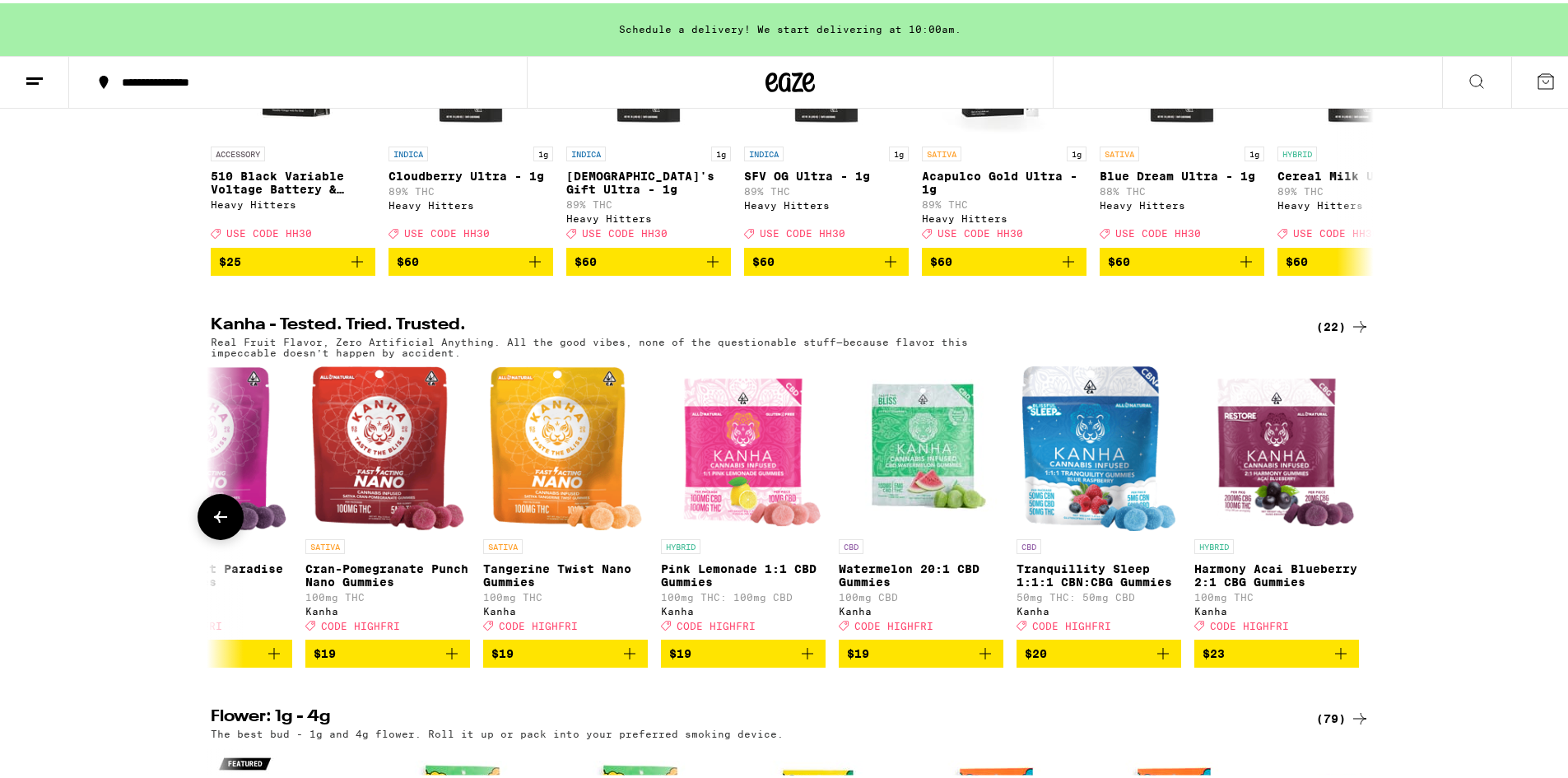
scroll to position [0, 2752]
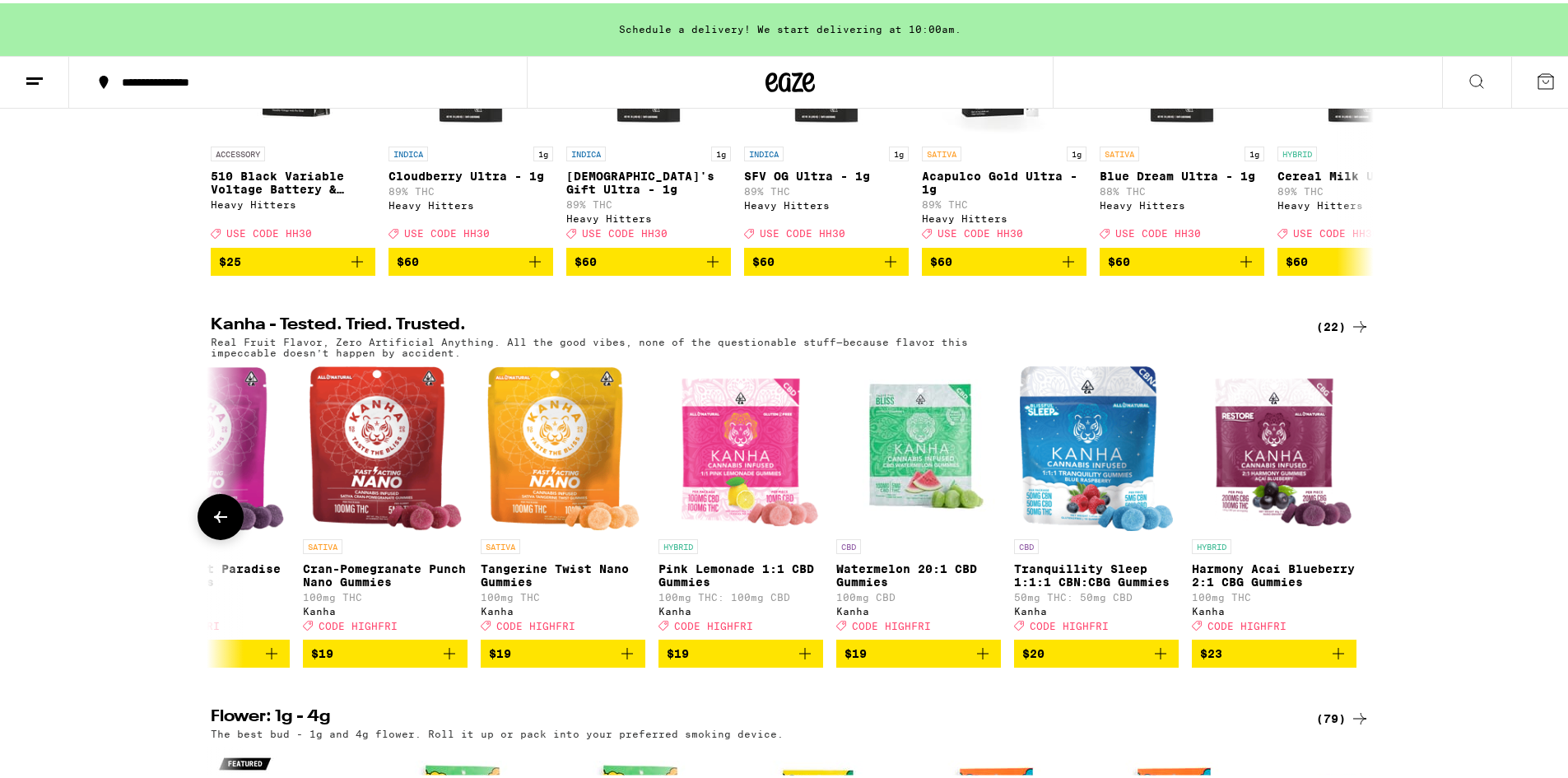
click at [1357, 537] on div at bounding box center [1359, 513] width 46 height 46
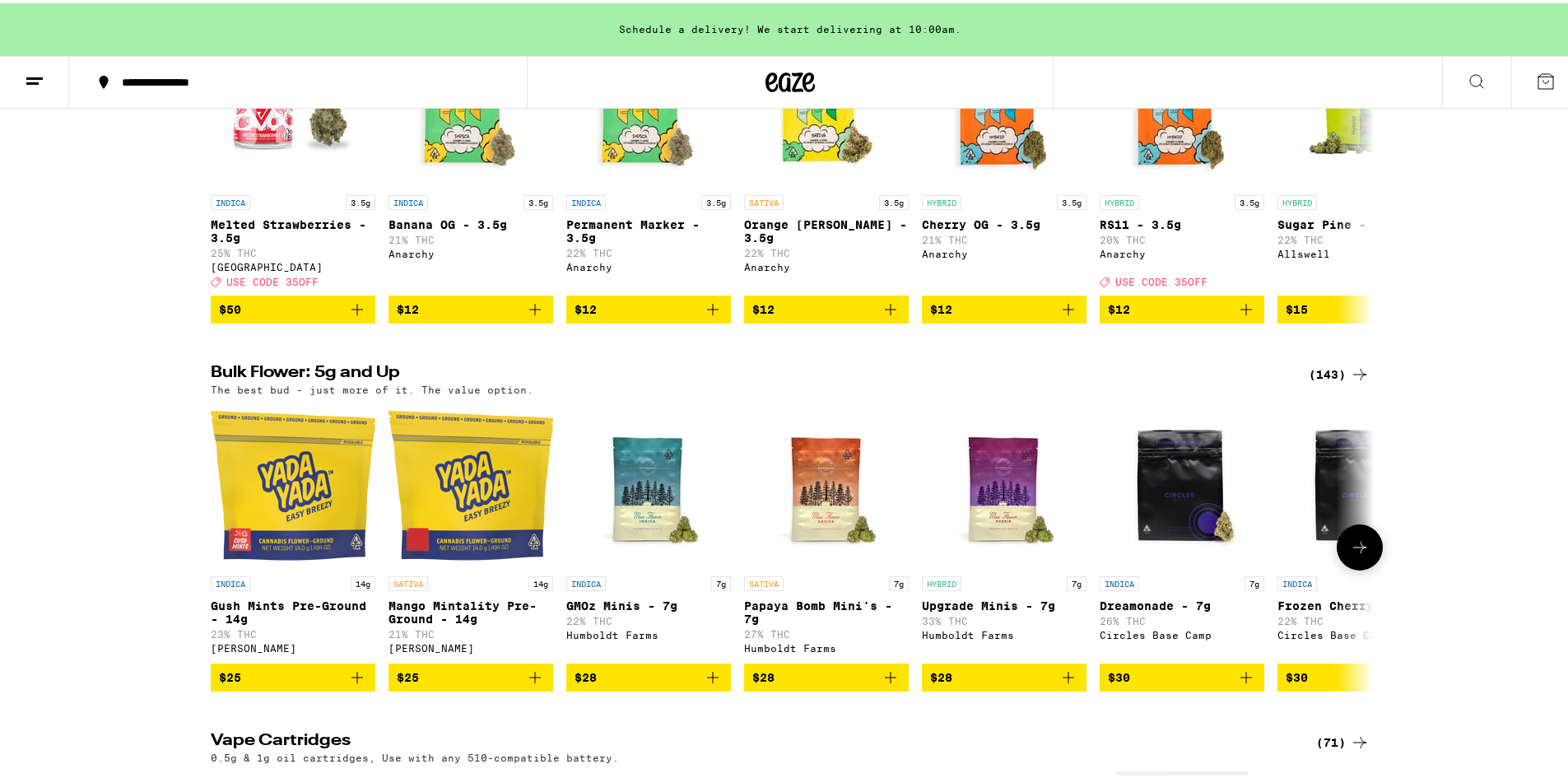
scroll to position [1482, 0]
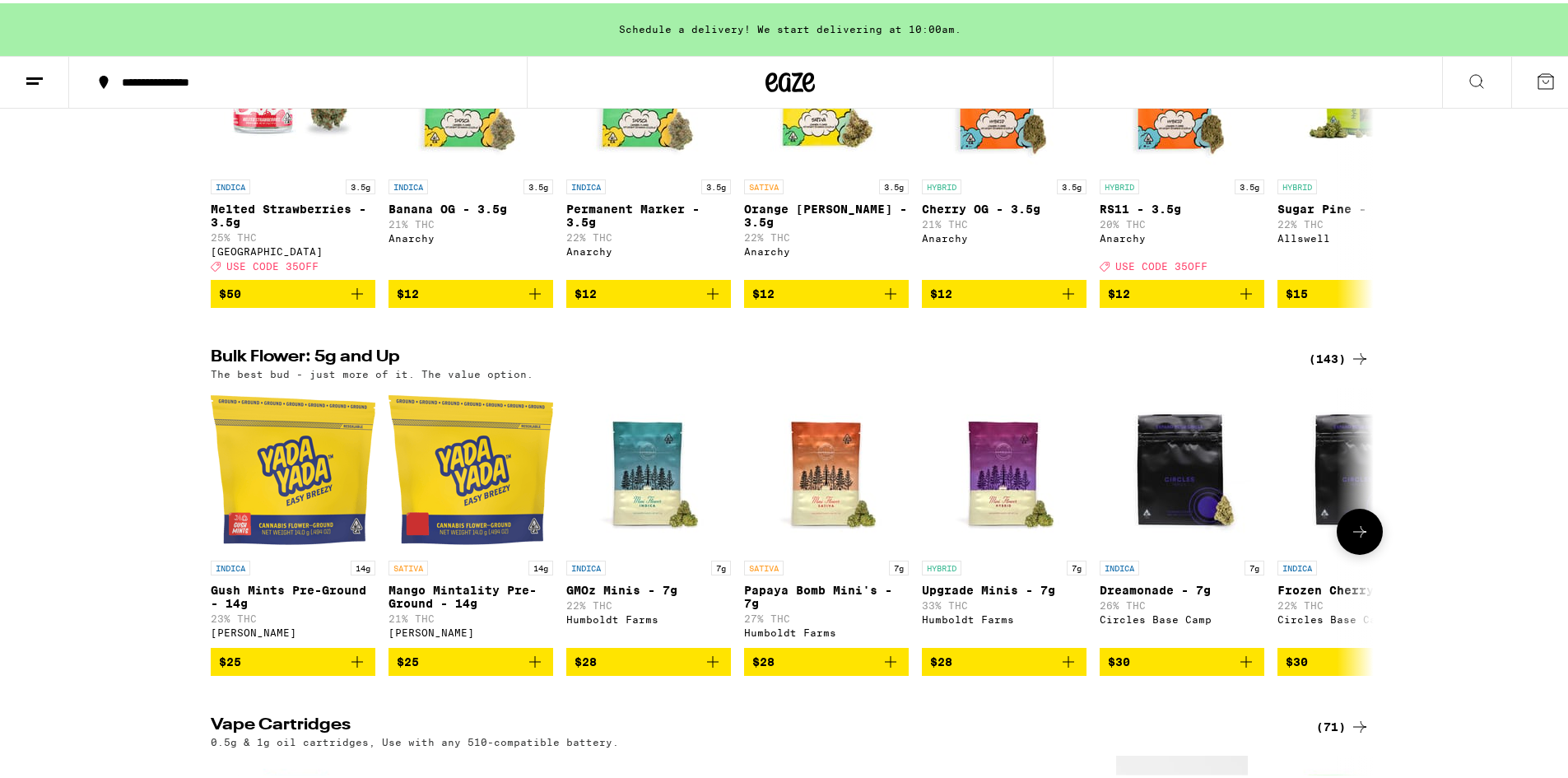
click at [1360, 538] on icon at bounding box center [1359, 528] width 19 height 19
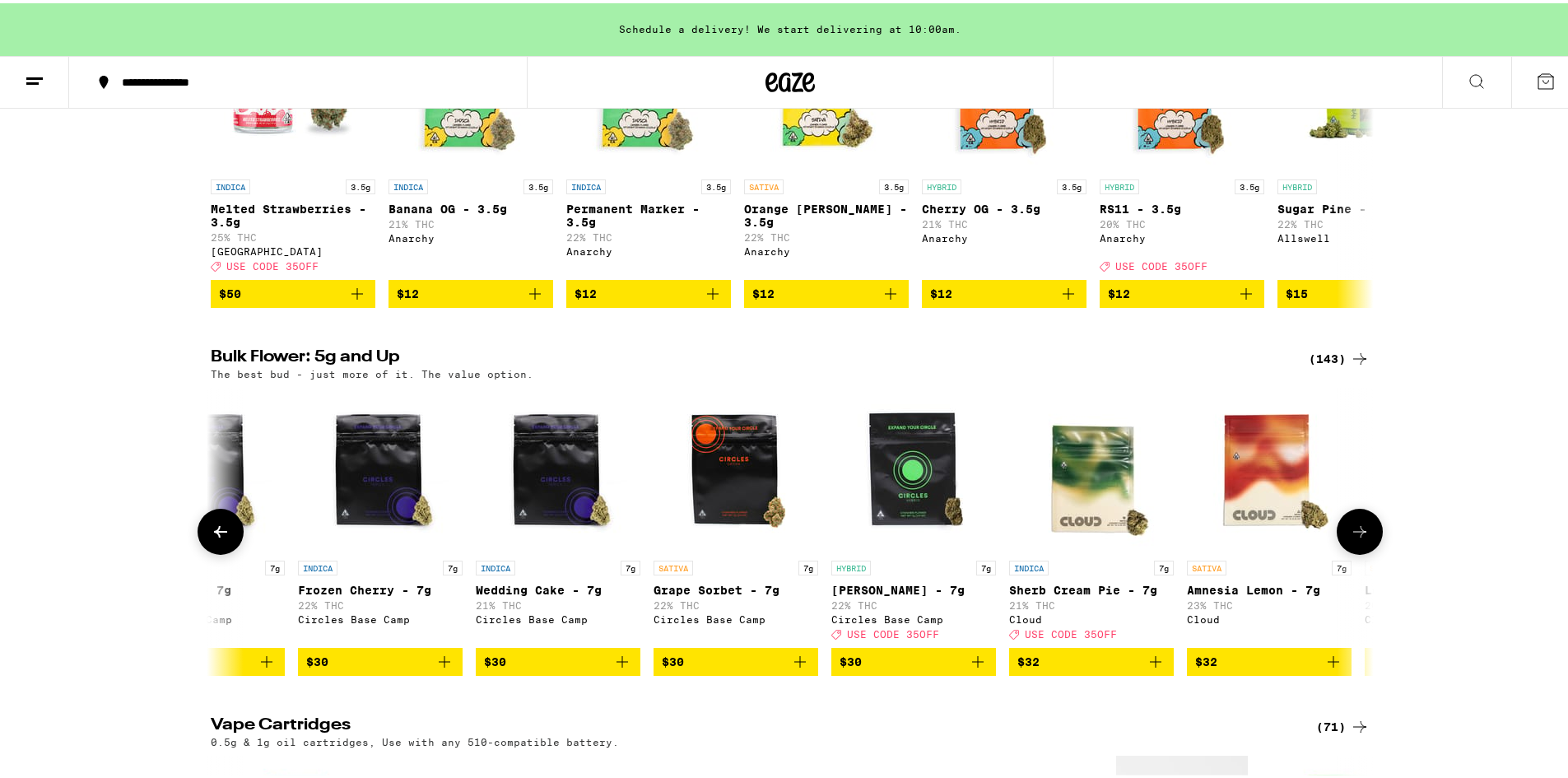
click at [1359, 538] on icon at bounding box center [1359, 528] width 19 height 19
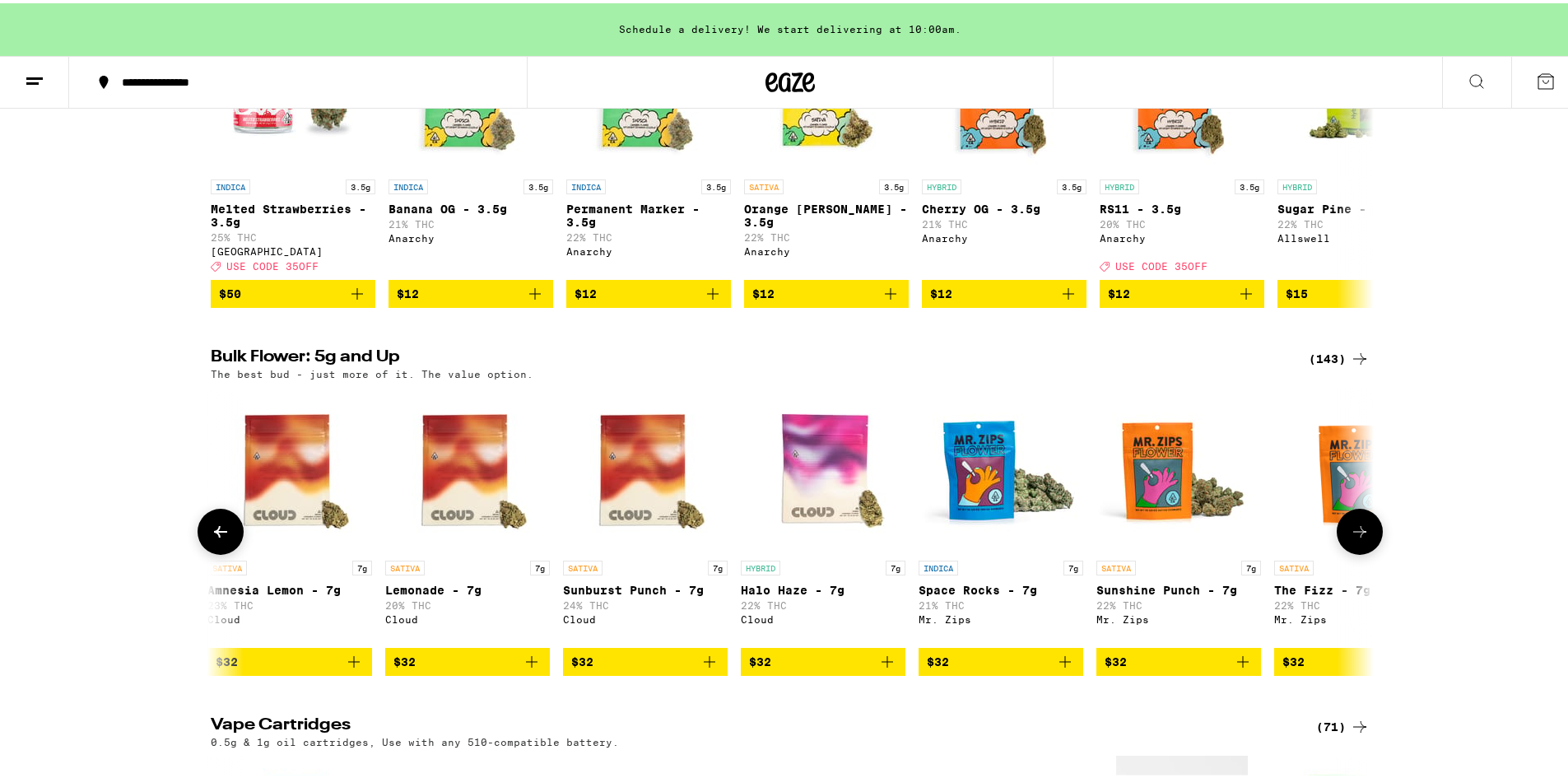
click at [1359, 538] on icon at bounding box center [1359, 528] width 19 height 19
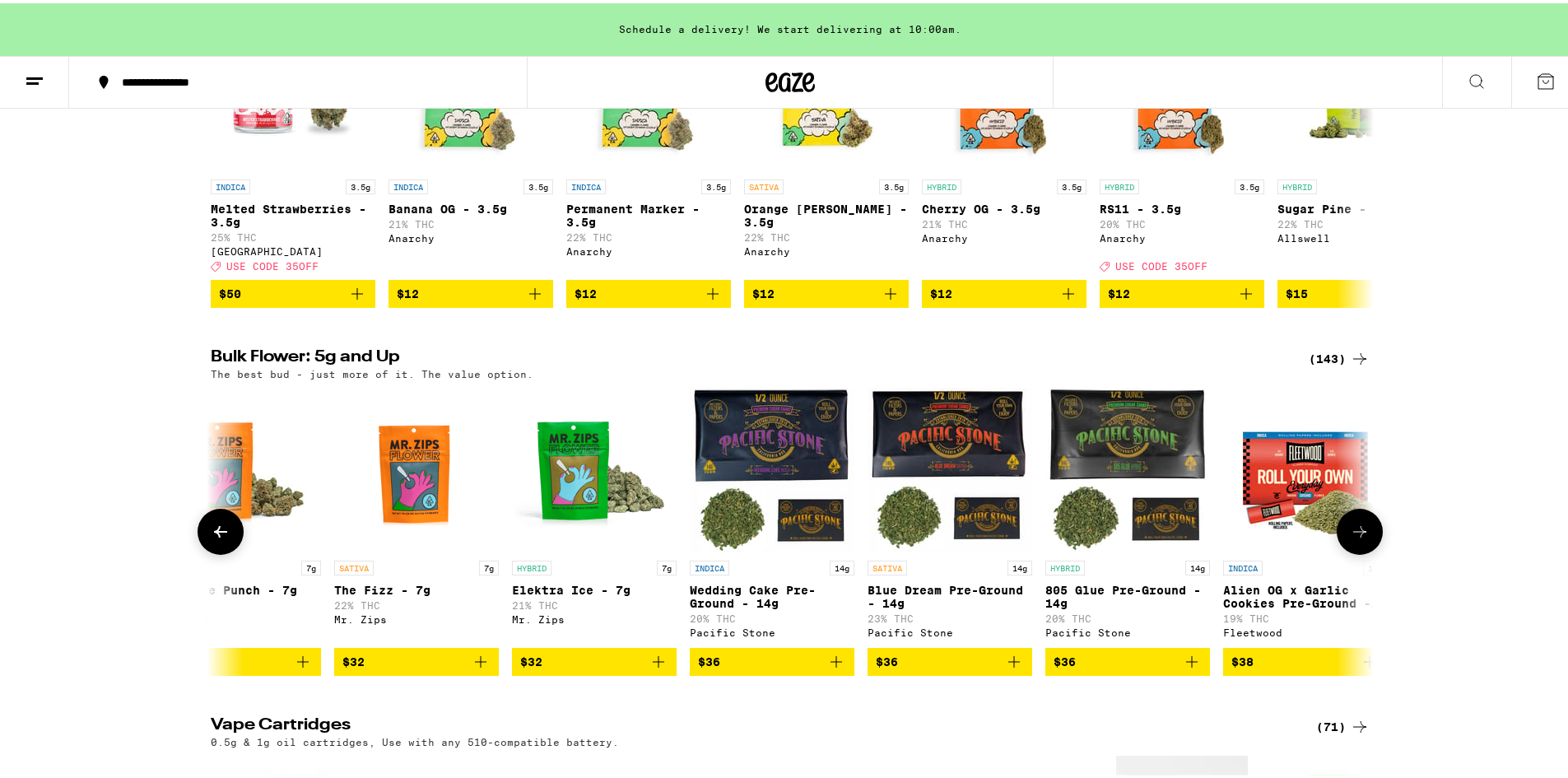
scroll to position [0, 2938]
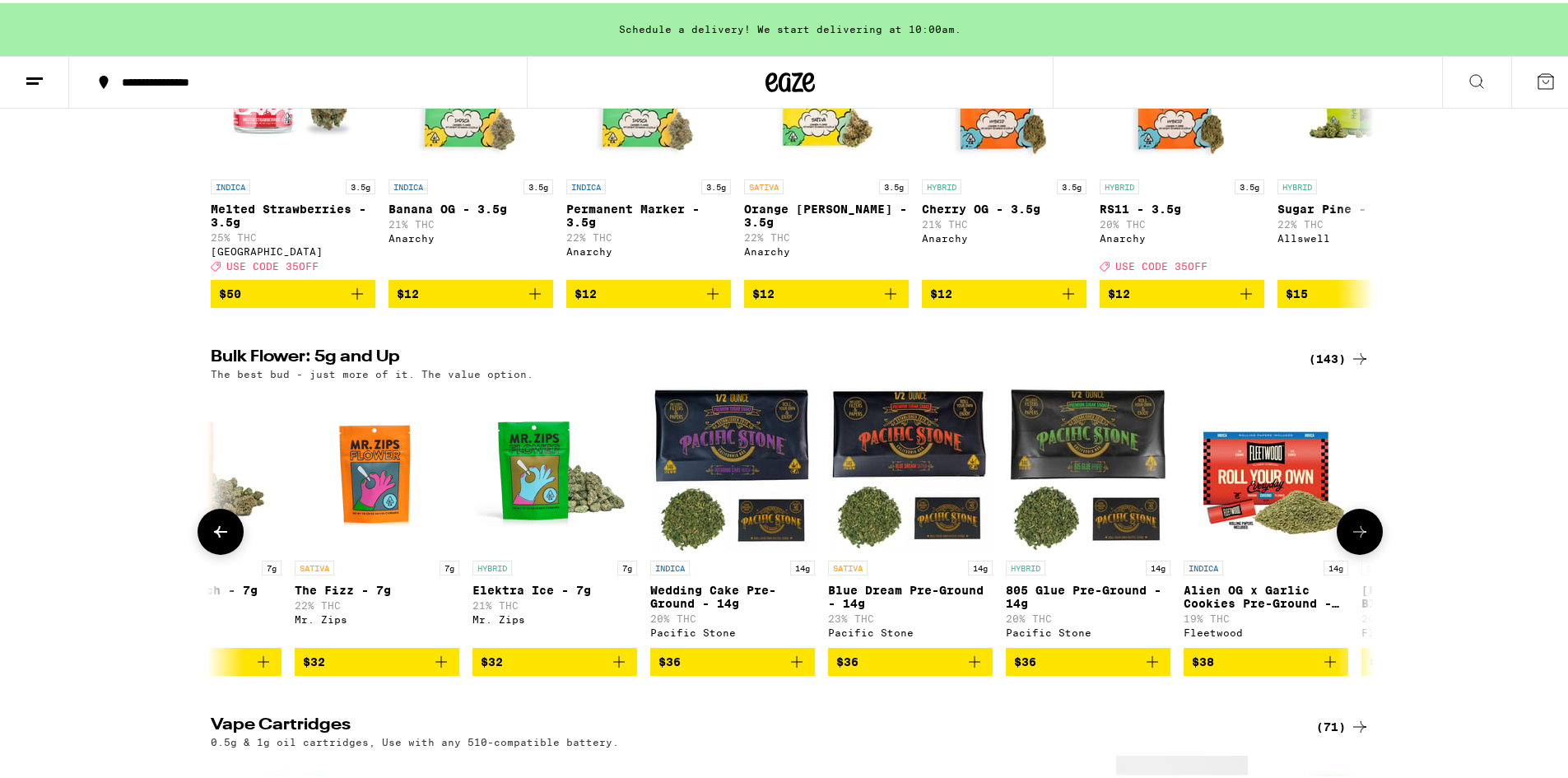
click at [1363, 538] on icon at bounding box center [1359, 528] width 19 height 19
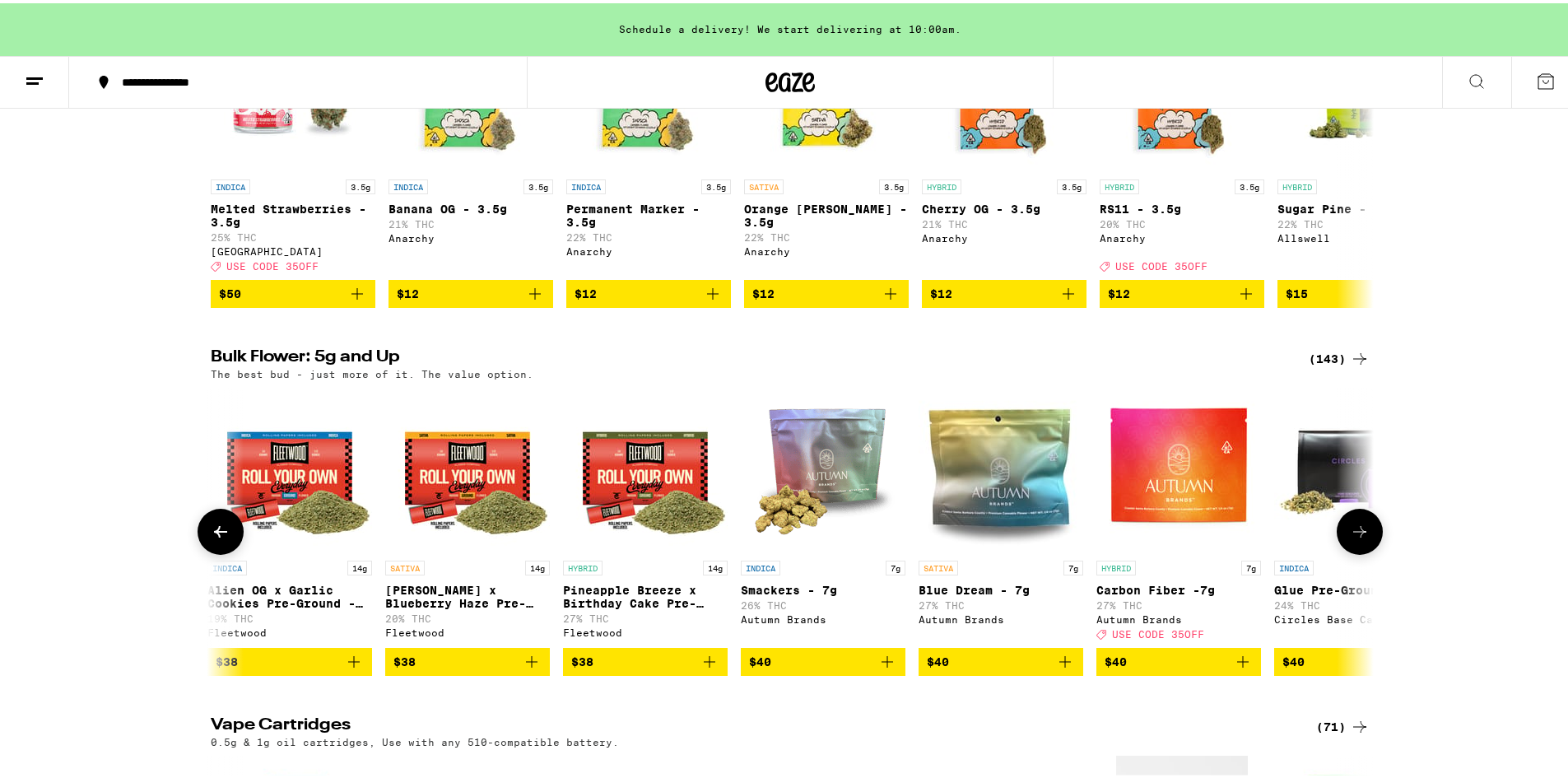
scroll to position [0, 3918]
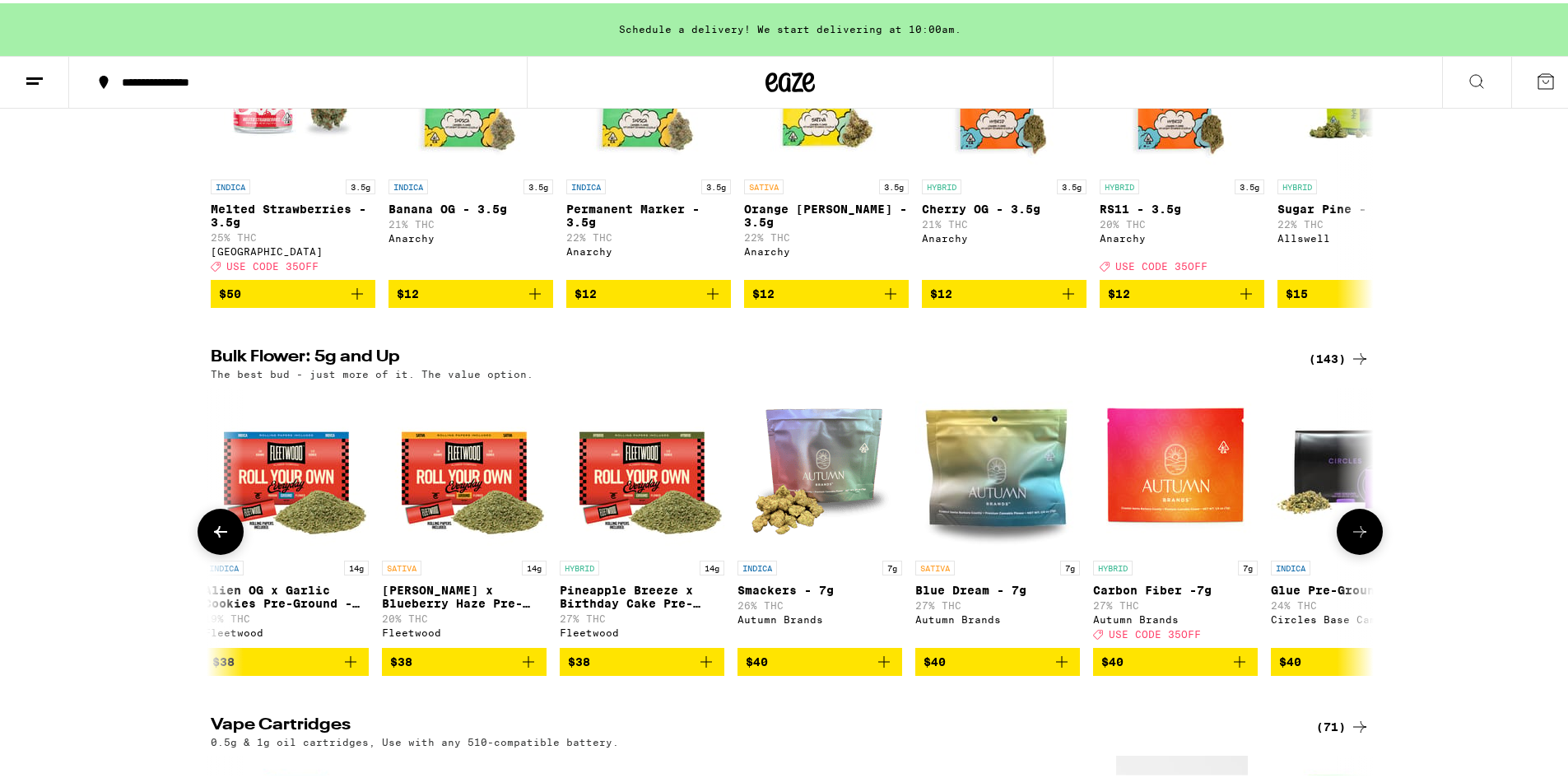
click at [1362, 538] on icon at bounding box center [1359, 528] width 19 height 19
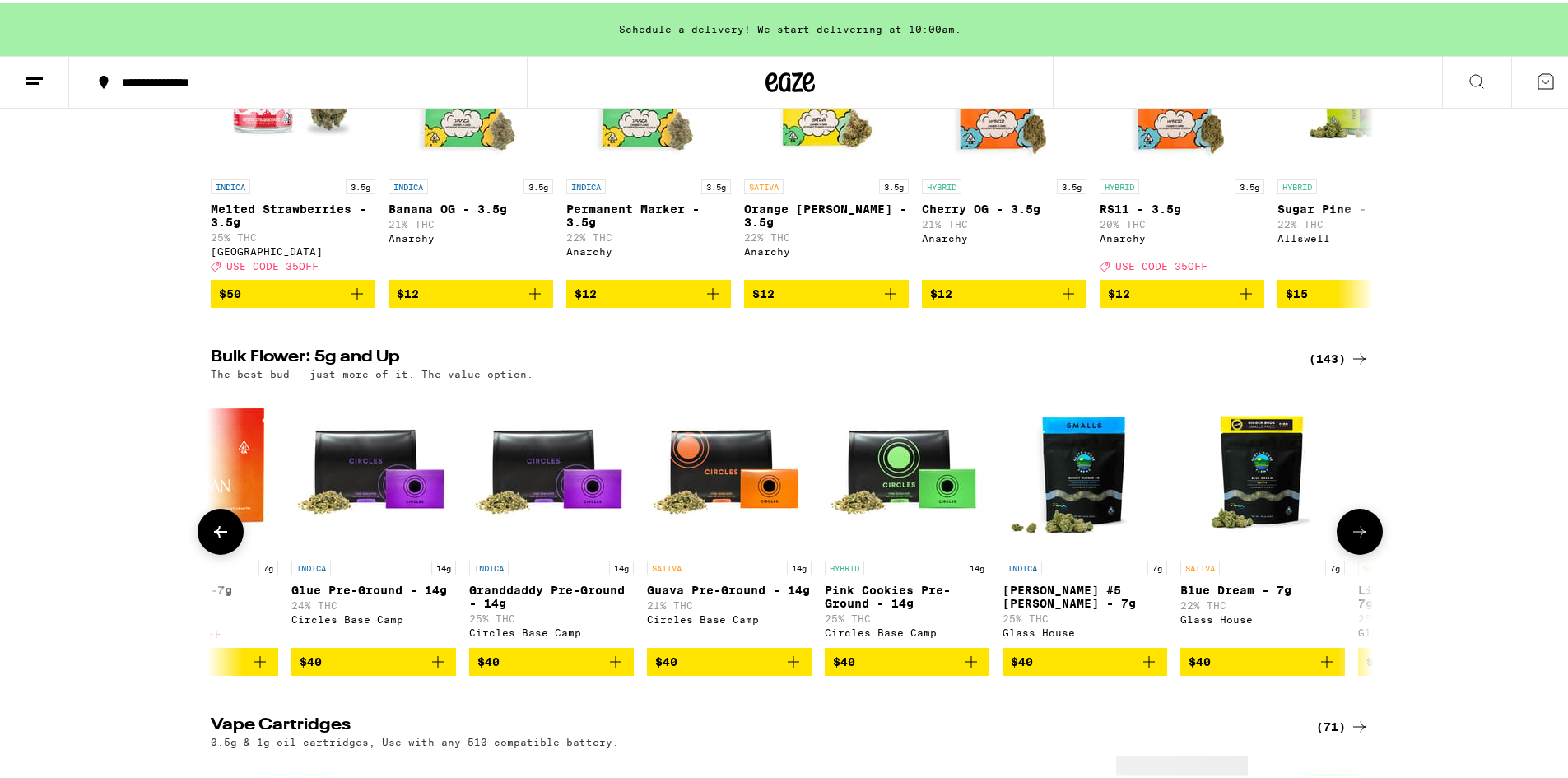
click at [1362, 538] on icon at bounding box center [1359, 528] width 19 height 19
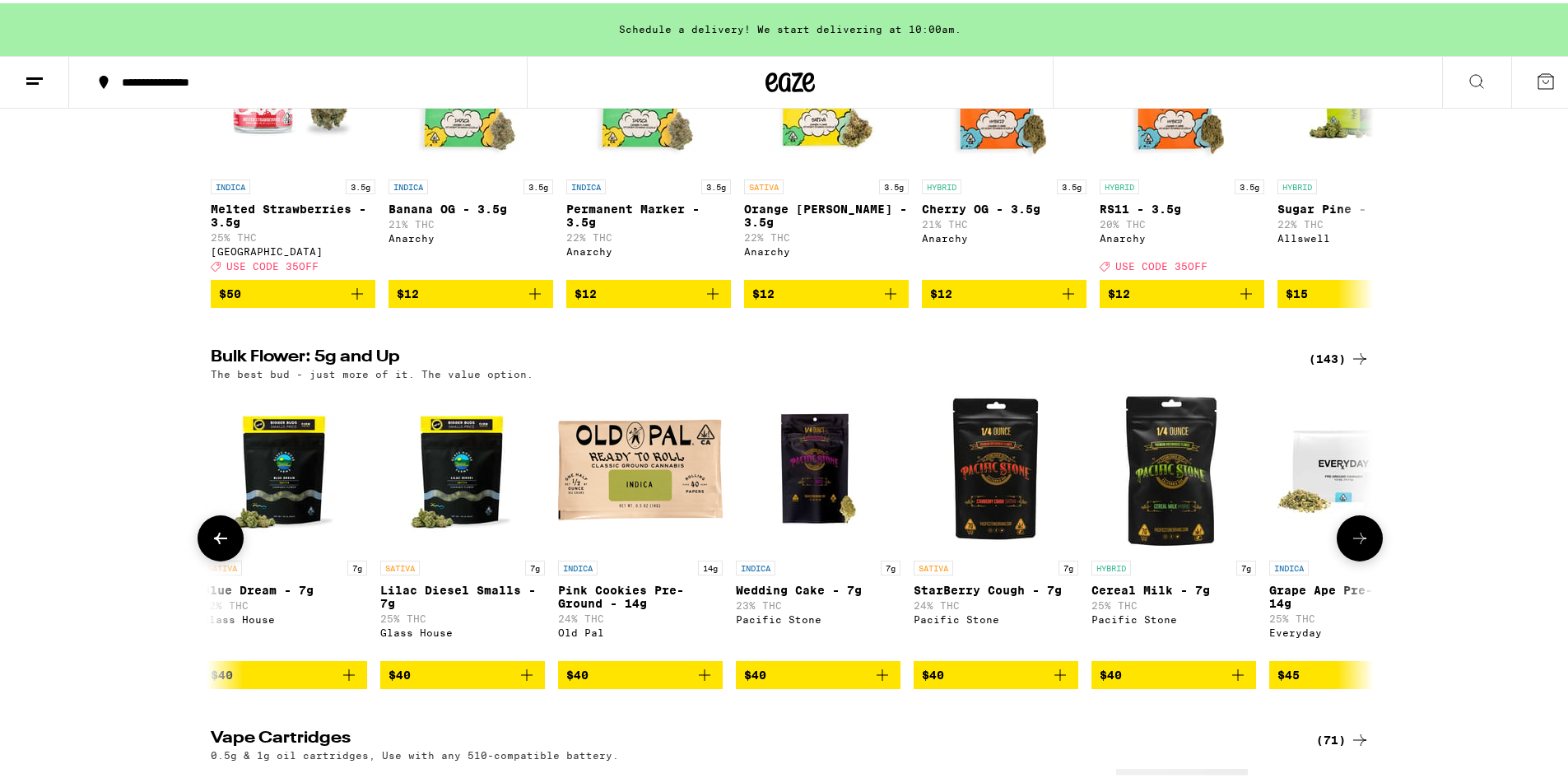
scroll to position [0, 5876]
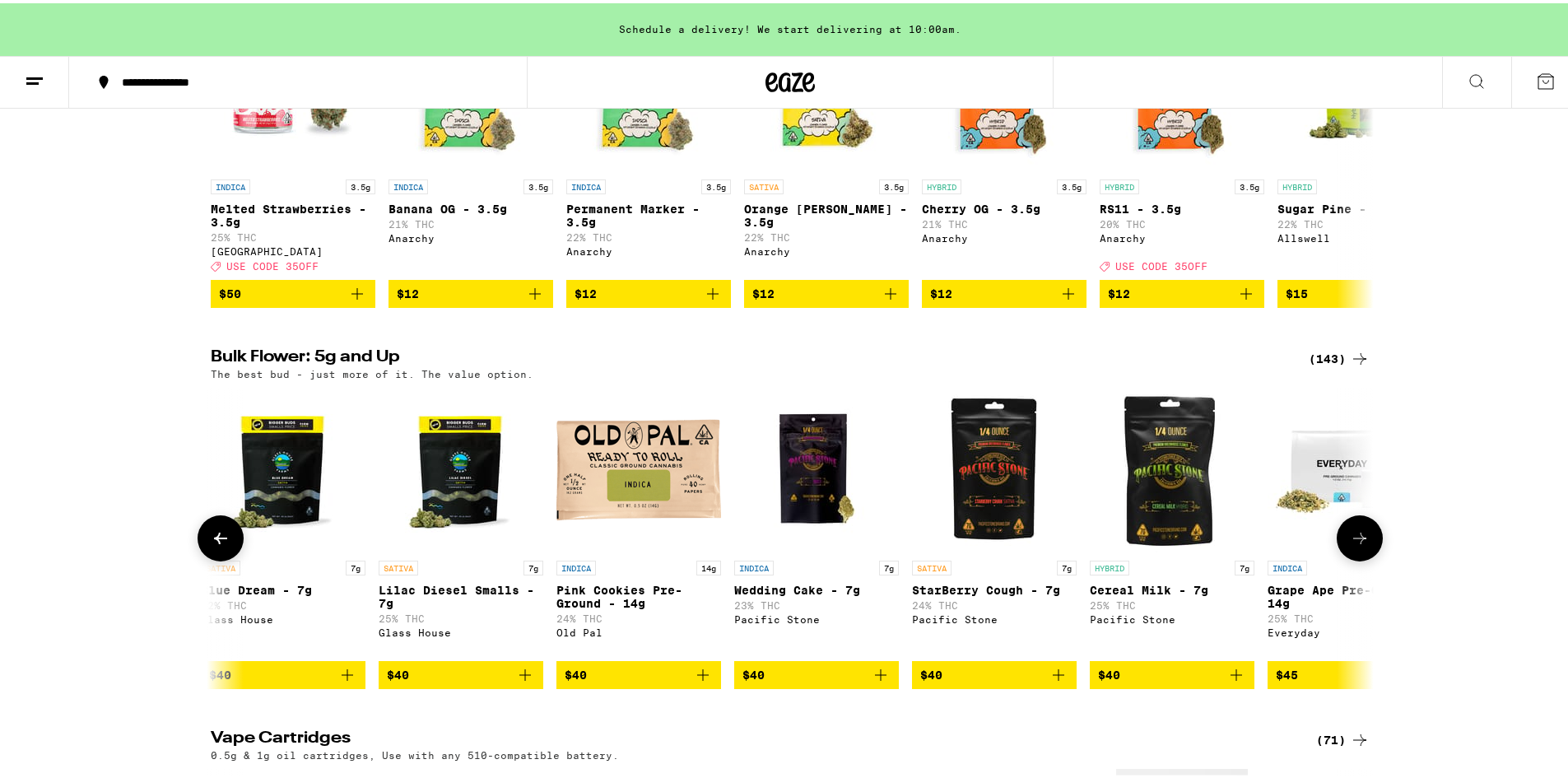
click at [1362, 545] on icon at bounding box center [1359, 535] width 19 height 19
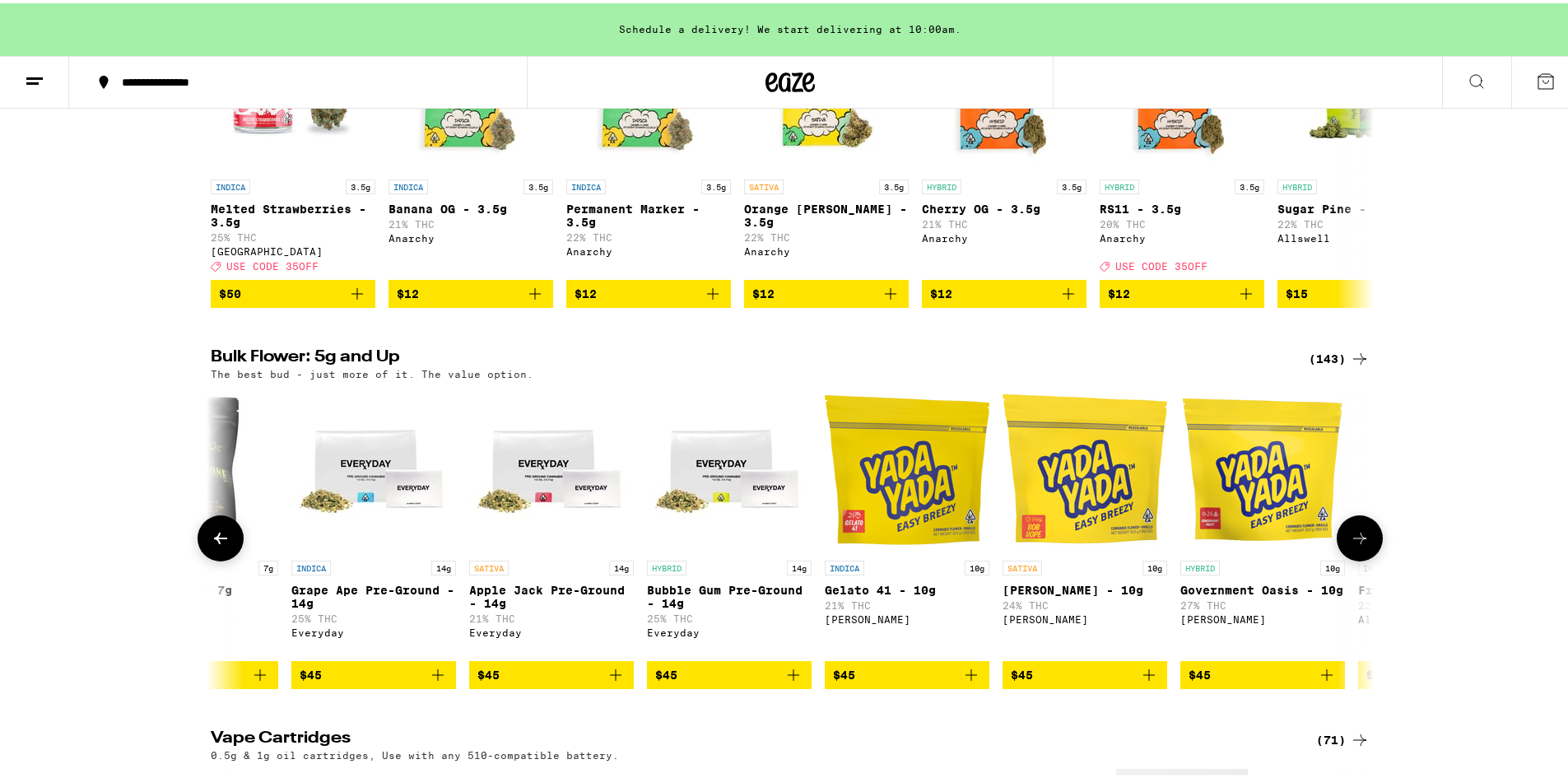
scroll to position [0, 6856]
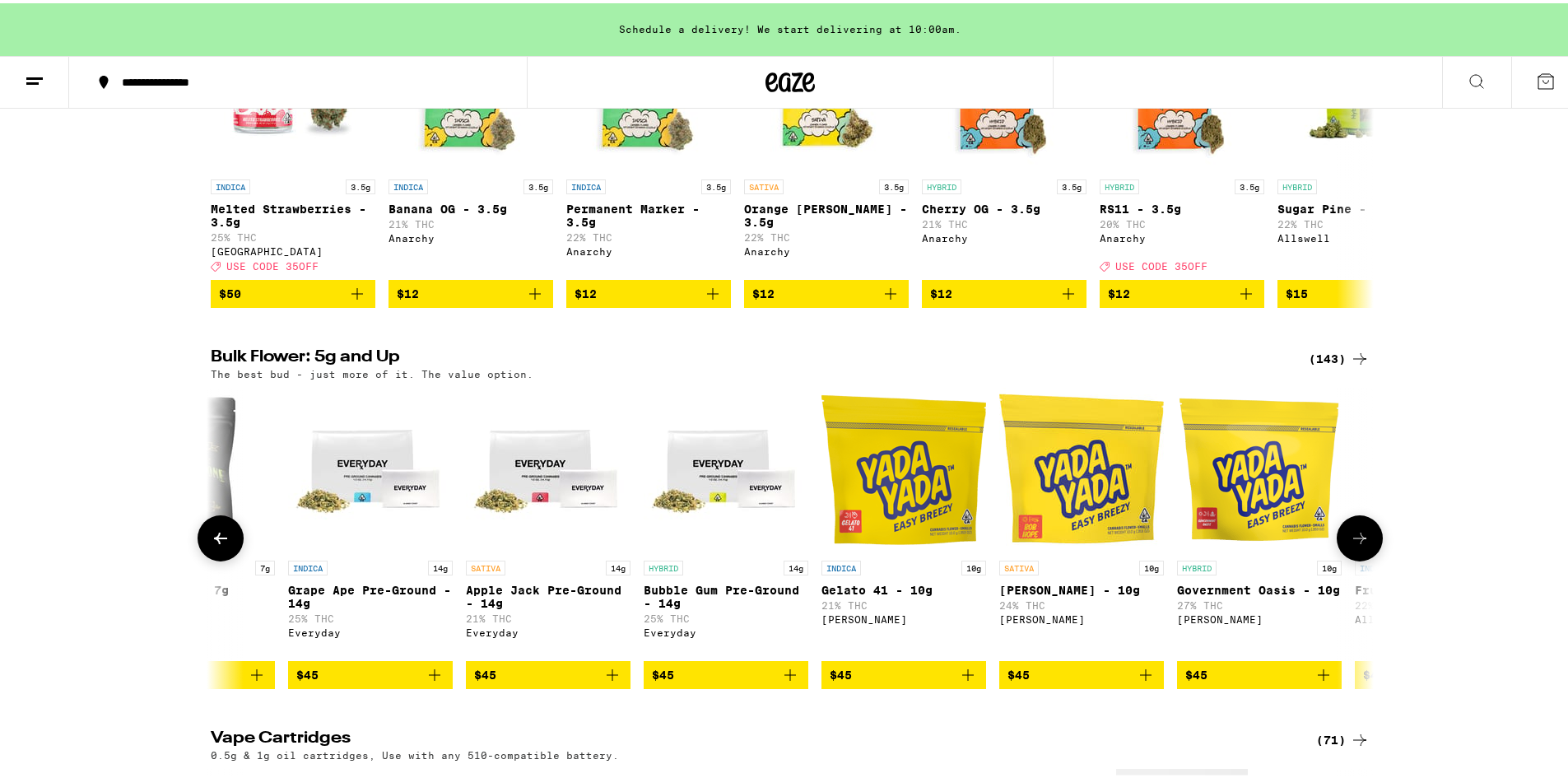
click at [1362, 545] on icon at bounding box center [1359, 535] width 19 height 19
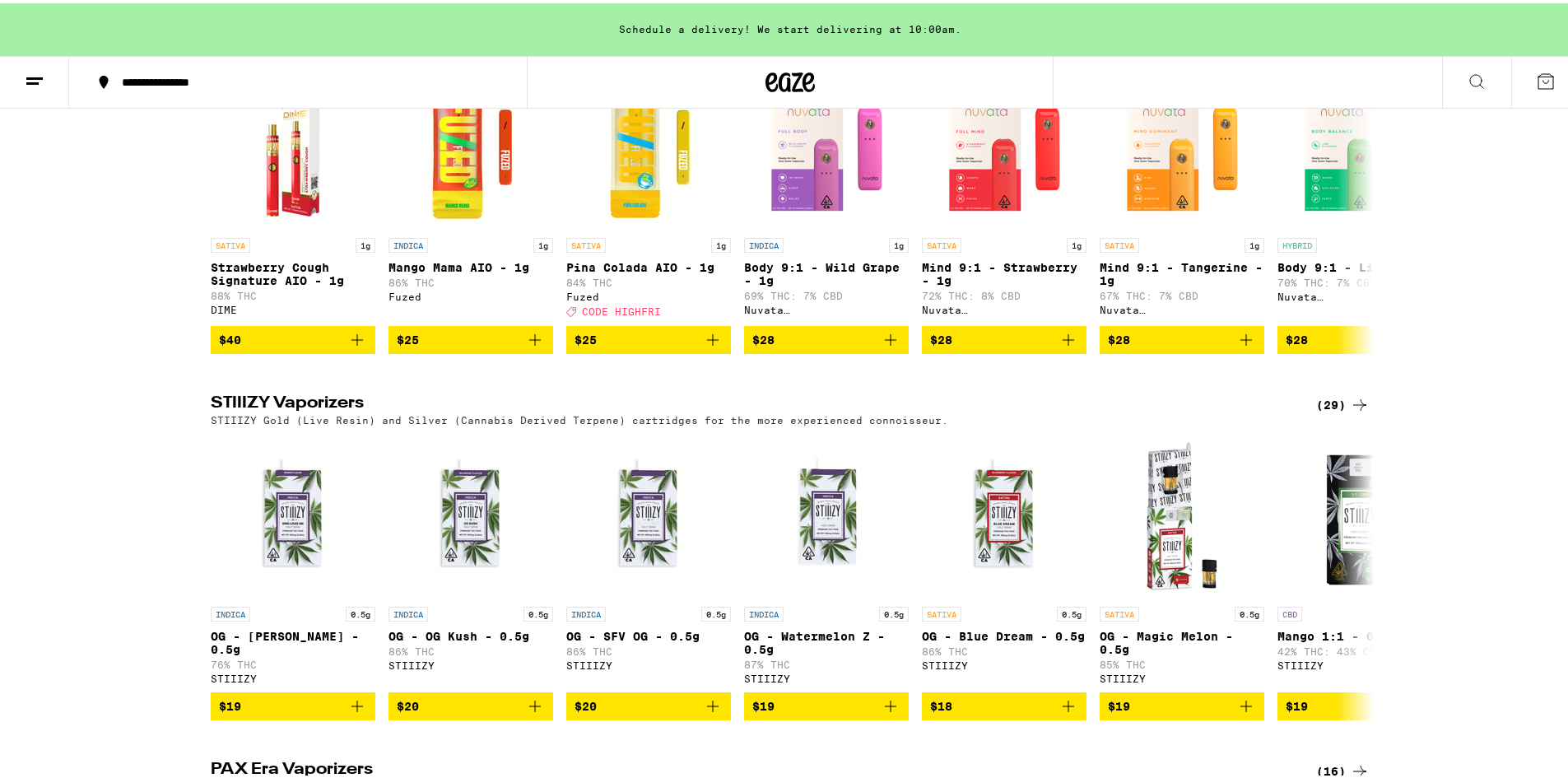
scroll to position [2634, 0]
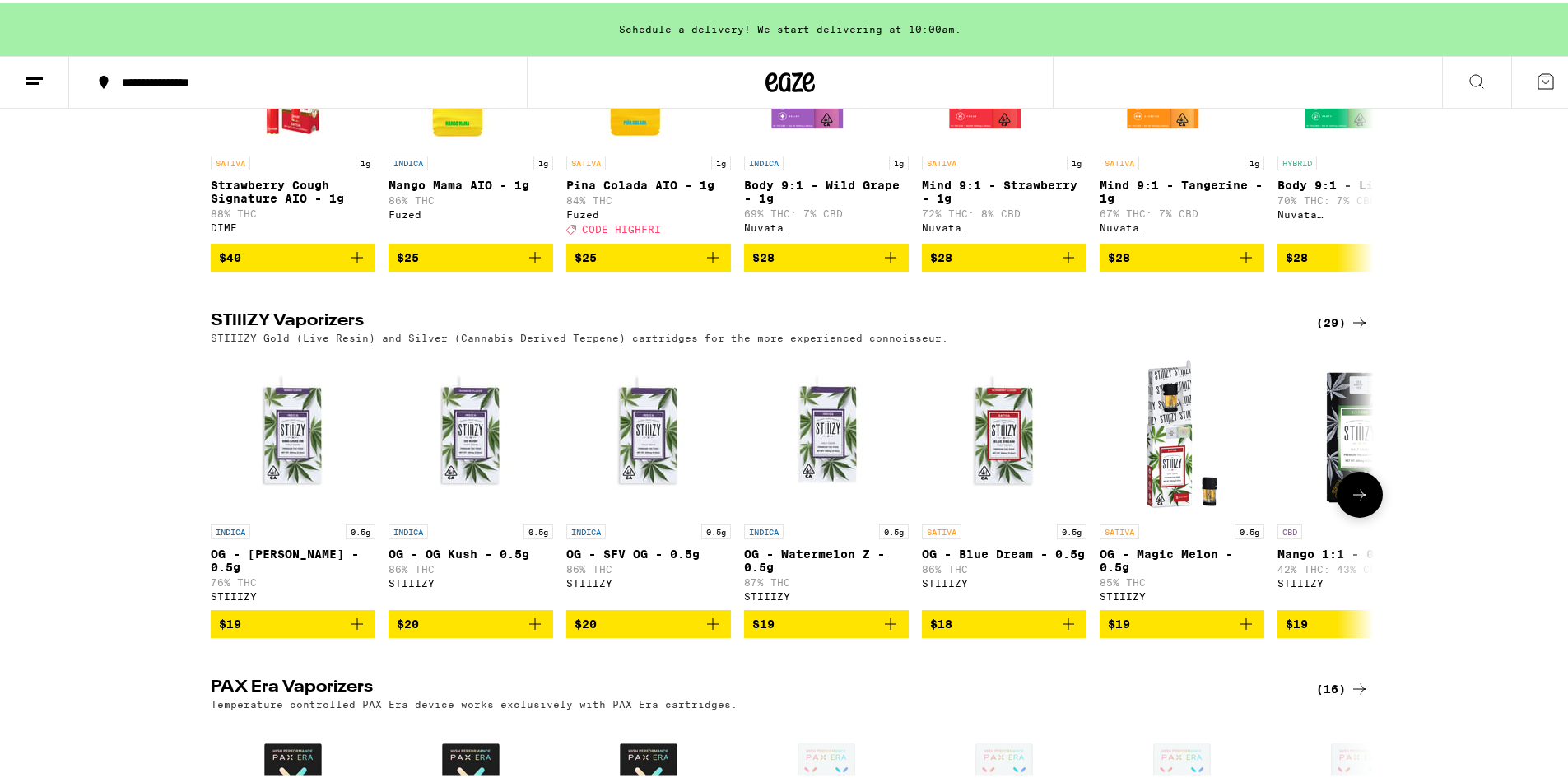
click at [1360, 501] on icon at bounding box center [1359, 491] width 19 height 19
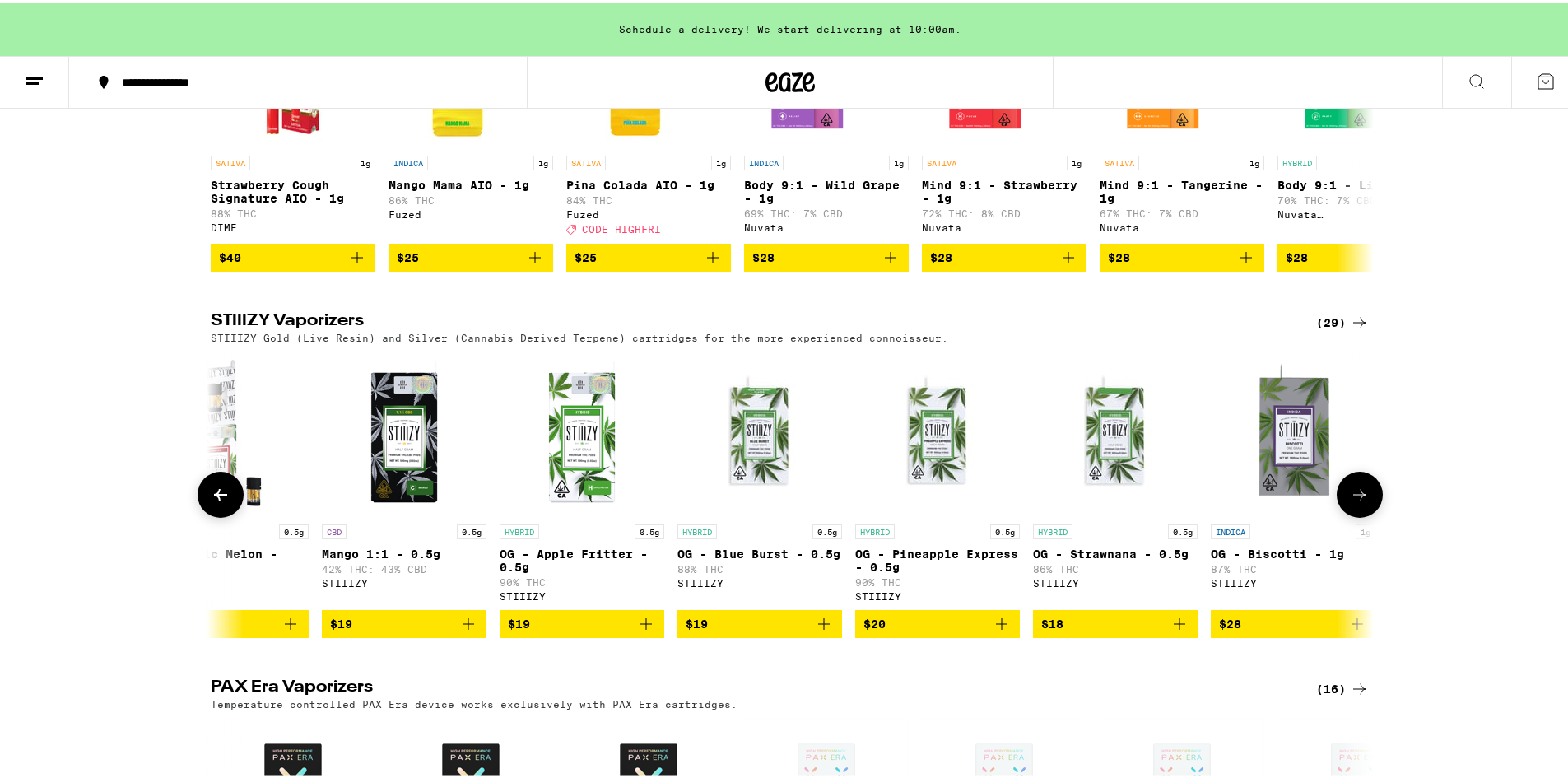
scroll to position [0, 980]
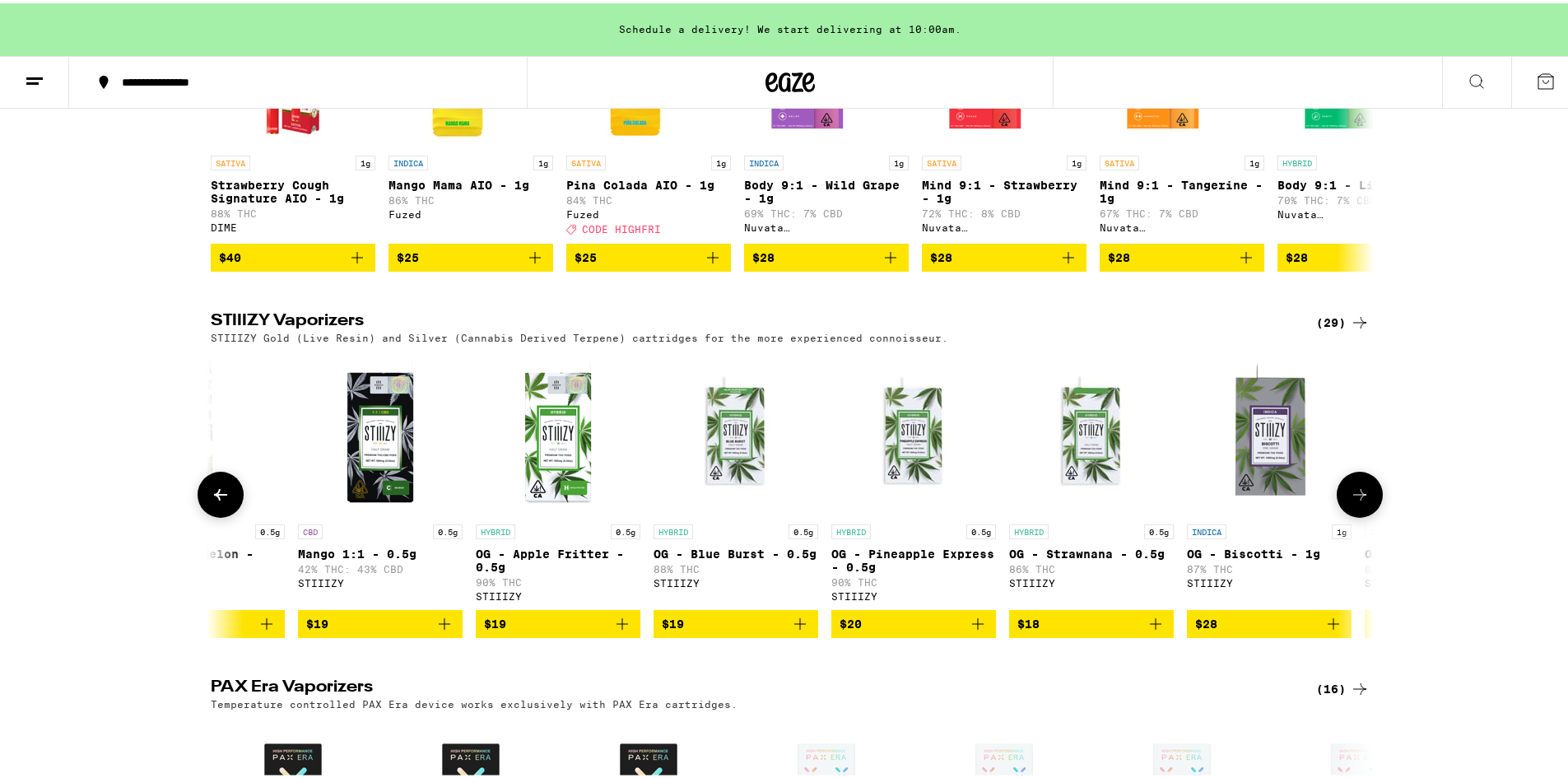
click at [1358, 497] on icon at bounding box center [1360, 491] width 14 height 12
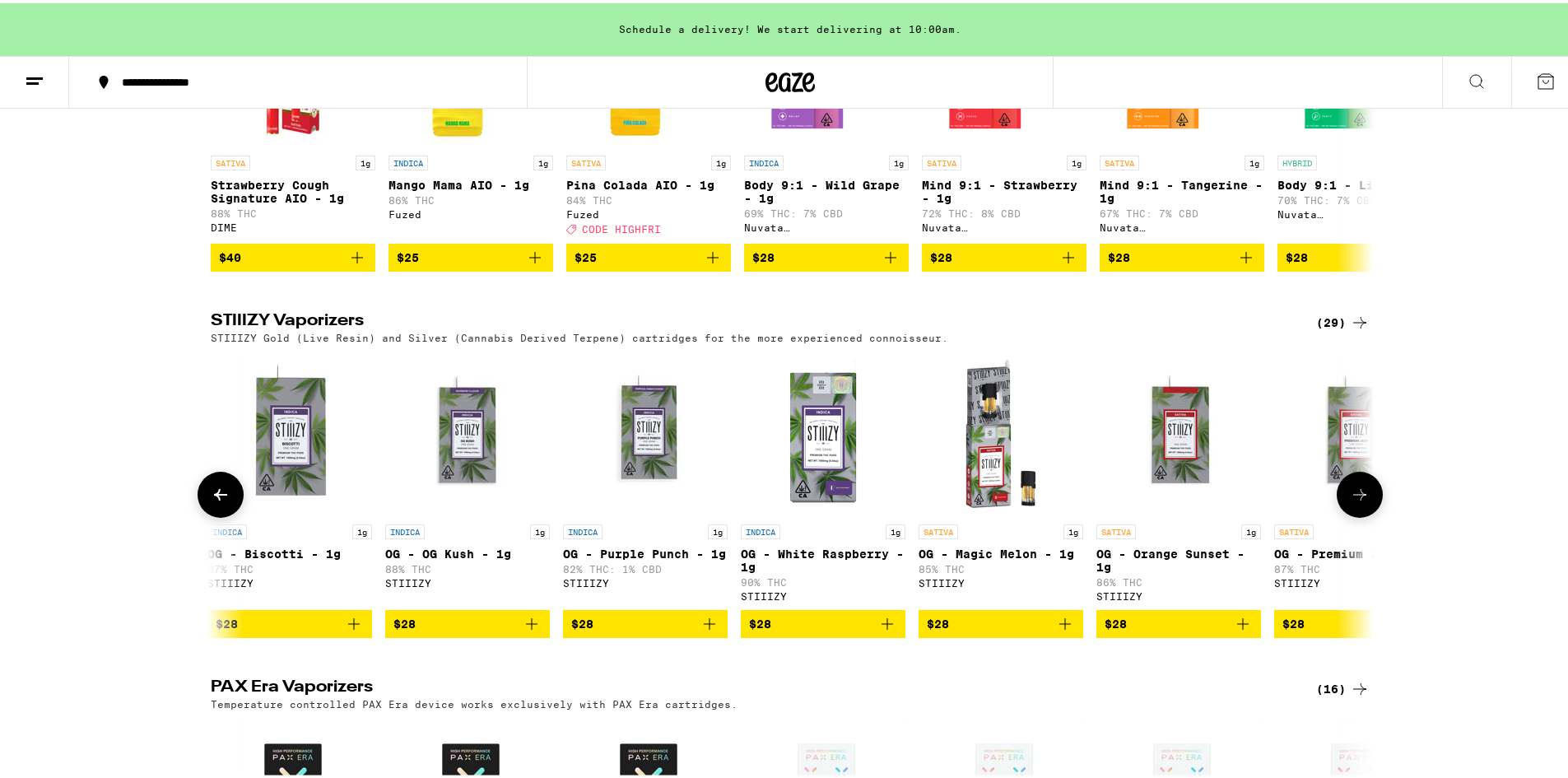
click at [1358, 497] on icon at bounding box center [1360, 491] width 14 height 12
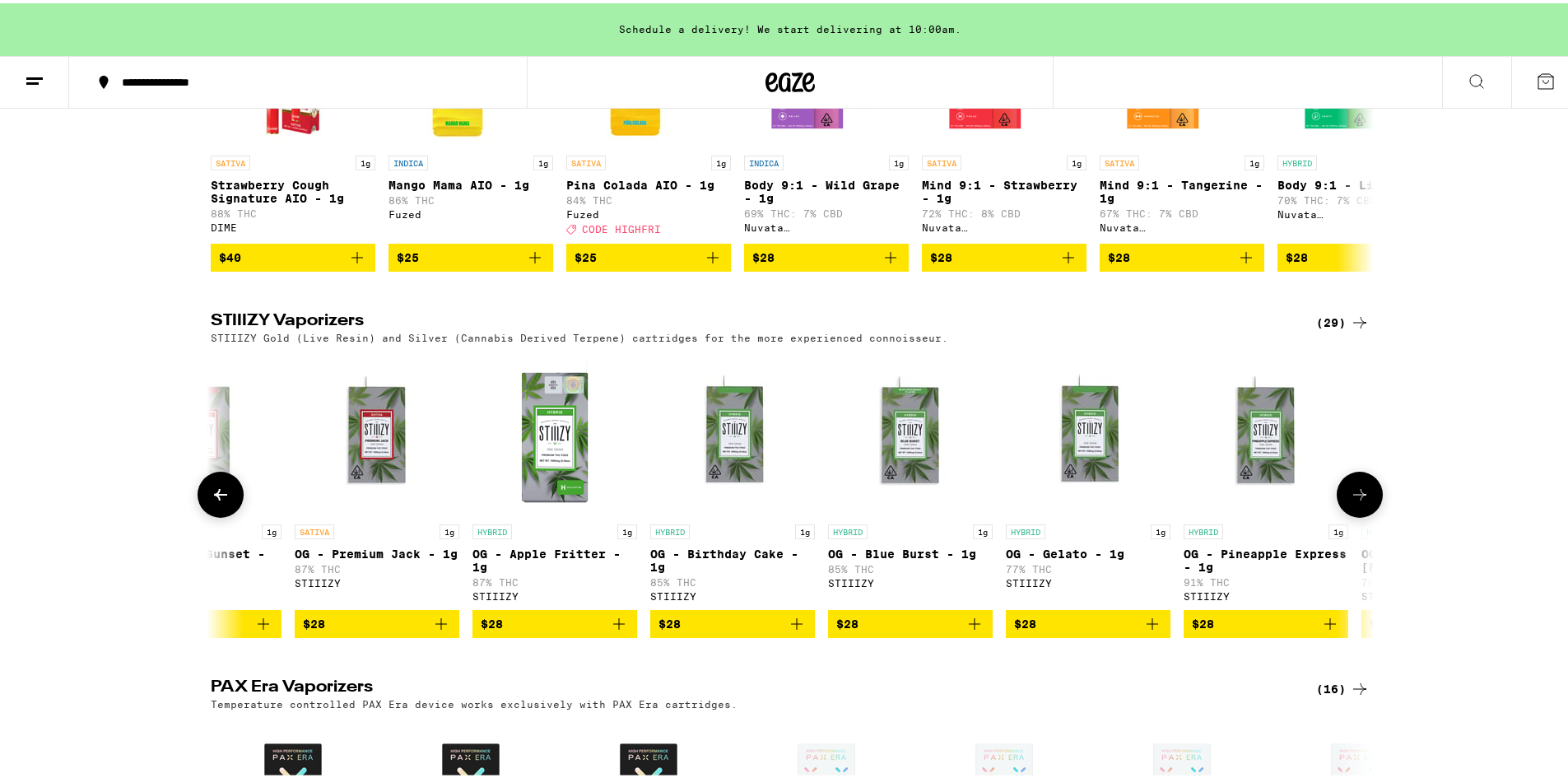
click at [1358, 497] on icon at bounding box center [1360, 491] width 14 height 12
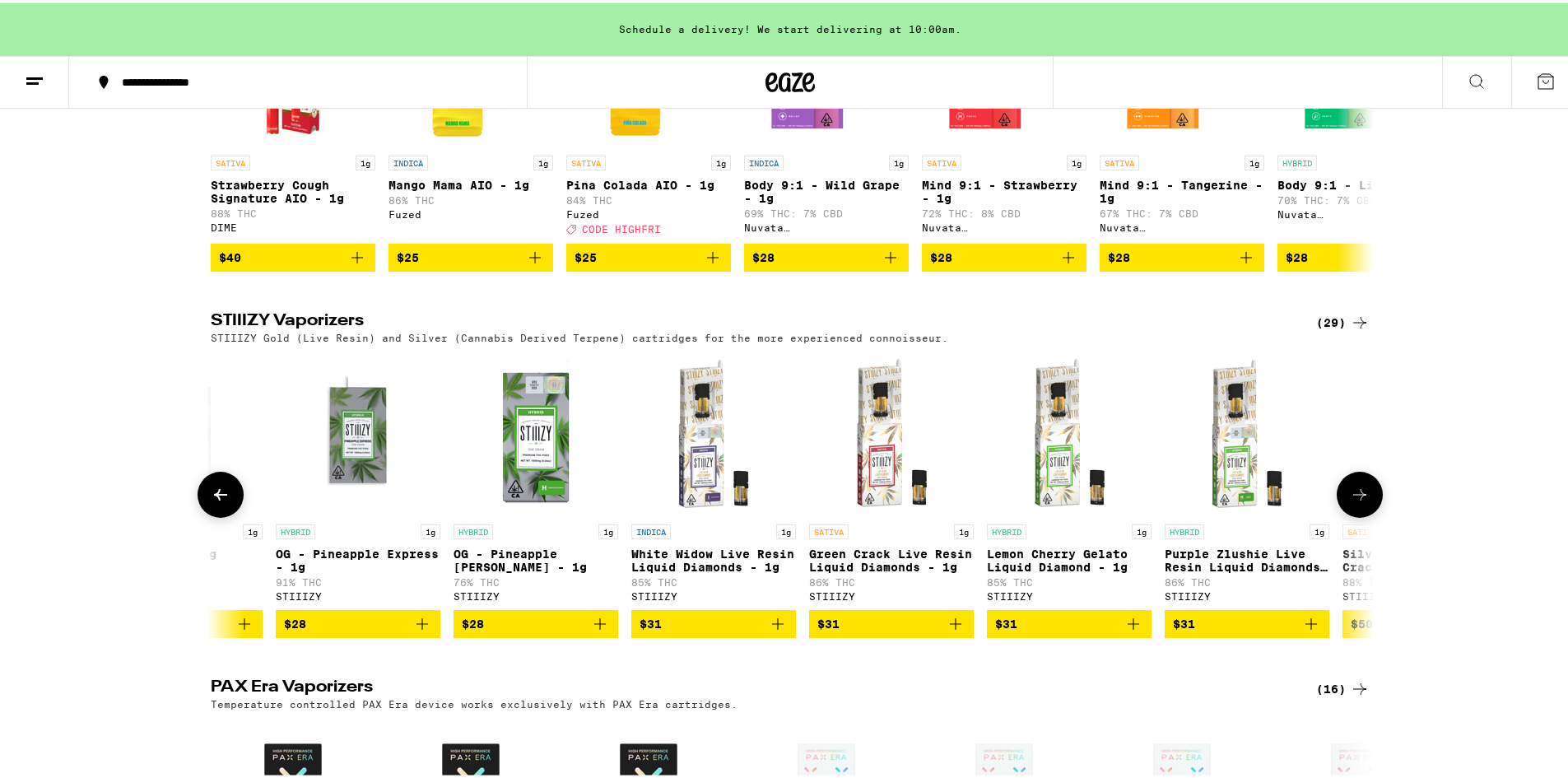
scroll to position [0, 3918]
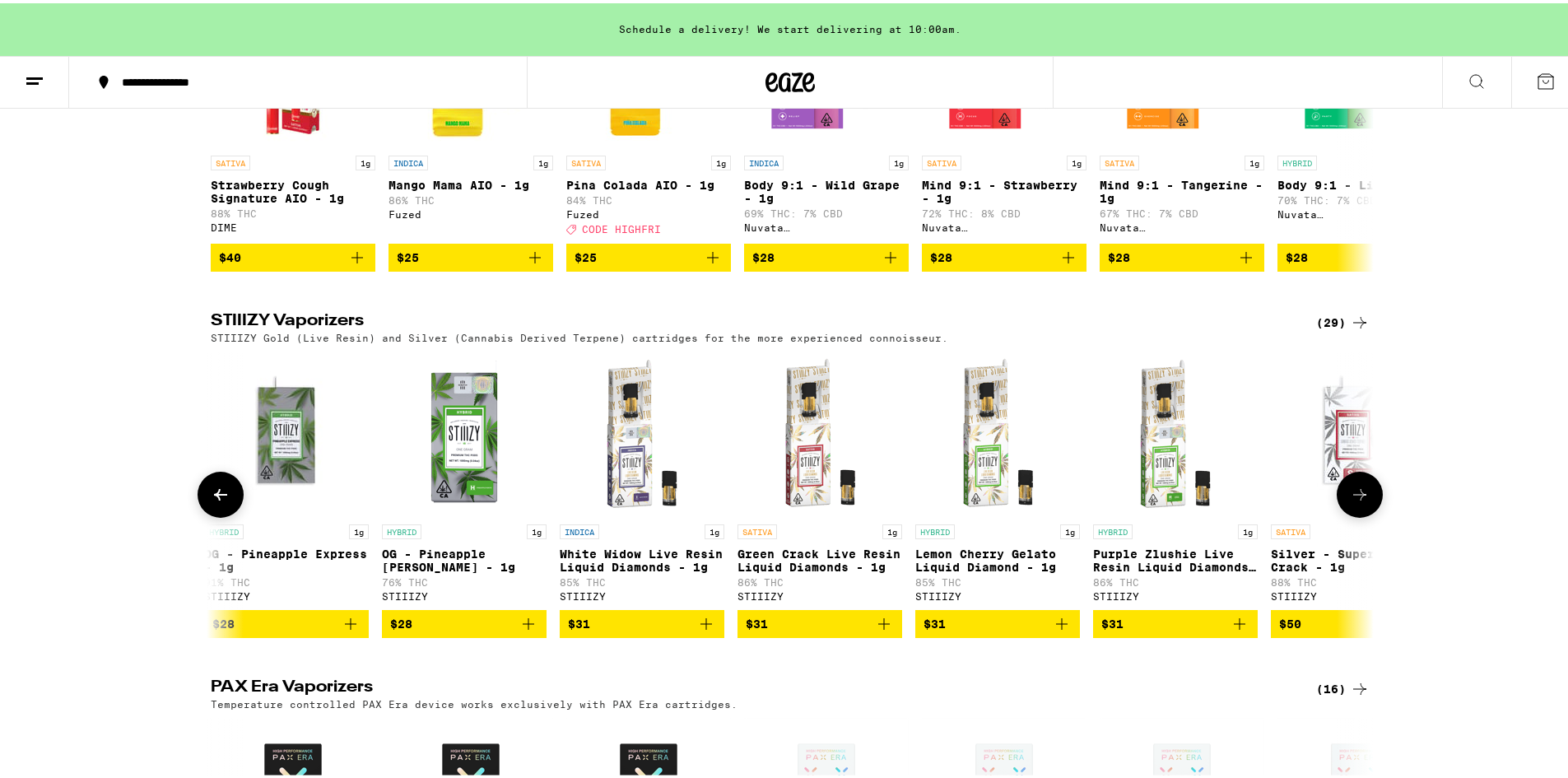
click at [1354, 501] on icon at bounding box center [1359, 491] width 19 height 19
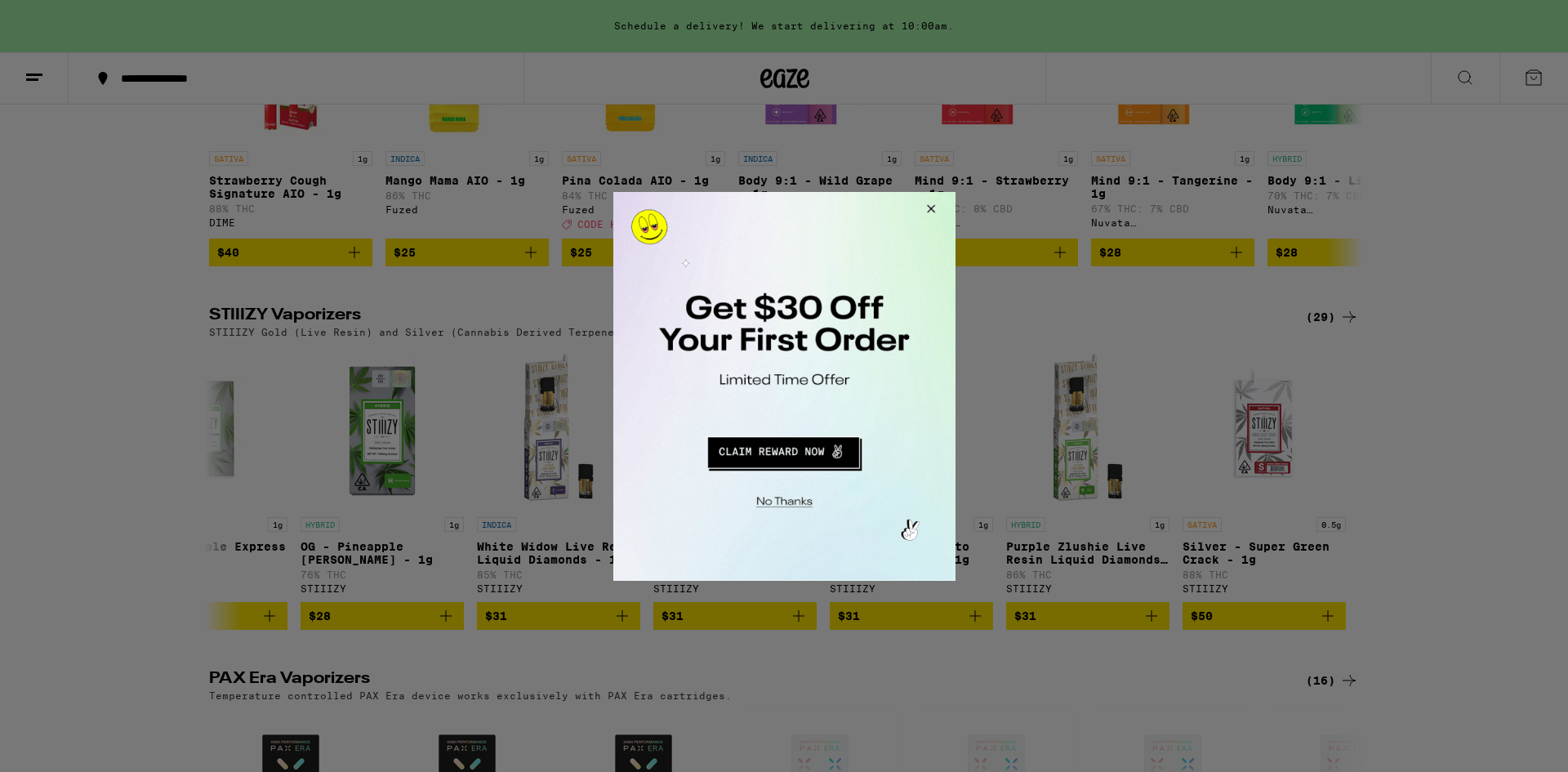
click at [931, 204] on button "Close Modal" at bounding box center [928, 210] width 44 height 40
